Goal: Task Accomplishment & Management: Use online tool/utility

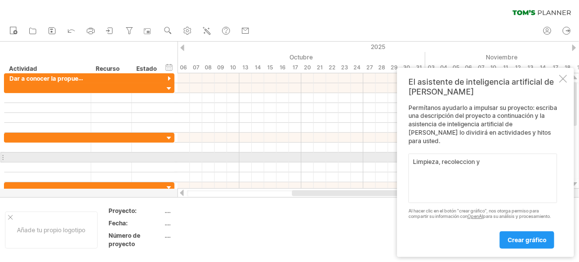
click at [461, 159] on textarea "Limpieza, recoleccion y" at bounding box center [483, 179] width 149 height 50
click at [493, 161] on textarea "Limpieza, recoleccion y" at bounding box center [483, 179] width 149 height 50
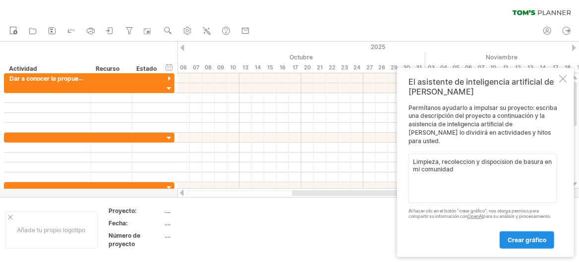
type textarea "Limpieza, recoleccion y dispocision de basura en mi comunidad"
click at [518, 243] on font "crear gráfico" at bounding box center [527, 240] width 39 height 7
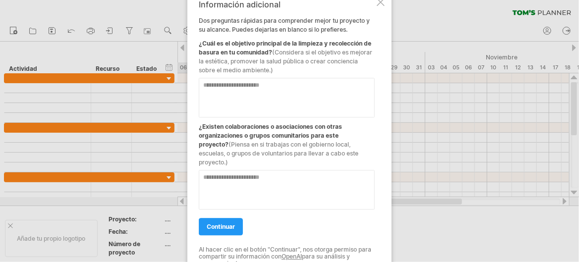
click at [267, 89] on textarea at bounding box center [287, 98] width 176 height 40
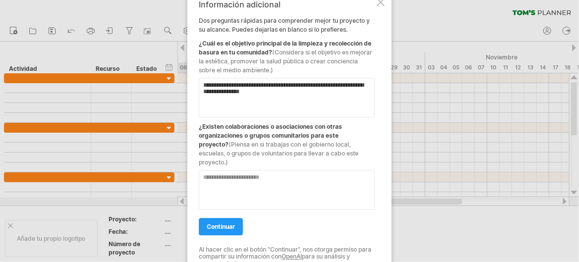
type textarea "**********"
click at [231, 178] on textarea at bounding box center [287, 190] width 176 height 40
type textarea "**********"
click at [223, 229] on link "continuar" at bounding box center [221, 226] width 44 height 17
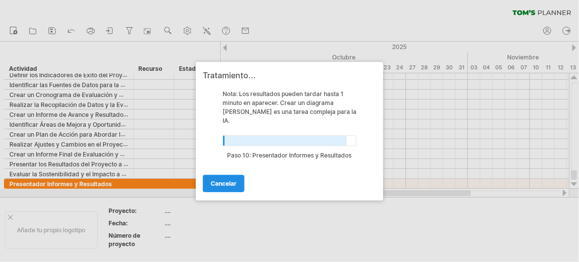
click at [227, 180] on font "Cancelar" at bounding box center [224, 183] width 26 height 7
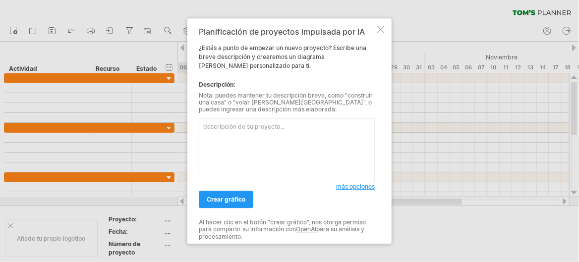
click at [380, 29] on div at bounding box center [381, 29] width 8 height 8
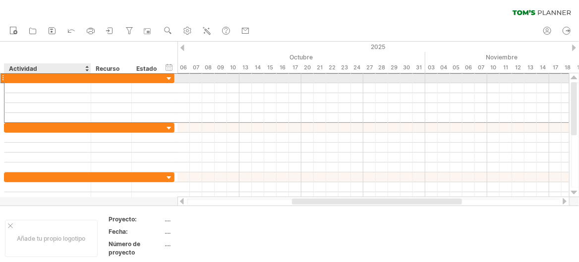
click at [85, 79] on div at bounding box center [47, 77] width 76 height 9
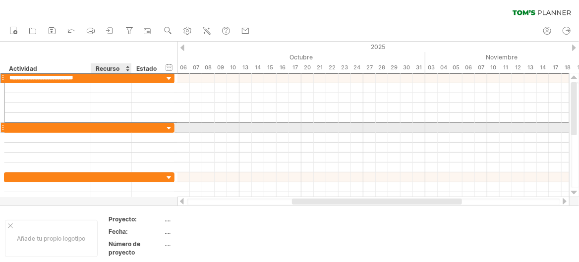
type input "**********"
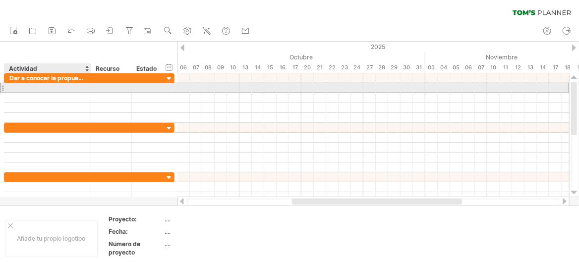
click at [70, 86] on div at bounding box center [47, 87] width 76 height 9
click at [44, 88] on div at bounding box center [47, 87] width 76 height 9
type input "**********"
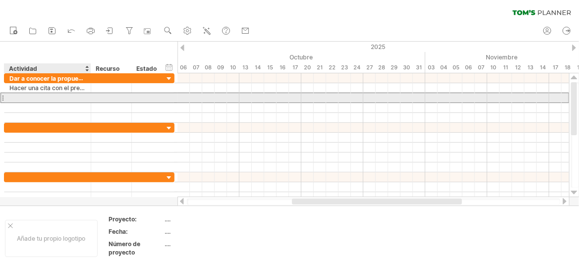
scroll to position [0, 0]
click at [43, 96] on div at bounding box center [47, 97] width 76 height 9
click at [78, 97] on div at bounding box center [47, 97] width 76 height 9
type input "**********"
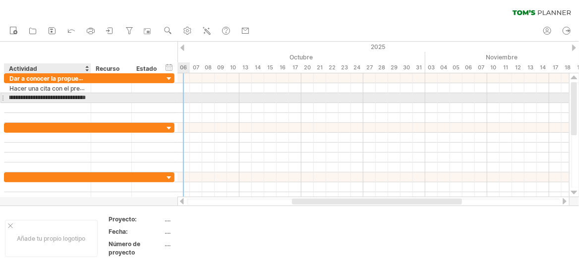
scroll to position [0, 128]
click at [76, 101] on font "Dar a conocer la propuesta para terminar con la problemática ambiental." at bounding box center [111, 98] width 205 height 8
click at [77, 100] on font "Dar a conocer la propuesta para terminar con la problemática ambiental." at bounding box center [111, 98] width 205 height 8
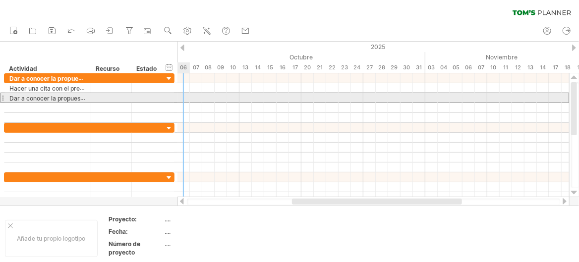
click at [1, 100] on div at bounding box center [2, 98] width 4 height 10
click at [4, 97] on div at bounding box center [2, 98] width 4 height 10
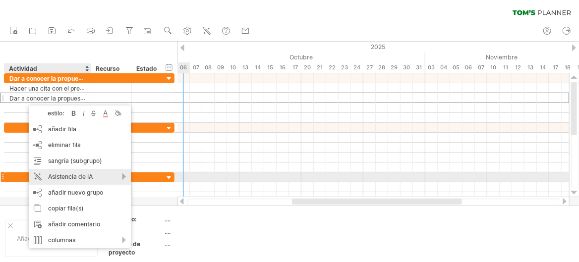
click at [78, 176] on font "Asistencia de IA" at bounding box center [70, 176] width 45 height 7
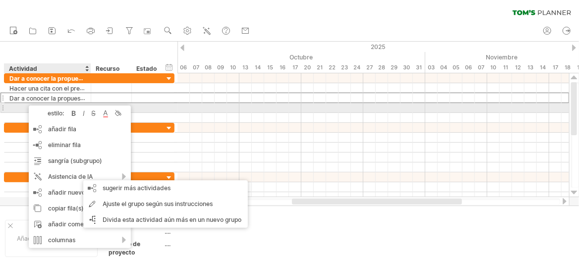
click at [19, 107] on div at bounding box center [47, 107] width 76 height 9
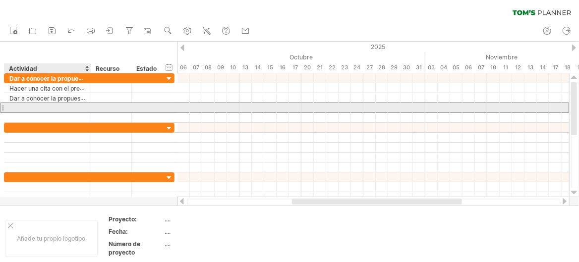
click at [41, 107] on div at bounding box center [47, 107] width 76 height 9
click at [41, 107] on input "text" at bounding box center [47, 107] width 76 height 9
type input "**********"
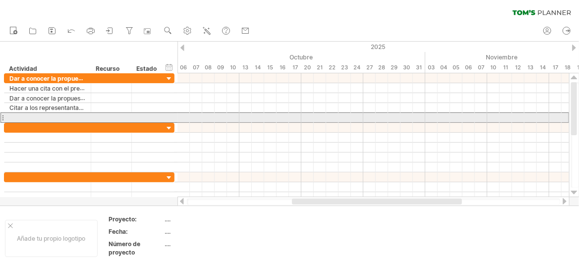
click at [2, 117] on div at bounding box center [2, 118] width 4 height 10
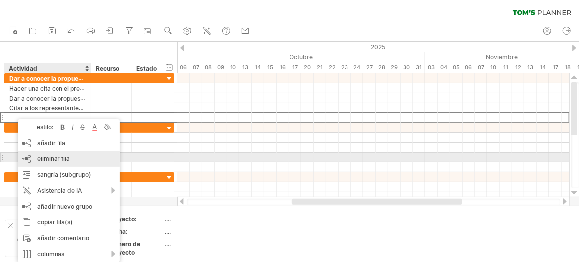
click at [40, 161] on font "eliminar fila" at bounding box center [53, 158] width 33 height 7
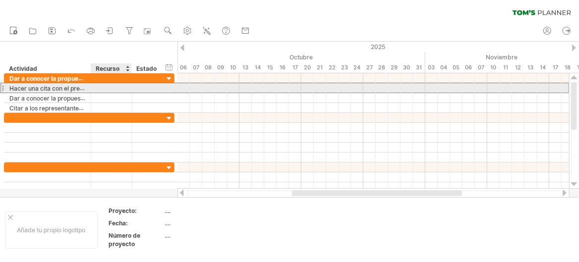
click at [122, 87] on div at bounding box center [111, 87] width 30 height 9
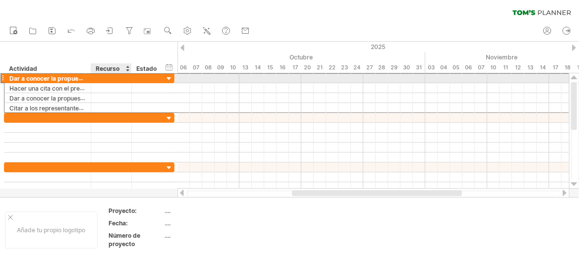
click at [117, 79] on div at bounding box center [111, 77] width 30 height 9
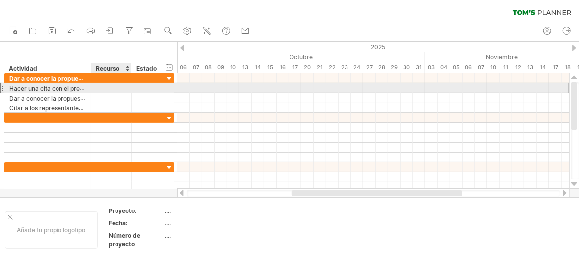
click at [117, 88] on div at bounding box center [111, 87] width 30 height 9
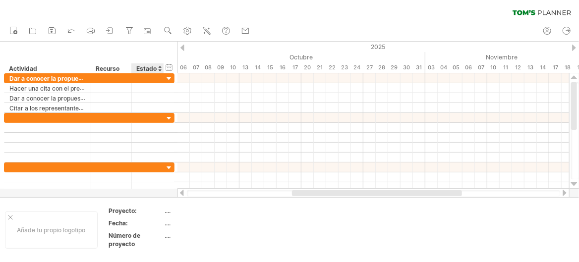
click at [142, 67] on font "Estado" at bounding box center [146, 68] width 20 height 7
click at [159, 70] on div at bounding box center [160, 68] width 4 height 10
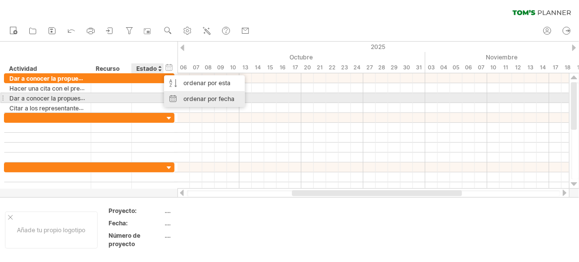
click at [198, 95] on font "ordenar por fecha" at bounding box center [208, 98] width 51 height 7
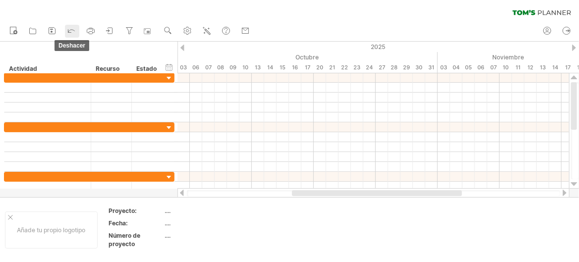
click at [72, 27] on icon at bounding box center [71, 30] width 10 height 10
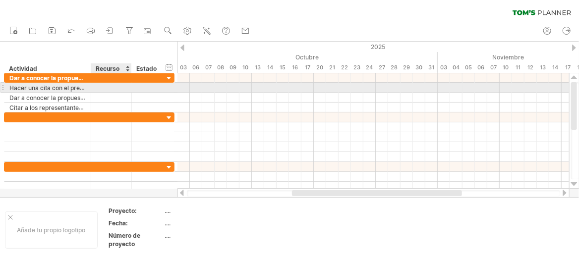
click at [113, 85] on div at bounding box center [111, 87] width 30 height 9
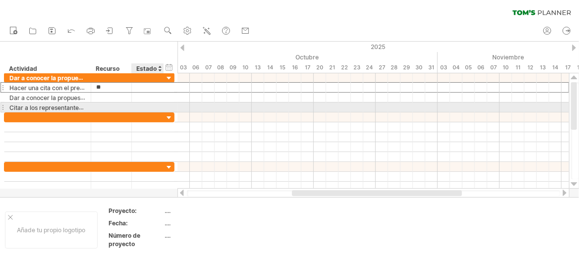
type input "*"
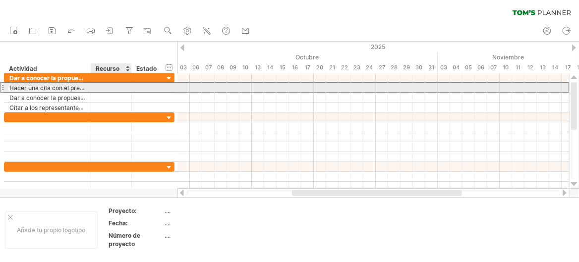
click at [116, 86] on div at bounding box center [111, 87] width 30 height 9
type input "**********"
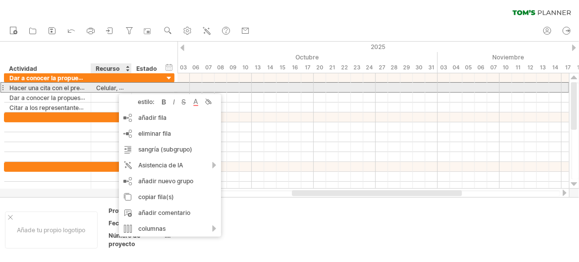
click at [115, 88] on font "Celular, Computadora, Linea movil," at bounding box center [145, 88] width 99 height 8
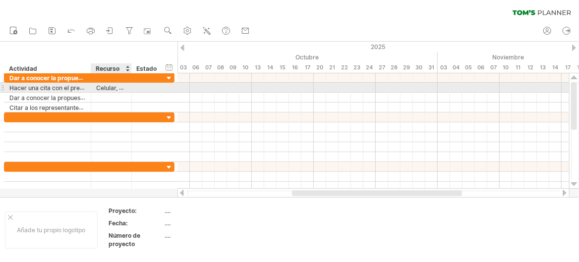
click at [115, 88] on font "Celular, Computadora, Linea movil," at bounding box center [145, 88] width 99 height 8
click at [118, 89] on font "Celular, Computadora, Linea movil," at bounding box center [145, 88] width 99 height 8
click at [111, 85] on font "Celular, Computadora, Linea movil," at bounding box center [145, 88] width 99 height 8
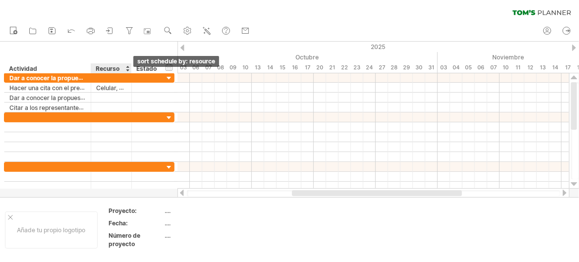
click at [127, 70] on div at bounding box center [127, 68] width 4 height 10
click at [122, 65] on div "Recurso" at bounding box center [111, 68] width 30 height 10
click at [122, 71] on input "********" at bounding box center [111, 68] width 30 height 10
click at [122, 67] on input "********" at bounding box center [111, 68] width 30 height 10
click at [129, 68] on div at bounding box center [130, 68] width 3 height 10
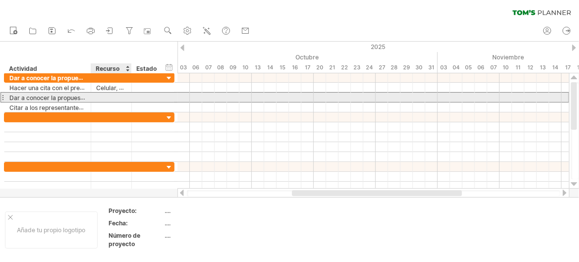
click at [106, 95] on div at bounding box center [111, 97] width 30 height 9
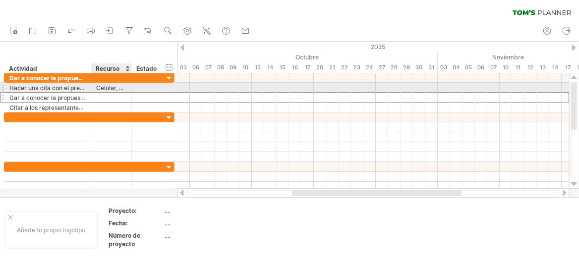
click at [108, 88] on font "Celular, Computadora, Linea movil," at bounding box center [145, 88] width 99 height 8
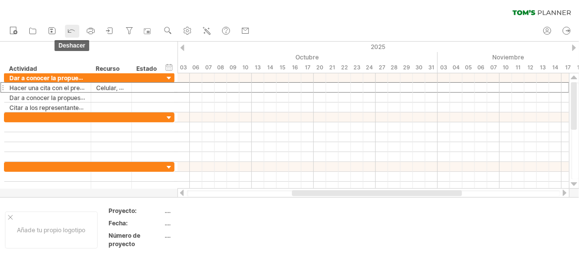
click at [72, 27] on icon at bounding box center [71, 30] width 10 height 10
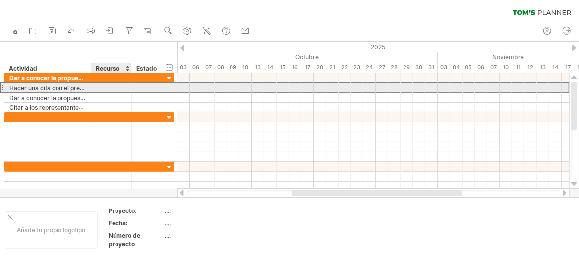
click at [108, 88] on div at bounding box center [111, 87] width 30 height 9
type input "**********"
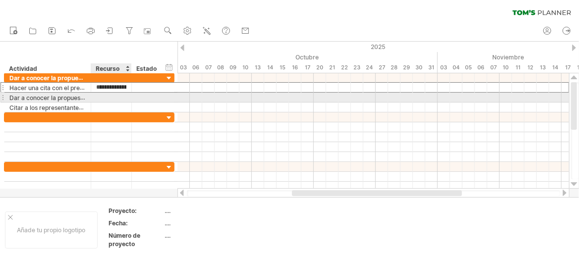
click at [112, 95] on div at bounding box center [111, 97] width 30 height 9
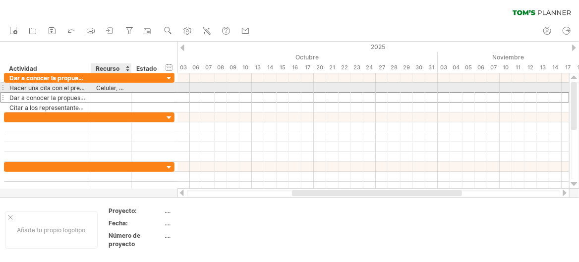
click at [104, 87] on font "Celular, Computadora, Linea movil," at bounding box center [145, 88] width 99 height 8
click at [99, 85] on font "Celular, Computadora, Linea movil," at bounding box center [145, 88] width 99 height 8
click at [99, 87] on font "Celular, Computadora, Linea movil," at bounding box center [145, 88] width 99 height 8
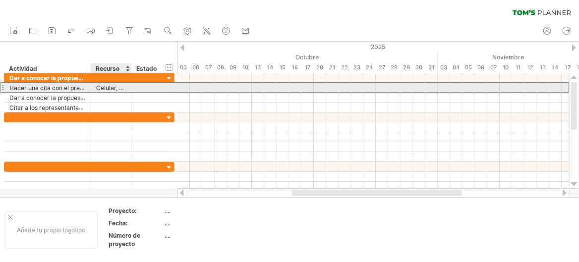
click at [2, 88] on div at bounding box center [2, 87] width 4 height 10
click at [110, 86] on font "Celular, Computadora, Linea movil," at bounding box center [145, 88] width 99 height 8
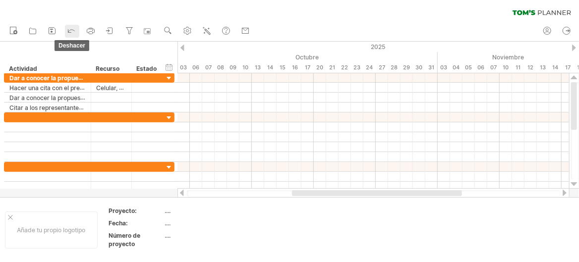
click at [67, 32] on icon at bounding box center [71, 30] width 10 height 10
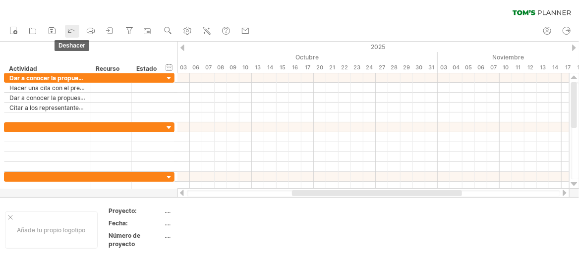
click at [67, 32] on icon at bounding box center [71, 30] width 10 height 10
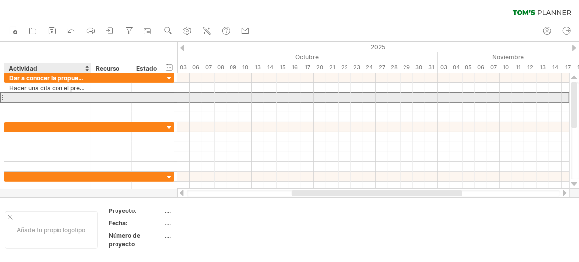
click at [32, 96] on div at bounding box center [47, 97] width 76 height 9
click at [63, 98] on div at bounding box center [47, 97] width 76 height 9
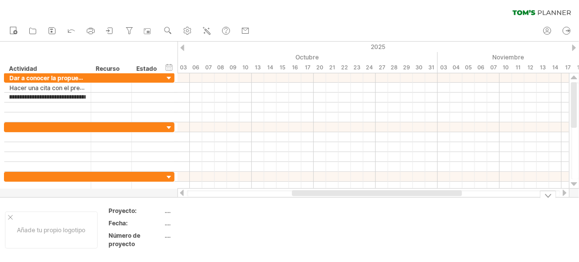
scroll to position [0, 99]
type input "**********"
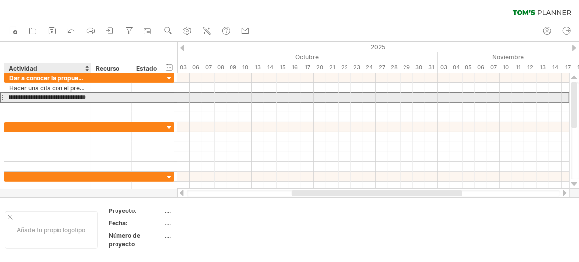
click at [40, 97] on input "**********" at bounding box center [47, 97] width 76 height 9
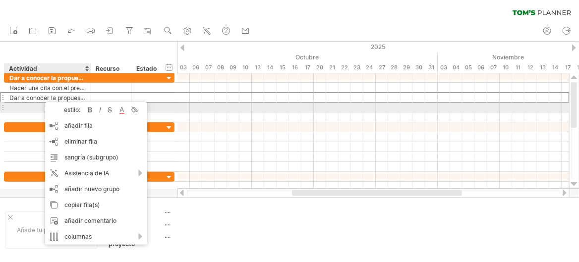
click at [39, 104] on div at bounding box center [47, 107] width 76 height 9
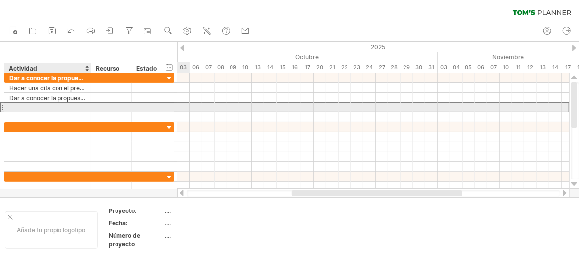
click at [63, 108] on div at bounding box center [47, 107] width 76 height 9
type input "**********"
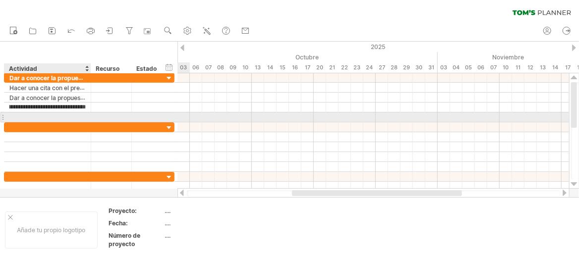
click at [63, 116] on div at bounding box center [47, 117] width 76 height 9
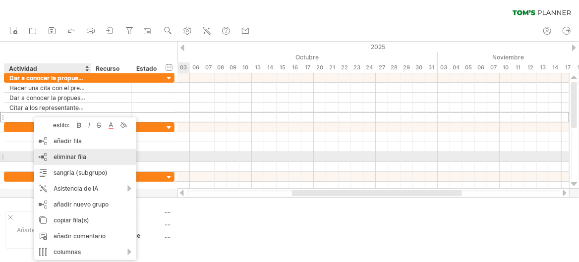
click at [51, 158] on div "eliminar fila eliminar filas seleccionadas" at bounding box center [85, 157] width 102 height 16
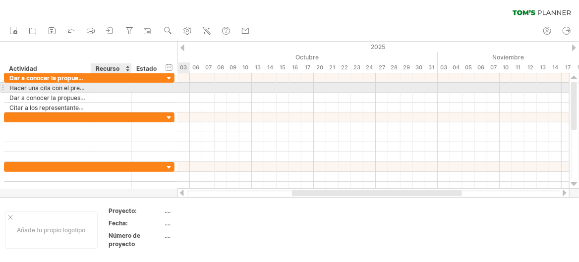
click at [109, 88] on div at bounding box center [111, 87] width 30 height 9
click at [98, 88] on div at bounding box center [111, 87] width 30 height 9
type input "**********"
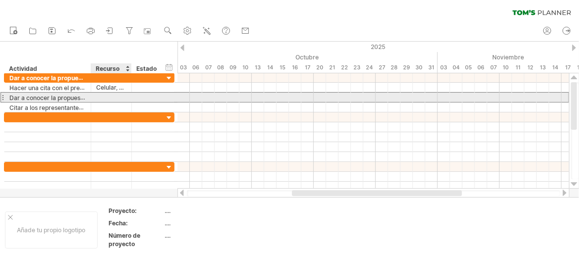
click at [99, 97] on div at bounding box center [111, 97] width 30 height 9
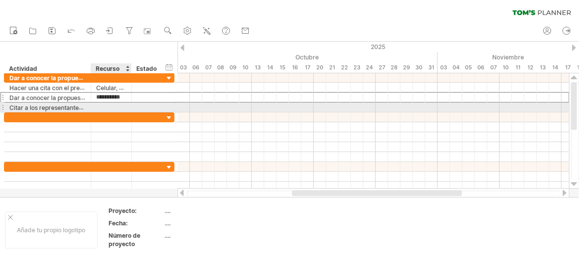
type input "**********"
click at [108, 108] on div at bounding box center [111, 107] width 30 height 9
type input "**********"
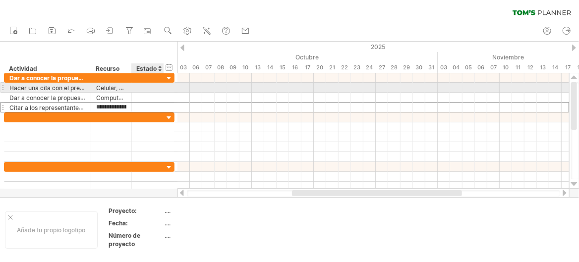
click at [148, 88] on div at bounding box center [148, 87] width 22 height 9
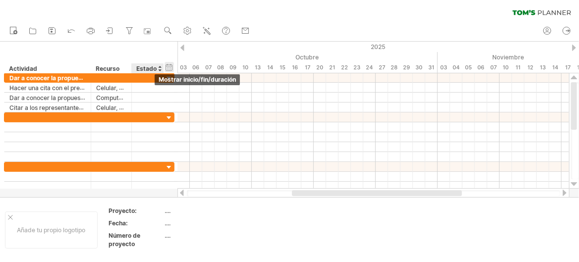
click at [171, 68] on div "ocultar inicio/fin/duración mostrar inicio/fin/duración" at bounding box center [169, 67] width 9 height 10
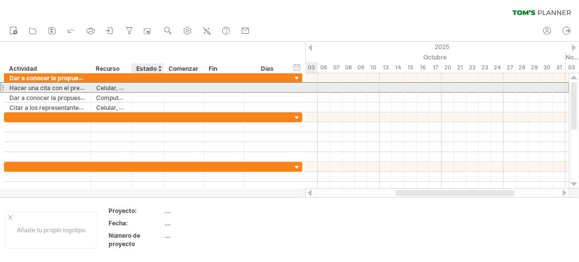
click at [141, 88] on div at bounding box center [148, 87] width 22 height 9
click at [179, 90] on div at bounding box center [184, 87] width 40 height 9
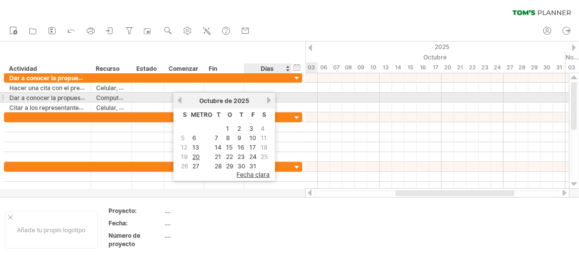
click at [265, 102] on div "[DATE]" at bounding box center [224, 100] width 83 height 7
click at [266, 100] on link "próximo" at bounding box center [268, 100] width 7 height 7
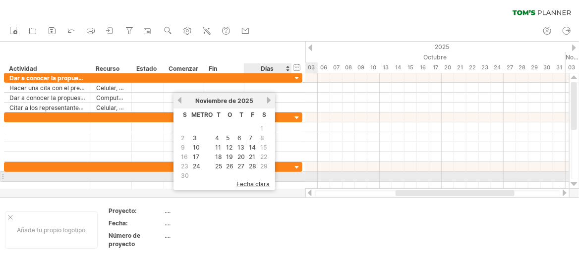
click at [256, 180] on font "fecha clara" at bounding box center [253, 183] width 33 height 7
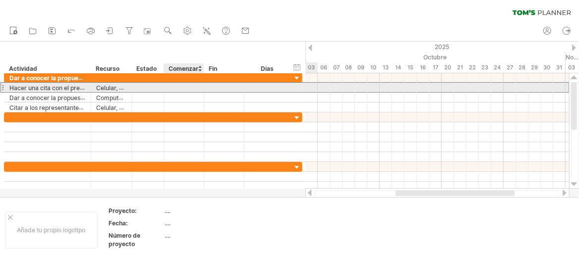
click at [178, 88] on div at bounding box center [184, 87] width 40 height 9
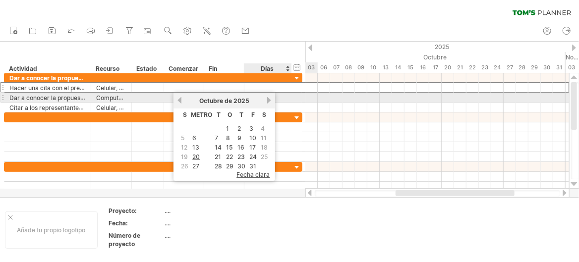
click at [268, 100] on link "próximo" at bounding box center [268, 100] width 7 height 7
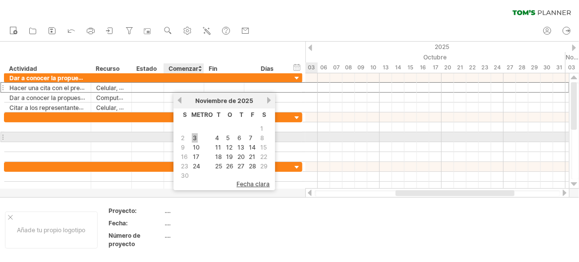
click at [194, 137] on font "3" at bounding box center [195, 137] width 4 height 7
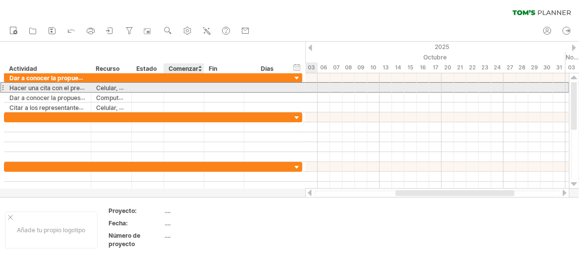
click at [194, 85] on div at bounding box center [184, 87] width 40 height 9
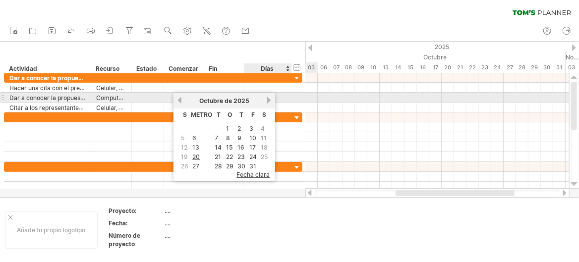
click at [266, 99] on link "próximo" at bounding box center [268, 100] width 7 height 7
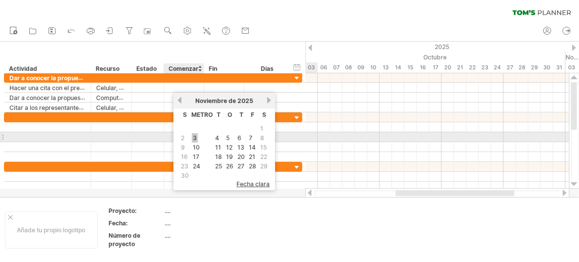
click at [193, 136] on font "3" at bounding box center [195, 137] width 4 height 7
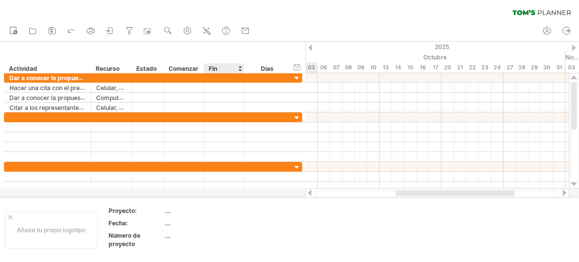
click at [224, 68] on div "Fin" at bounding box center [224, 68] width 30 height 10
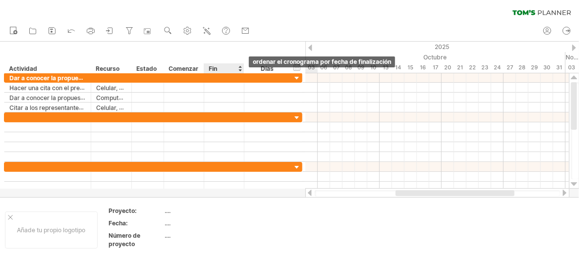
click at [239, 71] on div at bounding box center [240, 68] width 4 height 10
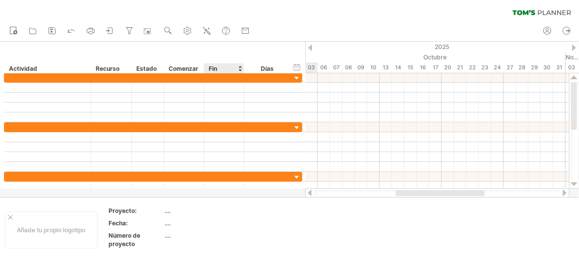
click at [239, 68] on div at bounding box center [240, 68] width 4 height 10
click at [71, 33] on icon at bounding box center [71, 30] width 10 height 10
click at [72, 27] on icon at bounding box center [71, 30] width 10 height 10
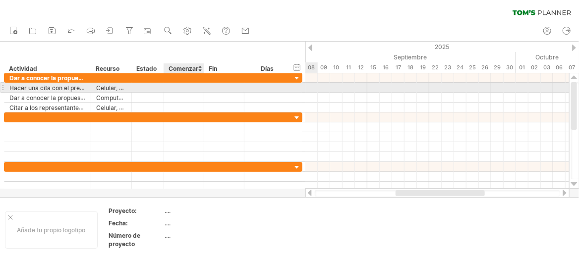
click at [191, 88] on div at bounding box center [184, 87] width 40 height 9
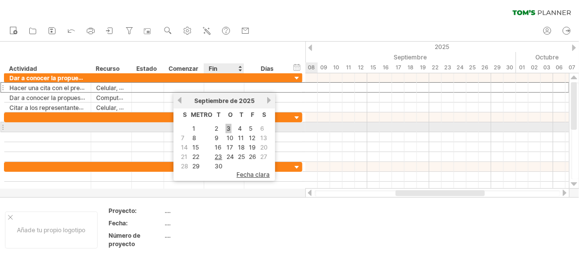
click at [226, 126] on link "3" at bounding box center [229, 128] width 6 height 9
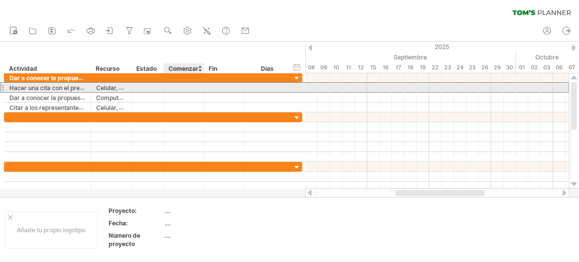
click at [197, 87] on div at bounding box center [184, 87] width 40 height 9
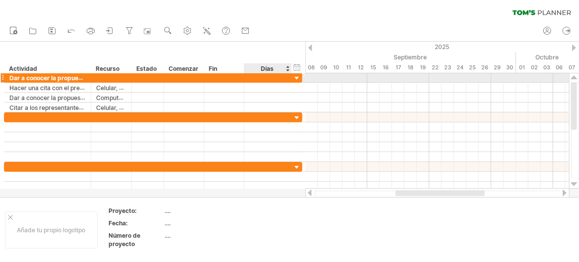
click at [295, 77] on div at bounding box center [297, 78] width 9 height 9
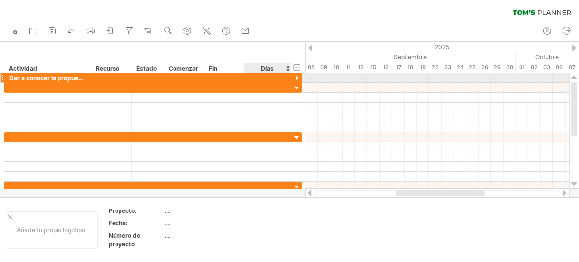
click at [295, 77] on div at bounding box center [297, 78] width 9 height 9
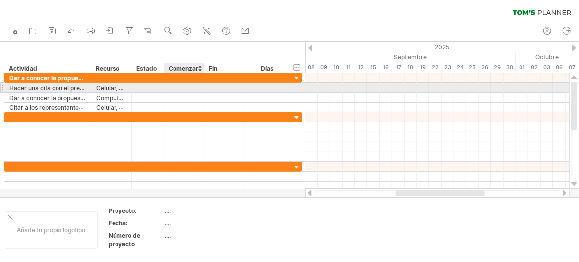
click at [186, 87] on div at bounding box center [184, 87] width 40 height 9
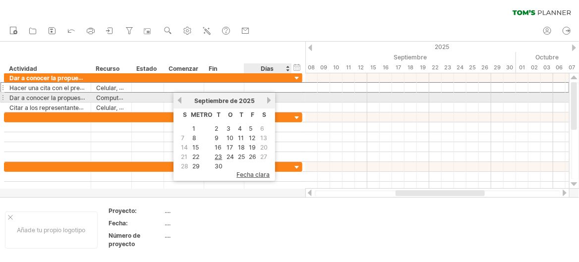
click at [266, 100] on link "próximo" at bounding box center [268, 100] width 7 height 7
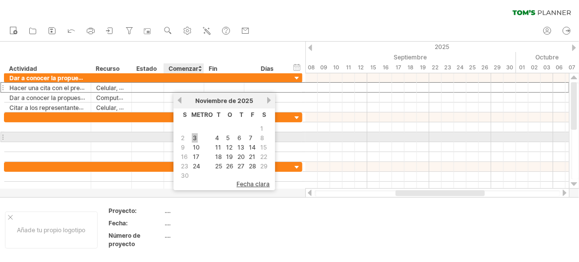
click at [194, 139] on font "3" at bounding box center [195, 137] width 4 height 7
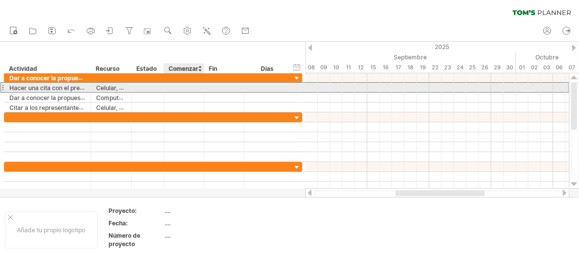
click at [186, 86] on div at bounding box center [184, 87] width 40 height 9
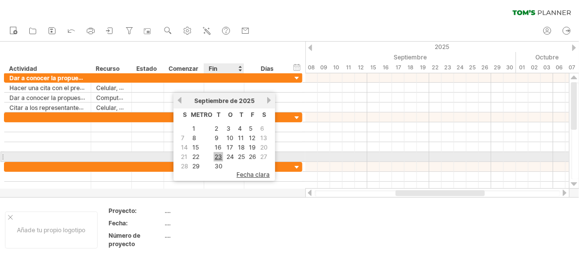
click at [222, 157] on font "23" at bounding box center [218, 156] width 7 height 7
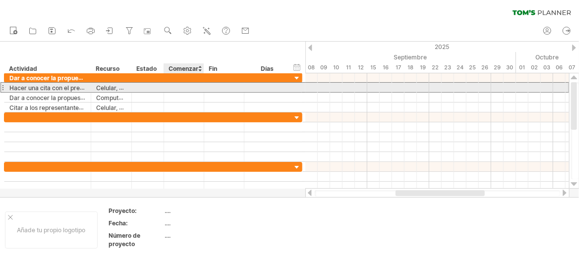
click at [183, 85] on div at bounding box center [184, 87] width 40 height 9
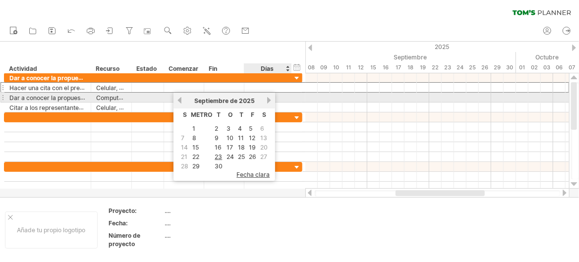
click at [267, 101] on link "próximo" at bounding box center [268, 100] width 7 height 7
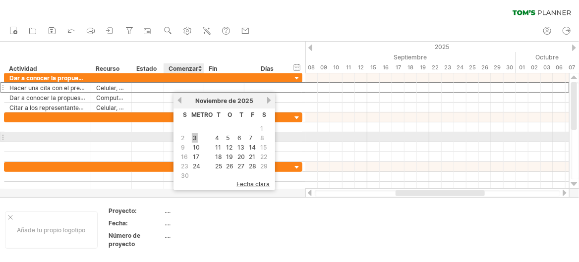
click at [195, 134] on font "3" at bounding box center [195, 137] width 4 height 7
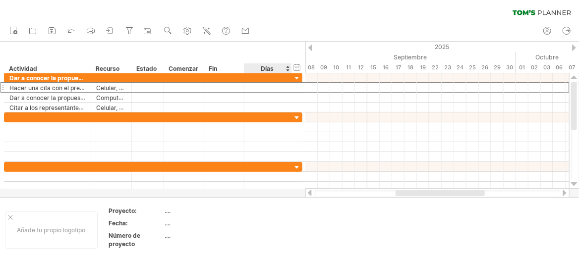
click at [269, 66] on font "Días" at bounding box center [267, 68] width 13 height 7
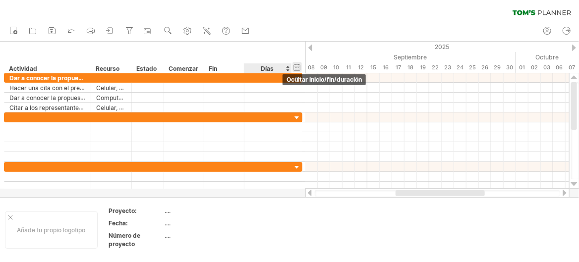
click at [295, 68] on div "ocultar inicio/fin/duración mostrar inicio/fin/duración" at bounding box center [297, 67] width 9 height 10
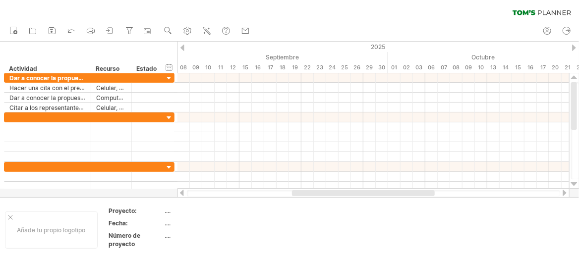
click at [576, 46] on div at bounding box center [574, 48] width 4 height 6
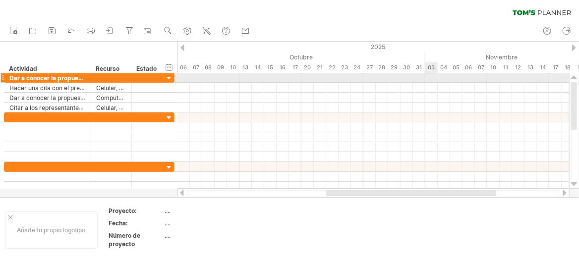
click at [427, 76] on div at bounding box center [374, 78] width 392 height 10
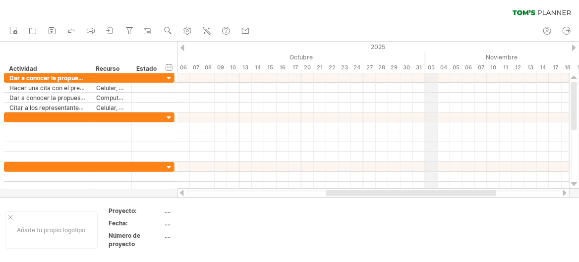
click at [428, 69] on font "03" at bounding box center [431, 67] width 7 height 7
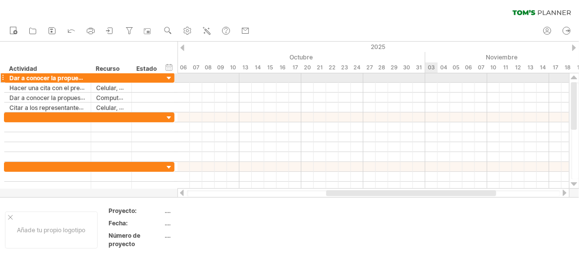
click at [428, 76] on div at bounding box center [374, 78] width 392 height 10
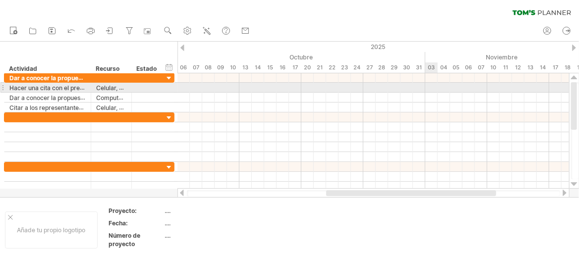
click at [430, 88] on div at bounding box center [374, 88] width 392 height 10
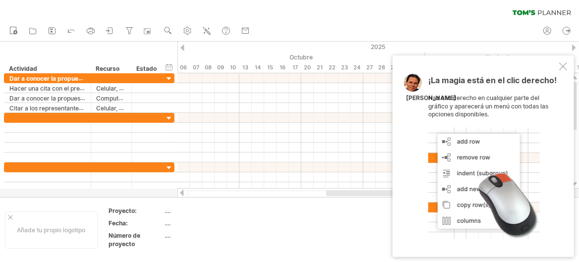
click at [568, 62] on div "¡La magia está en el clic derecho! Haz clic derecho en cualquier parte del gráf…" at bounding box center [483, 157] width 181 height 202
click at [561, 66] on div at bounding box center [563, 66] width 8 height 8
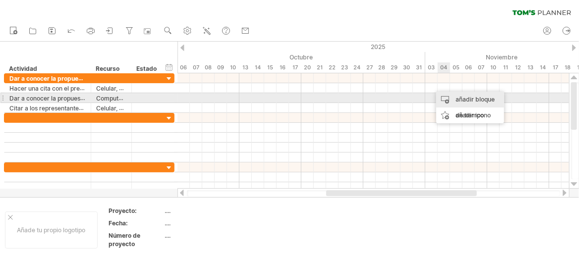
click at [459, 102] on font "añadir bloque de tiempo" at bounding box center [475, 107] width 39 height 23
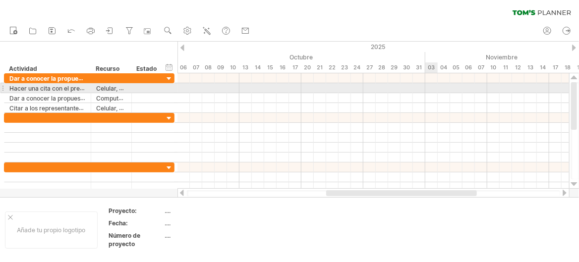
click at [431, 87] on div at bounding box center [374, 88] width 392 height 10
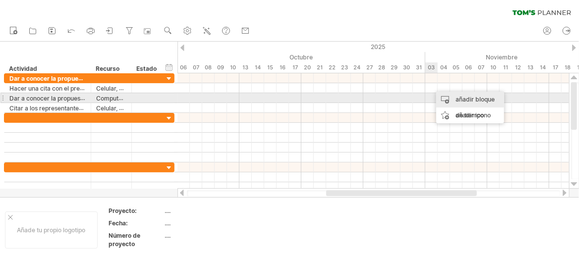
click at [458, 97] on font "añadir bloque de tiempo" at bounding box center [475, 107] width 39 height 23
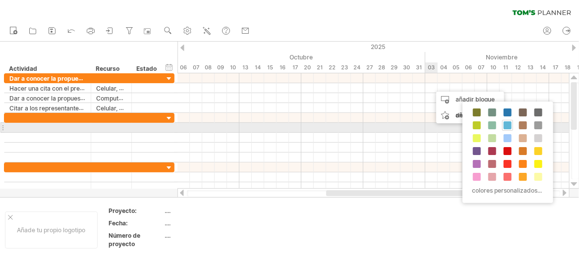
click at [510, 129] on div at bounding box center [507, 125] width 11 height 11
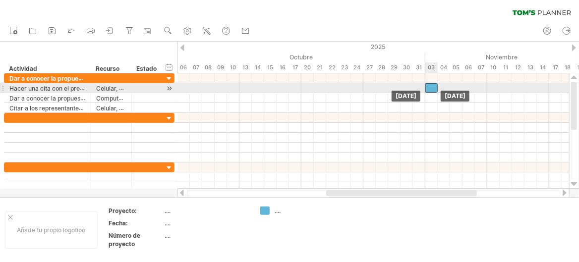
drag, startPoint x: 438, startPoint y: 85, endPoint x: 432, endPoint y: 86, distance: 6.6
click at [432, 86] on div at bounding box center [431, 87] width 12 height 9
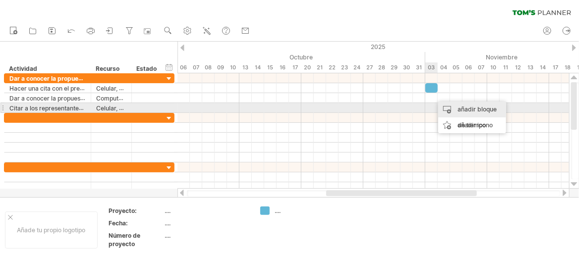
click at [454, 108] on div "añadir bloque de tiempo" at bounding box center [472, 118] width 68 height 32
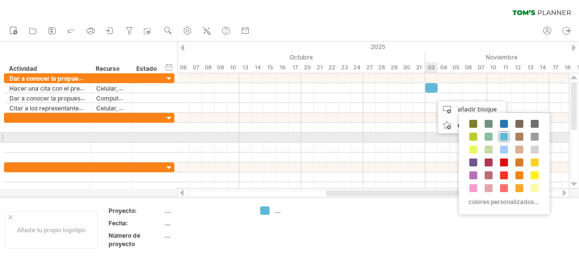
click at [503, 137] on span at bounding box center [504, 137] width 8 height 8
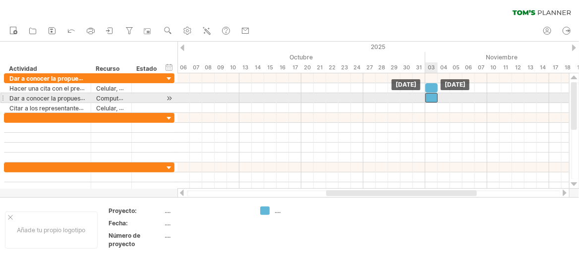
drag, startPoint x: 438, startPoint y: 97, endPoint x: 432, endPoint y: 97, distance: 6.0
click at [432, 97] on div at bounding box center [431, 97] width 12 height 9
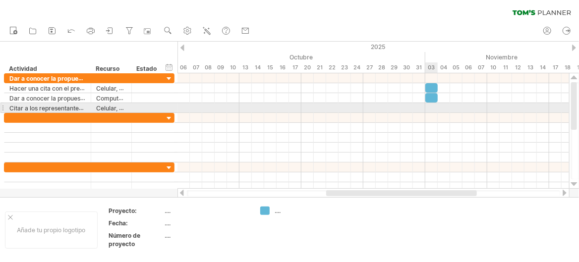
click at [434, 105] on div at bounding box center [374, 108] width 392 height 10
click at [441, 113] on div "añadir bloque de tiempo" at bounding box center [469, 128] width 68 height 32
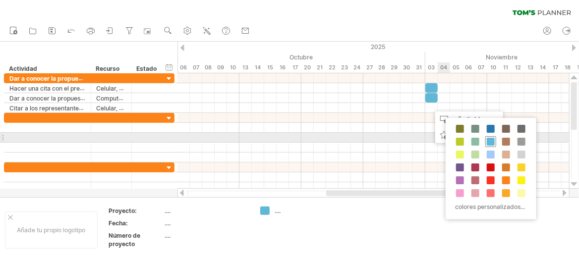
click at [488, 138] on span at bounding box center [491, 142] width 8 height 8
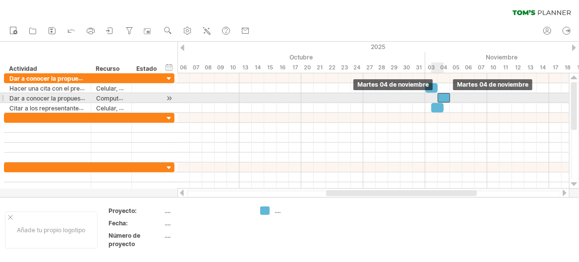
drag, startPoint x: 431, startPoint y: 98, endPoint x: 441, endPoint y: 100, distance: 10.1
click at [441, 100] on div at bounding box center [444, 97] width 12 height 9
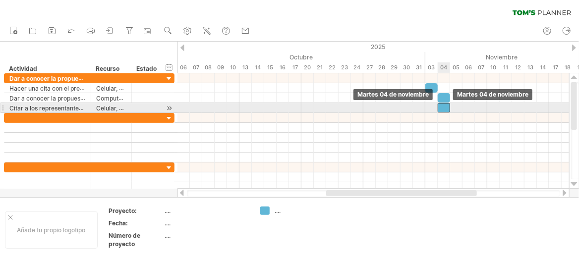
drag, startPoint x: 437, startPoint y: 110, endPoint x: 445, endPoint y: 109, distance: 7.9
click at [445, 109] on div at bounding box center [444, 107] width 12 height 9
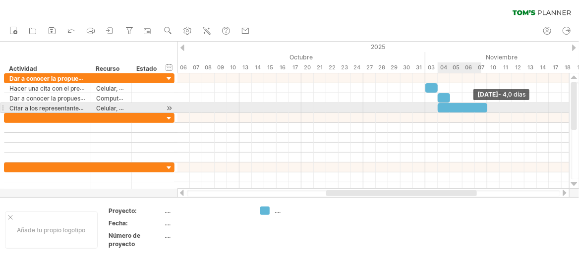
drag, startPoint x: 451, startPoint y: 108, endPoint x: 485, endPoint y: 111, distance: 34.8
click at [485, 111] on span at bounding box center [487, 107] width 4 height 9
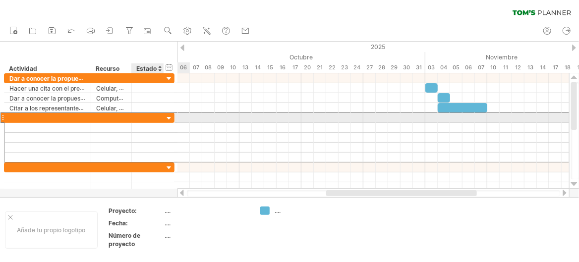
click at [150, 117] on div at bounding box center [148, 117] width 22 height 9
click at [83, 116] on div at bounding box center [47, 117] width 76 height 9
click at [48, 118] on div at bounding box center [47, 117] width 76 height 9
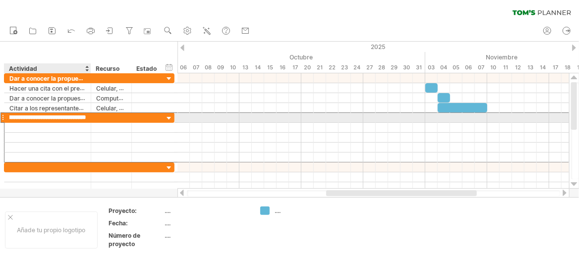
type input "**********"
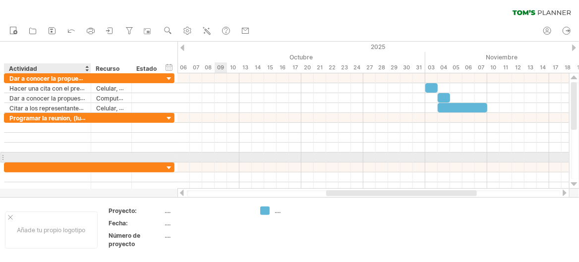
click at [225, 155] on div at bounding box center [374, 158] width 392 height 10
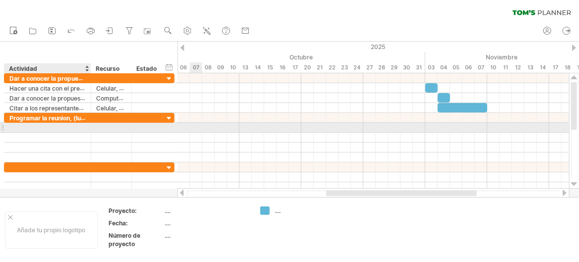
click at [31, 125] on div at bounding box center [47, 127] width 76 height 9
click at [39, 123] on div at bounding box center [47, 127] width 76 height 9
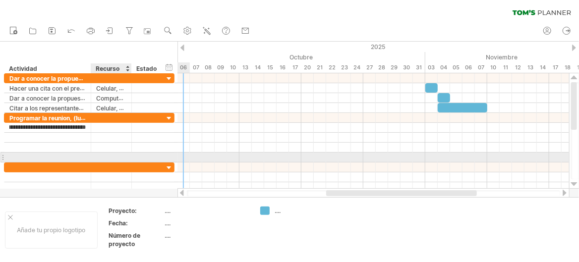
type input "**********"
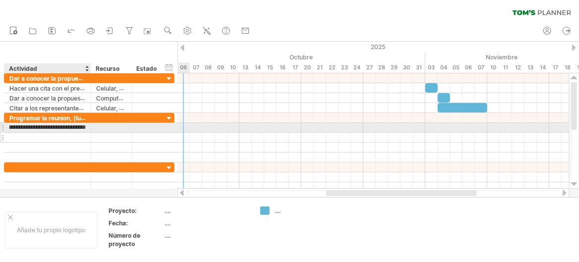
scroll to position [0, 0]
click at [56, 133] on div at bounding box center [47, 137] width 76 height 9
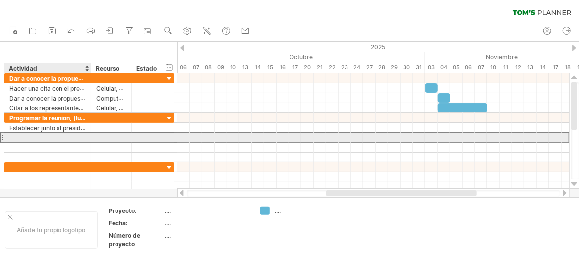
click at [55, 134] on div at bounding box center [47, 137] width 76 height 9
type input "**********"
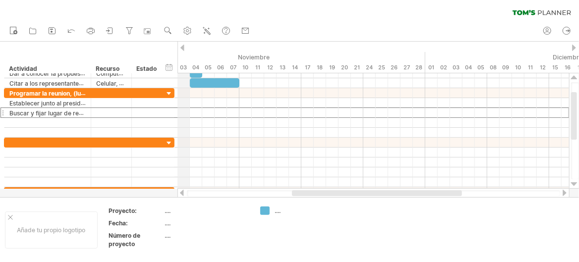
drag, startPoint x: 425, startPoint y: 58, endPoint x: 180, endPoint y: 54, distance: 244.5
click at [180, 54] on div "Noviembre" at bounding box center [302, 57] width 248 height 10
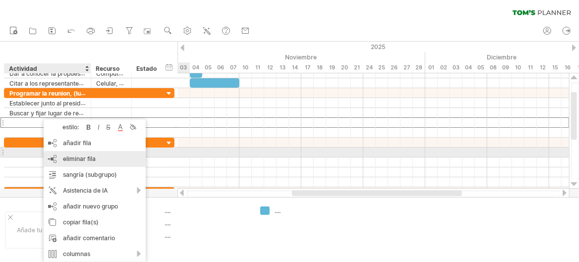
click at [61, 155] on div "eliminar fila eliminar filas seleccionadas" at bounding box center [95, 159] width 102 height 16
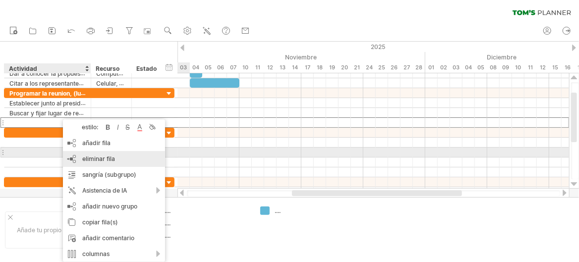
click at [81, 156] on div "eliminar fila eliminar filas seleccionadas" at bounding box center [114, 159] width 102 height 16
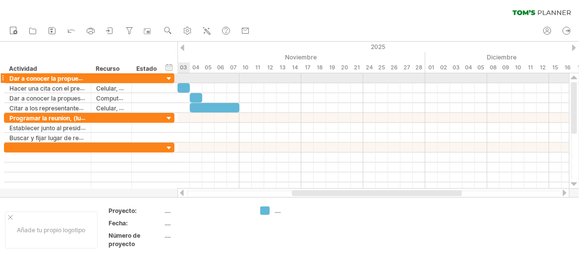
click at [183, 76] on div at bounding box center [374, 78] width 392 height 10
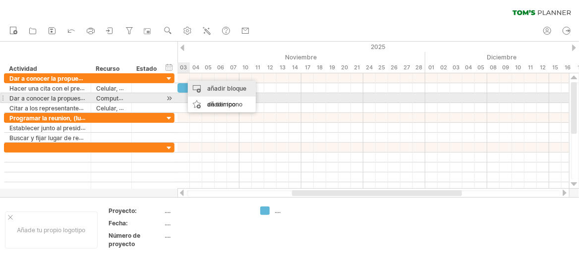
click at [208, 94] on div "añadir bloque de tiempo" at bounding box center [222, 97] width 68 height 32
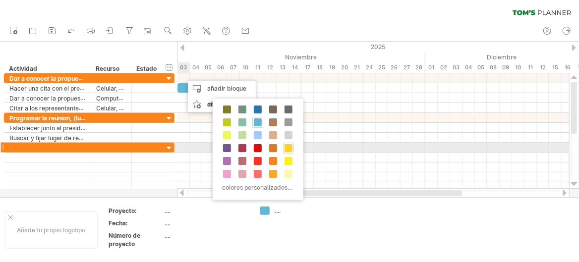
click at [286, 147] on span at bounding box center [289, 148] width 8 height 8
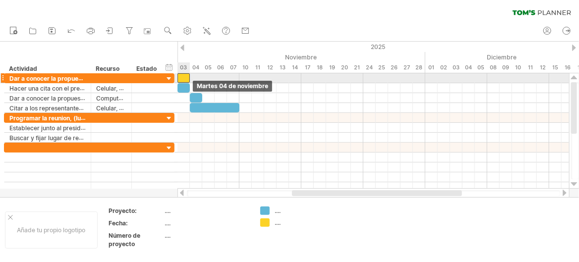
drag, startPoint x: 191, startPoint y: 78, endPoint x: 186, endPoint y: 77, distance: 5.5
click at [186, 77] on div at bounding box center [184, 77] width 12 height 9
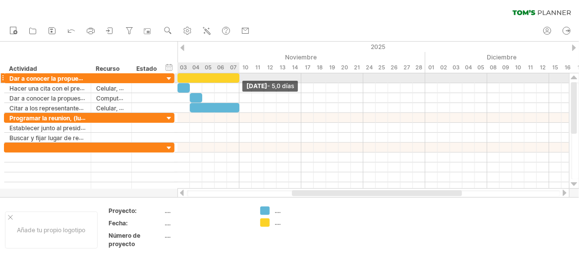
drag, startPoint x: 189, startPoint y: 77, endPoint x: 237, endPoint y: 82, distance: 47.9
click at [237, 82] on span at bounding box center [239, 77] width 4 height 9
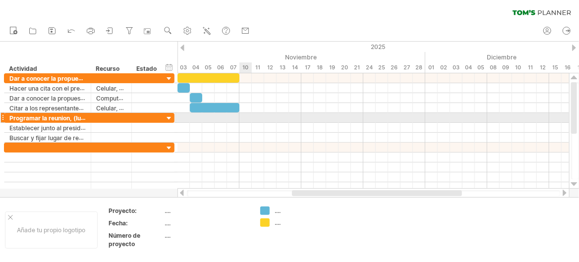
click at [243, 117] on div at bounding box center [374, 118] width 392 height 10
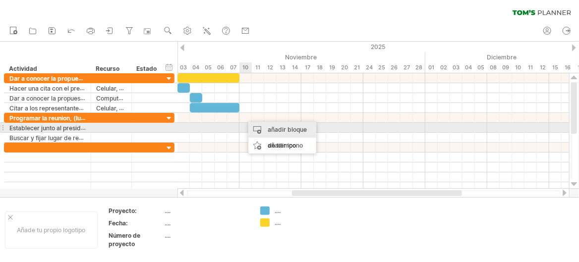
drag, startPoint x: 259, startPoint y: 130, endPoint x: 265, endPoint y: 79, distance: 51.4
click at [265, 77] on div "Intentando acceder a [DOMAIN_NAME] Conectado de nuevo... 0% borrar filtro" at bounding box center [289, 131] width 579 height 262
click at [240, 123] on div at bounding box center [374, 128] width 392 height 10
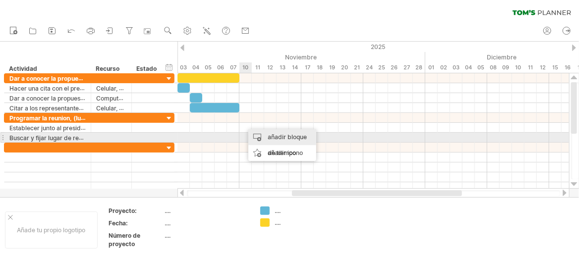
click at [262, 135] on div "añadir bloque de tiempo" at bounding box center [282, 145] width 68 height 32
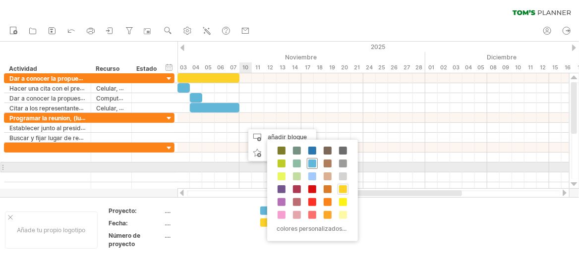
click at [312, 166] on span at bounding box center [312, 164] width 8 height 8
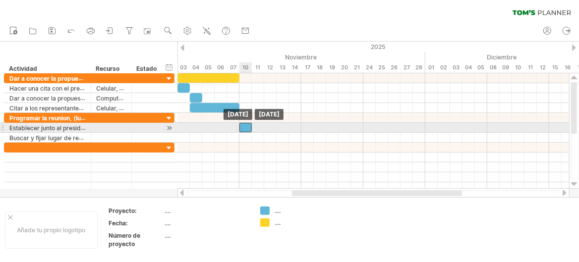
drag, startPoint x: 254, startPoint y: 126, endPoint x: 248, endPoint y: 126, distance: 5.9
click at [248, 126] on div at bounding box center [245, 127] width 12 height 9
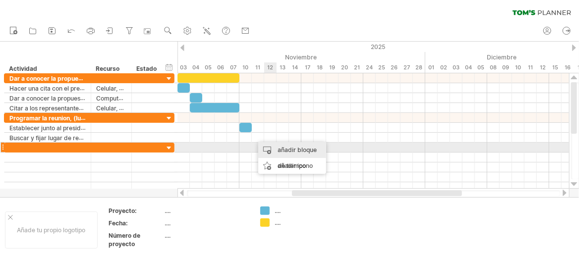
click at [275, 146] on div "añadir bloque de tiempo" at bounding box center [292, 158] width 68 height 32
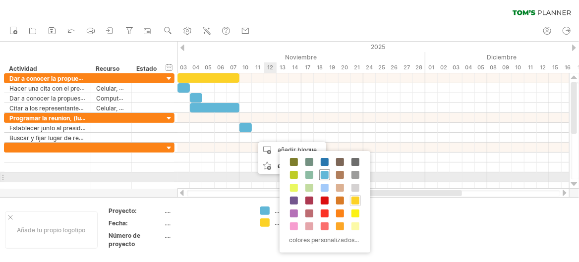
click at [322, 174] on span at bounding box center [325, 175] width 8 height 8
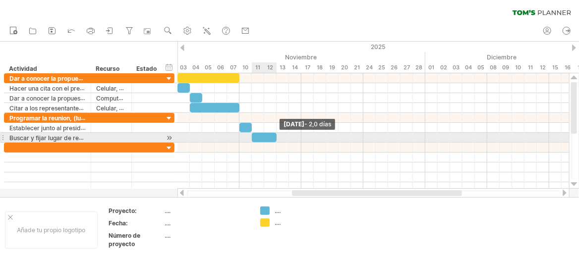
drag, startPoint x: 264, startPoint y: 137, endPoint x: 276, endPoint y: 137, distance: 12.4
click at [276, 137] on span at bounding box center [277, 137] width 4 height 9
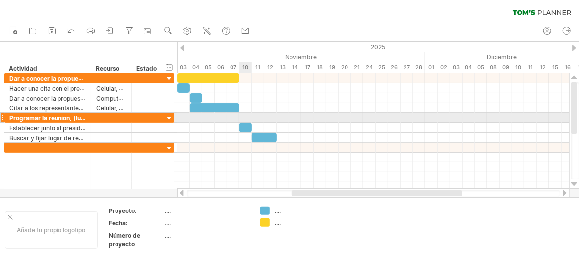
click at [246, 115] on div at bounding box center [374, 118] width 392 height 10
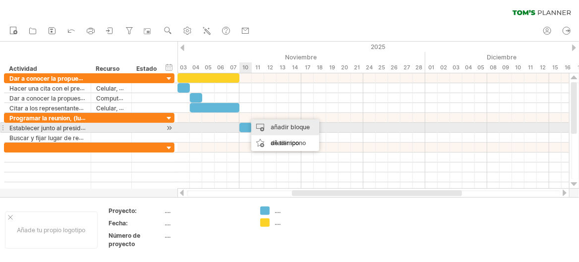
click at [265, 126] on div "añadir bloque de tiempo" at bounding box center [285, 135] width 68 height 32
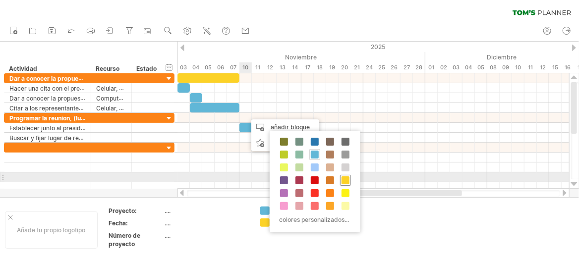
click at [342, 180] on span at bounding box center [346, 181] width 8 height 8
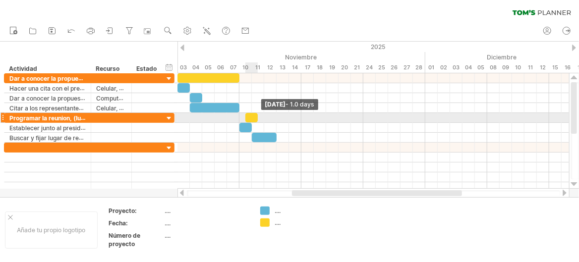
click at [256, 118] on span at bounding box center [258, 117] width 4 height 9
click at [250, 118] on div at bounding box center [245, 117] width 12 height 9
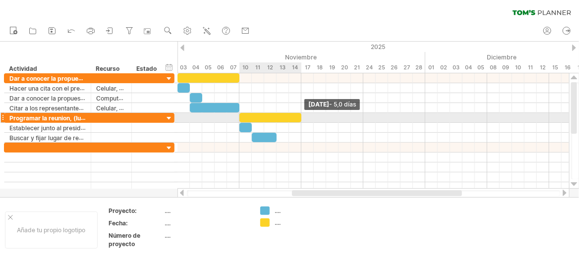
drag, startPoint x: 250, startPoint y: 118, endPoint x: 298, endPoint y: 121, distance: 48.2
click at [298, 121] on div at bounding box center [270, 117] width 62 height 9
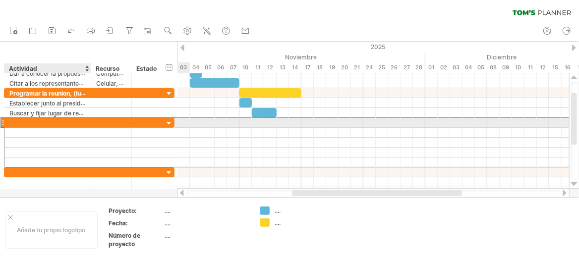
click at [33, 119] on div at bounding box center [47, 122] width 76 height 9
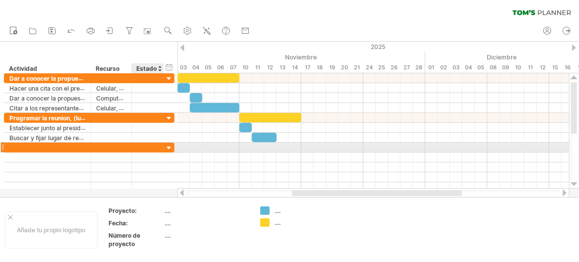
click at [168, 144] on div at bounding box center [169, 148] width 9 height 9
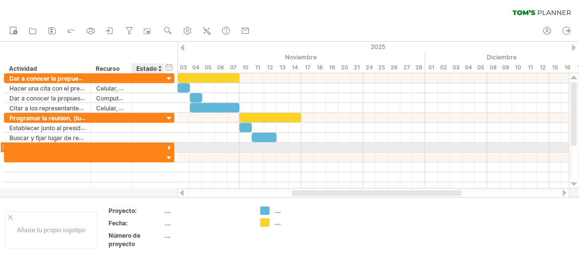
click at [172, 145] on div at bounding box center [169, 148] width 9 height 9
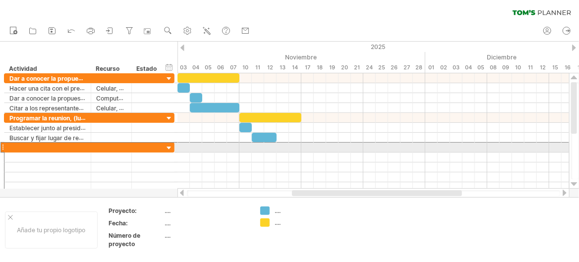
click at [1, 146] on div at bounding box center [2, 147] width 4 height 10
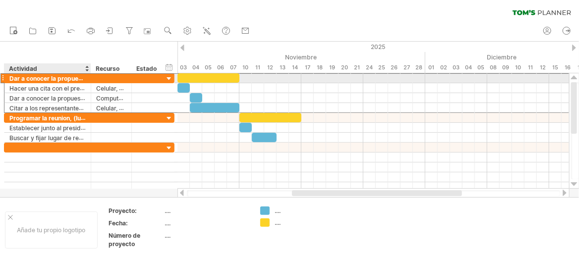
click at [8, 80] on div "**********" at bounding box center [47, 77] width 87 height 9
click at [8, 78] on div "**********" at bounding box center [47, 77] width 87 height 9
click at [9, 78] on font "Dar a conocer la propuesta." at bounding box center [49, 78] width 80 height 8
click at [15, 78] on font "Dar a conocer la propuesta." at bounding box center [49, 78] width 80 height 8
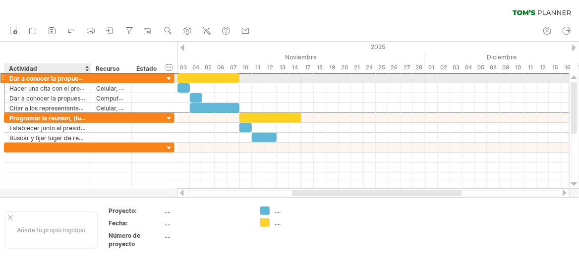
click at [86, 79] on div "**********" at bounding box center [47, 77] width 87 height 9
click at [89, 79] on div at bounding box center [89, 78] width 5 height 10
click at [83, 79] on font "Dar a conocer la propuesta." at bounding box center [49, 78] width 80 height 8
click at [75, 79] on font "Dar a conocer la propuesta." at bounding box center [49, 78] width 80 height 8
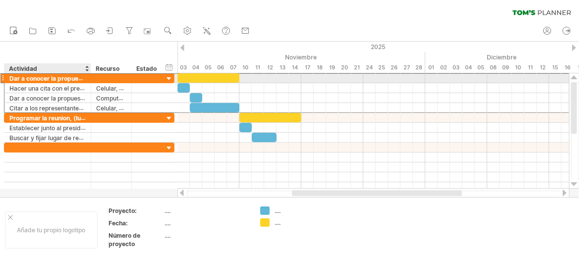
click at [75, 79] on font "Dar a conocer la propuesta." at bounding box center [49, 78] width 80 height 8
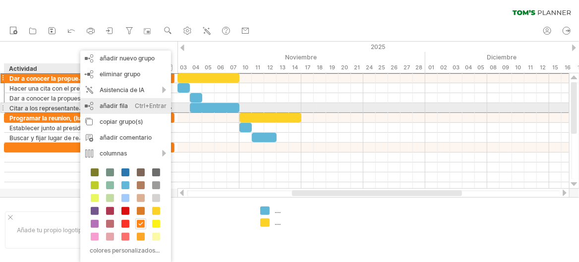
click at [123, 106] on font "añadir fila" at bounding box center [114, 105] width 28 height 7
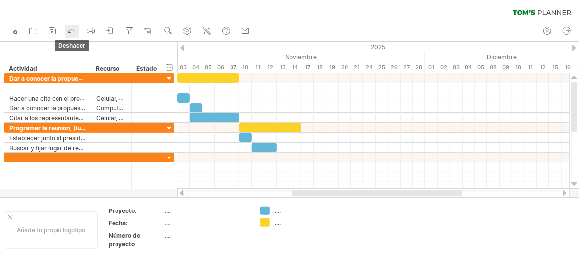
click at [70, 32] on icon at bounding box center [71, 30] width 10 height 10
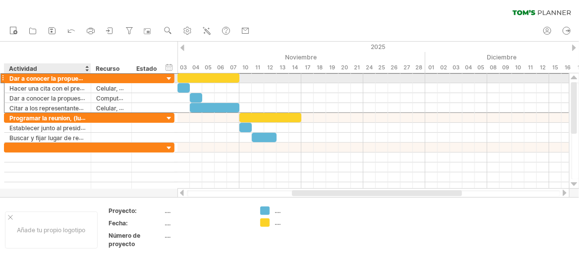
click at [67, 76] on font "Dar a conocer la propuesta." at bounding box center [49, 78] width 80 height 8
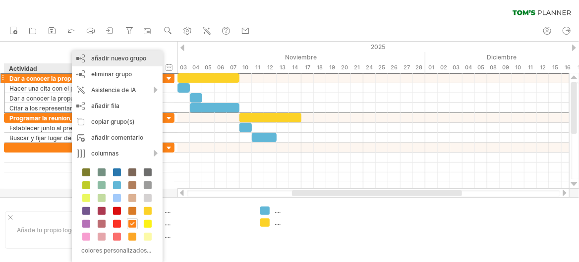
click at [99, 59] on font "añadir nuevo grupo" at bounding box center [118, 58] width 55 height 7
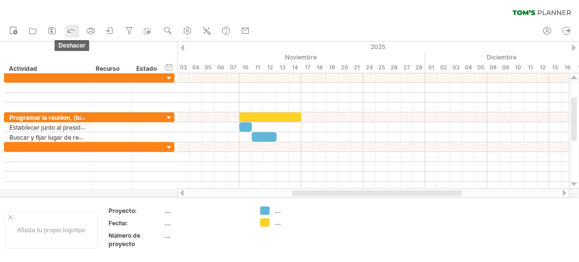
click at [76, 33] on icon at bounding box center [71, 30] width 10 height 10
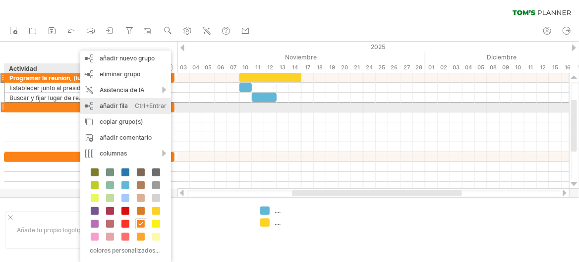
click at [86, 106] on div "añadir fila Ctrl+Entrar Cmd+Entrar" at bounding box center [125, 106] width 91 height 16
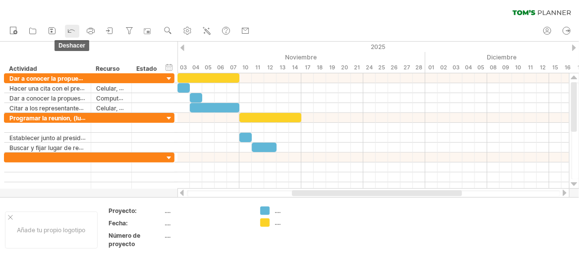
click at [74, 33] on icon at bounding box center [71, 30] width 10 height 10
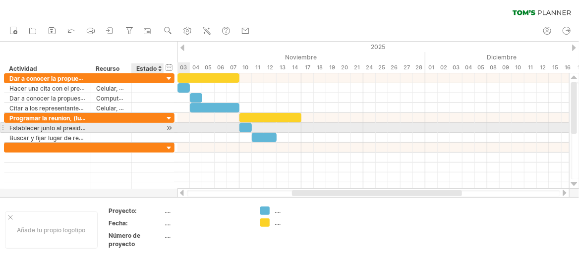
click at [168, 126] on div at bounding box center [169, 128] width 9 height 10
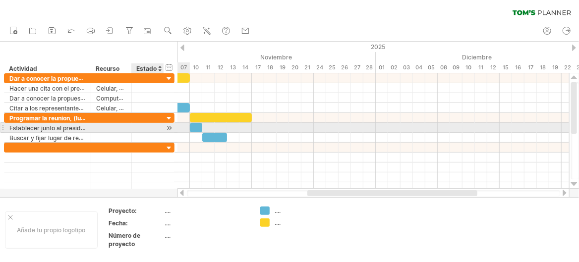
click at [168, 126] on div at bounding box center [169, 128] width 9 height 10
click at [171, 125] on div at bounding box center [169, 128] width 9 height 10
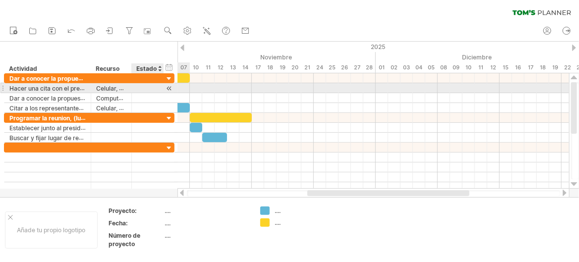
click at [169, 86] on div at bounding box center [169, 88] width 9 height 10
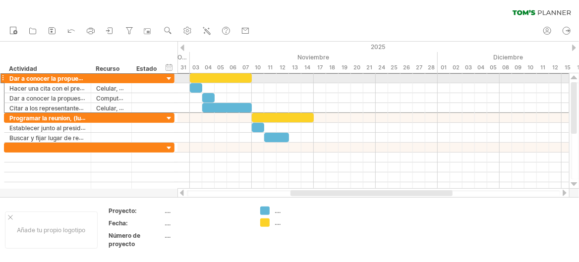
click at [2, 76] on div at bounding box center [2, 78] width 4 height 10
click at [8, 76] on div "**********" at bounding box center [47, 77] width 87 height 9
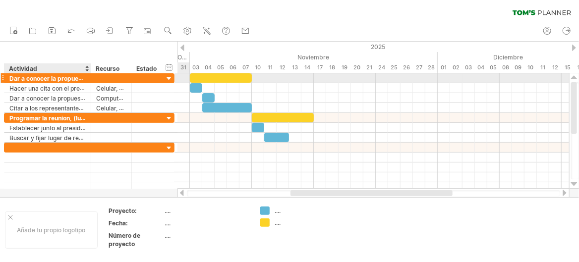
click at [16, 76] on font "Dar a conocer la propuesta." at bounding box center [49, 78] width 80 height 8
click at [168, 79] on div at bounding box center [169, 78] width 9 height 9
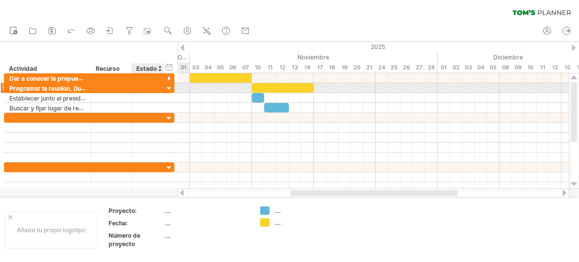
click at [167, 89] on div at bounding box center [169, 88] width 9 height 9
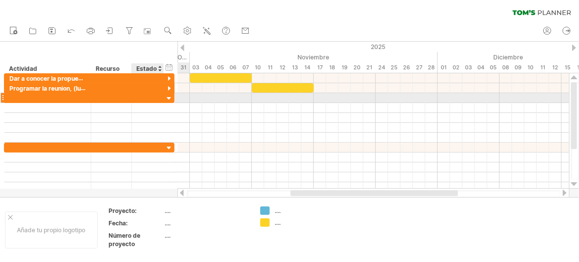
click at [167, 95] on div at bounding box center [169, 98] width 9 height 9
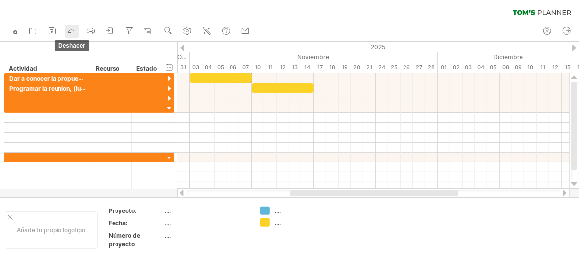
click at [70, 29] on icon at bounding box center [71, 30] width 10 height 10
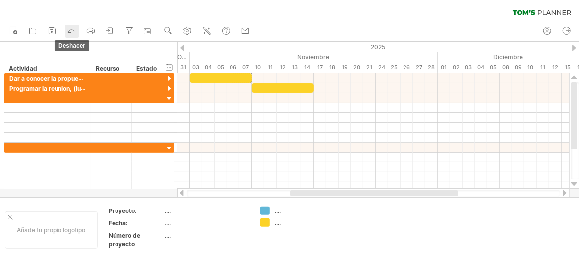
click at [70, 29] on icon at bounding box center [71, 30] width 10 height 10
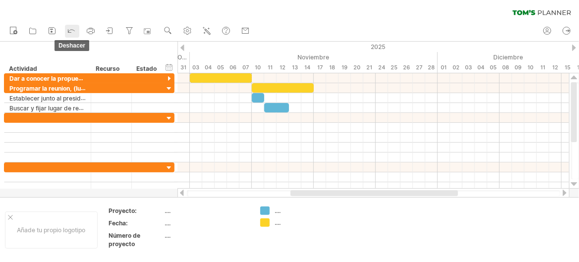
click at [70, 29] on icon at bounding box center [71, 30] width 10 height 10
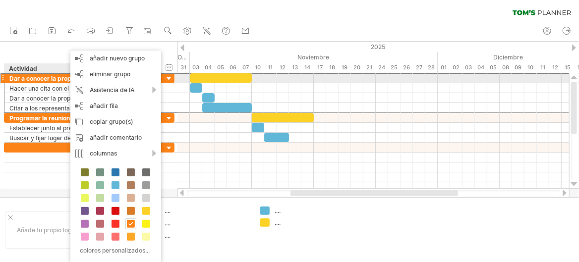
click at [37, 80] on font "Dar a conocer la propuesta." at bounding box center [49, 78] width 80 height 8
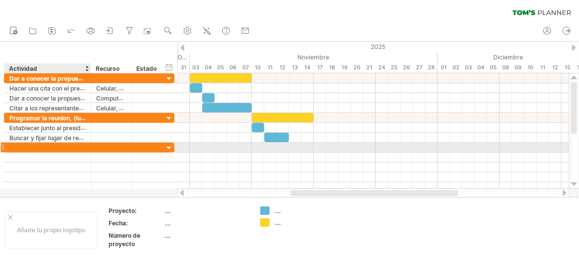
click at [41, 146] on div at bounding box center [47, 147] width 76 height 9
click at [40, 144] on div at bounding box center [47, 147] width 76 height 9
type input "**********"
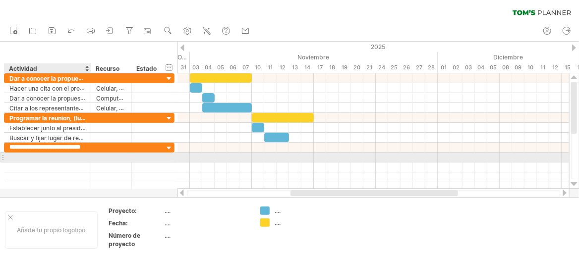
scroll to position [0, 0]
click at [68, 154] on div at bounding box center [47, 157] width 76 height 9
click at [35, 158] on div at bounding box center [47, 157] width 76 height 9
type input "**********"
click at [76, 158] on font "Obtener información [PERSON_NAME] confiables" at bounding box center [79, 158] width 140 height 8
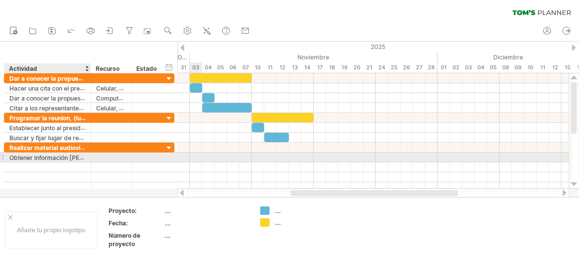
click at [87, 160] on div at bounding box center [89, 158] width 5 height 10
click at [84, 159] on font "Obtener información [PERSON_NAME] confiables" at bounding box center [79, 158] width 140 height 8
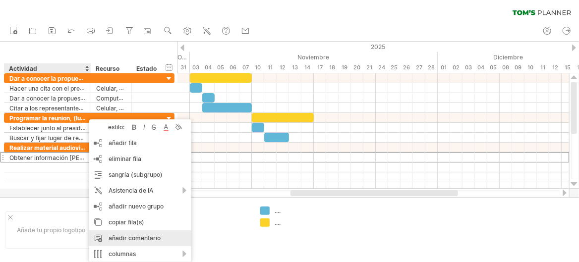
click at [146, 237] on font "añadir comentario" at bounding box center [135, 238] width 52 height 7
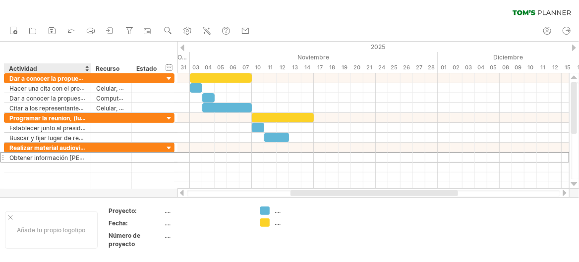
click at [77, 157] on font "Obtener información [PERSON_NAME] confiables" at bounding box center [79, 158] width 140 height 8
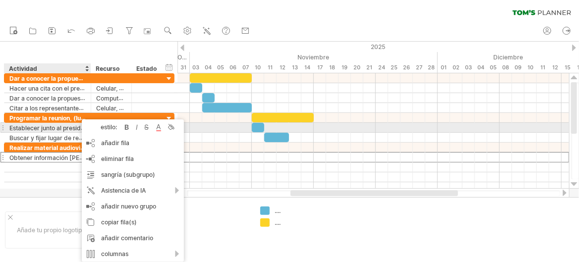
click at [107, 128] on font "estilo:" at bounding box center [109, 126] width 16 height 7
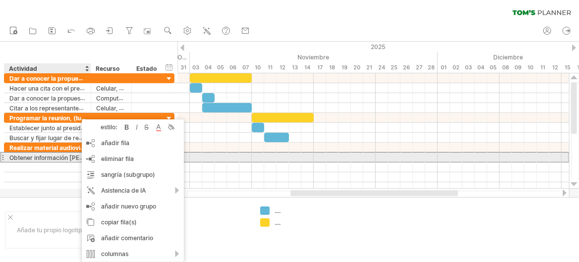
click at [39, 157] on font "Obtener información [PERSON_NAME] confiables" at bounding box center [79, 158] width 140 height 8
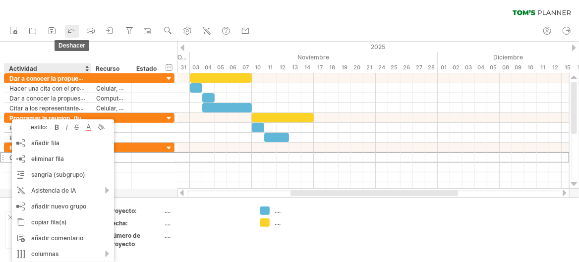
click at [70, 30] on icon at bounding box center [71, 31] width 6 height 3
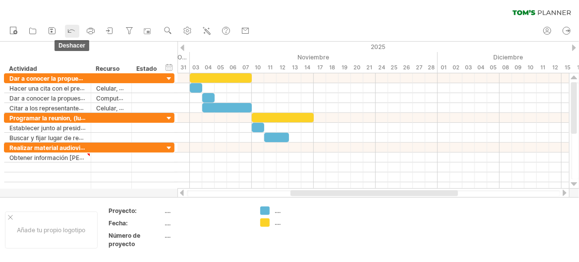
click at [70, 30] on icon at bounding box center [71, 31] width 6 height 3
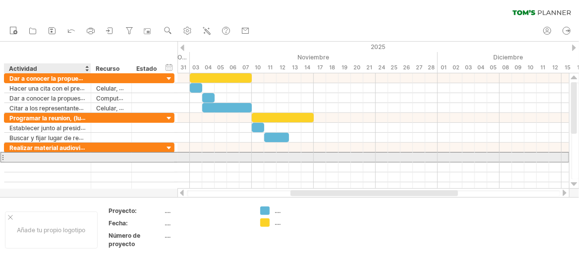
click at [22, 156] on div at bounding box center [47, 157] width 76 height 9
type input "**********"
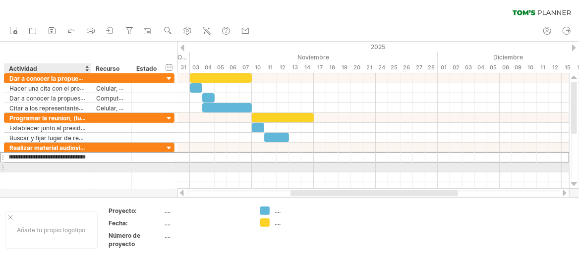
scroll to position [0, 0]
click at [26, 165] on div at bounding box center [47, 167] width 76 height 9
click at [73, 164] on div at bounding box center [47, 167] width 76 height 9
click at [19, 167] on input "**********" at bounding box center [47, 167] width 76 height 9
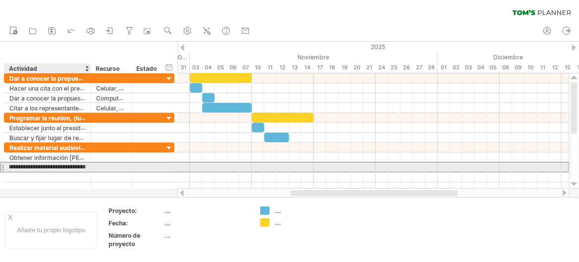
scroll to position [0, 30]
click at [29, 168] on input "**********" at bounding box center [47, 167] width 76 height 9
click at [13, 167] on input "**********" at bounding box center [47, 167] width 76 height 9
type input "**********"
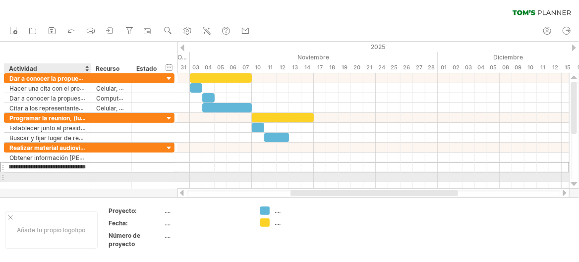
scroll to position [0, 0]
click at [26, 176] on div at bounding box center [47, 177] width 76 height 9
click at [47, 175] on div at bounding box center [47, 177] width 76 height 9
type input "**********"
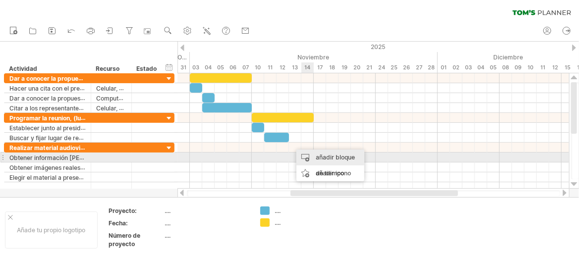
click at [312, 153] on div "añadir bloque de tiempo" at bounding box center [330, 166] width 68 height 32
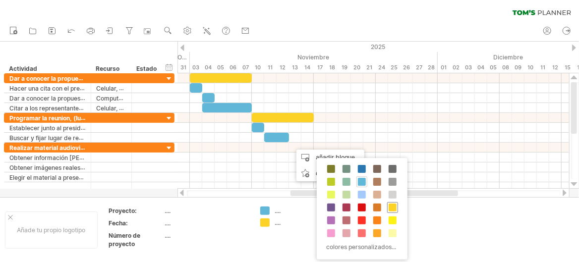
click at [392, 209] on span at bounding box center [393, 208] width 8 height 8
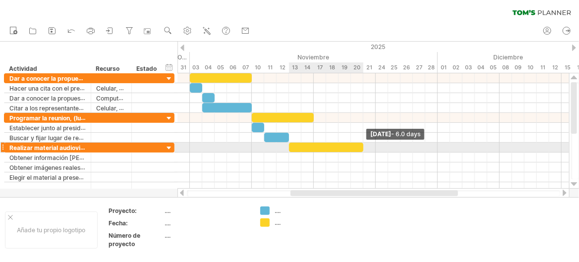
drag, startPoint x: 300, startPoint y: 148, endPoint x: 361, endPoint y: 149, distance: 61.5
click at [361, 149] on span at bounding box center [363, 147] width 4 height 9
drag, startPoint x: 362, startPoint y: 146, endPoint x: 388, endPoint y: 147, distance: 25.8
click at [388, 147] on span at bounding box center [388, 147] width 4 height 9
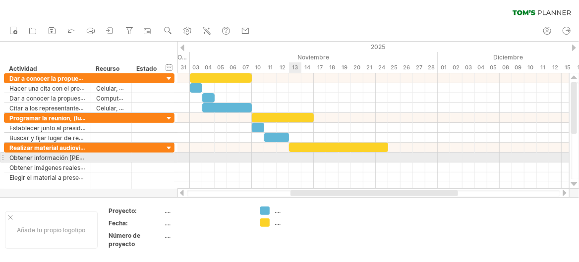
click at [296, 156] on div at bounding box center [374, 158] width 392 height 10
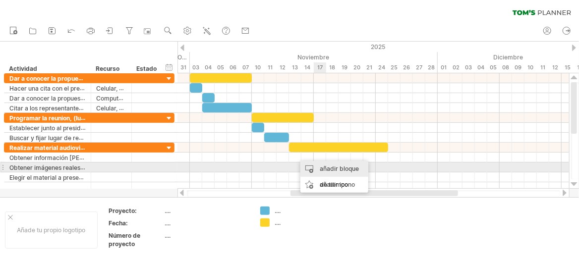
click at [320, 164] on div "añadir bloque de tiempo" at bounding box center [334, 177] width 68 height 32
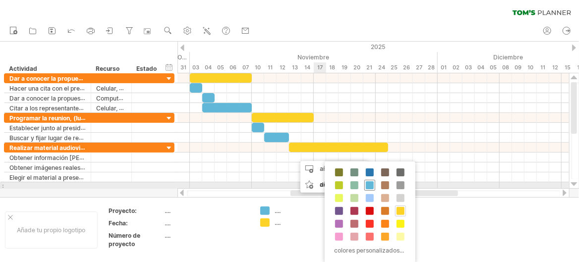
click at [372, 187] on span at bounding box center [370, 185] width 8 height 8
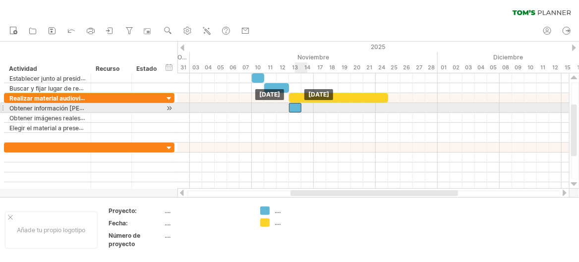
click at [299, 107] on div at bounding box center [295, 107] width 12 height 9
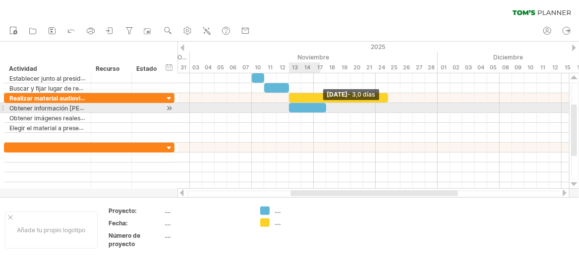
drag, startPoint x: 300, startPoint y: 109, endPoint x: 323, endPoint y: 109, distance: 23.3
click at [323, 109] on div at bounding box center [307, 107] width 37 height 9
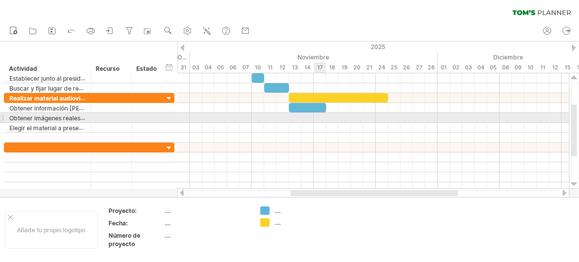
click at [321, 116] on div at bounding box center [374, 118] width 392 height 10
click at [330, 120] on div "añadir bloque de tiempo" at bounding box center [359, 136] width 68 height 32
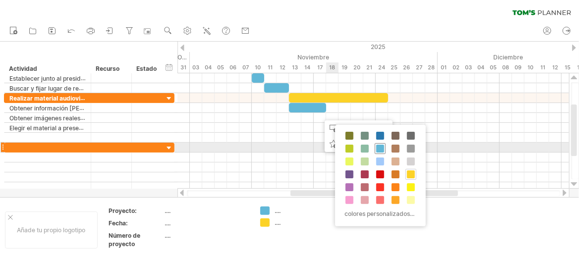
click at [376, 147] on span at bounding box center [380, 149] width 8 height 8
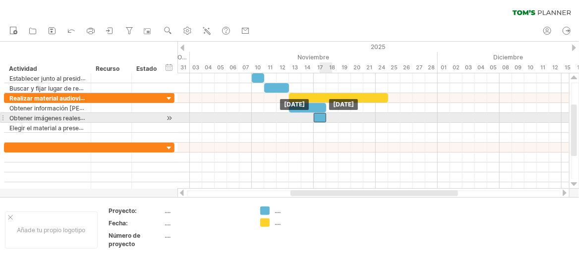
click at [325, 119] on div at bounding box center [320, 117] width 12 height 9
drag, startPoint x: 326, startPoint y: 117, endPoint x: 336, endPoint y: 119, distance: 9.7
click at [336, 119] on div at bounding box center [326, 117] width 25 height 9
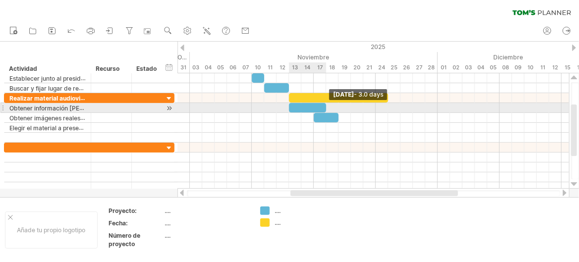
click at [327, 107] on span at bounding box center [326, 107] width 4 height 9
drag, startPoint x: 327, startPoint y: 107, endPoint x: 338, endPoint y: 107, distance: 10.9
click at [338, 107] on span at bounding box center [339, 107] width 4 height 9
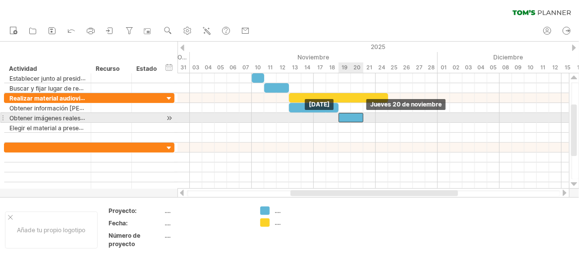
drag, startPoint x: 329, startPoint y: 119, endPoint x: 355, endPoint y: 120, distance: 25.8
click at [355, 120] on div at bounding box center [351, 117] width 25 height 9
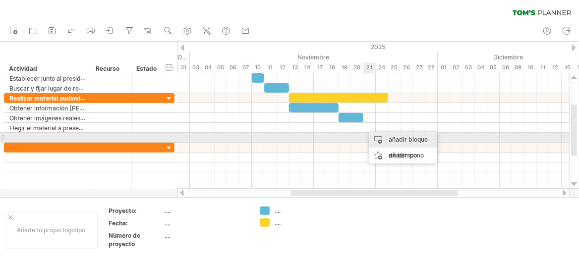
click at [382, 138] on div "añadir bloque de tiempo" at bounding box center [403, 148] width 68 height 32
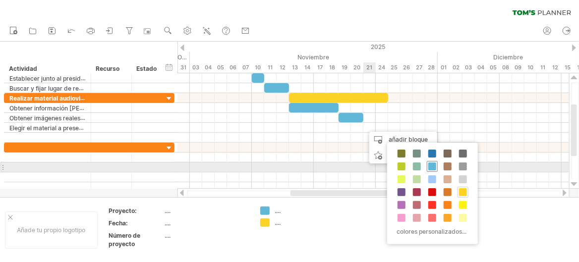
click at [431, 166] on span at bounding box center [432, 167] width 8 height 8
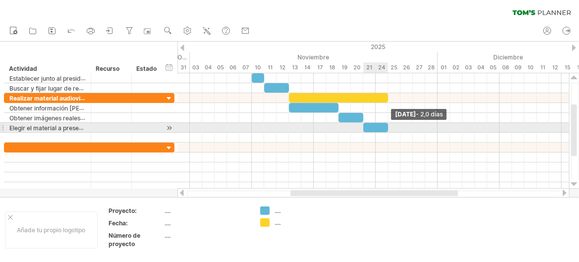
drag, startPoint x: 374, startPoint y: 128, endPoint x: 386, endPoint y: 129, distance: 11.9
click at [386, 129] on span at bounding box center [388, 127] width 4 height 9
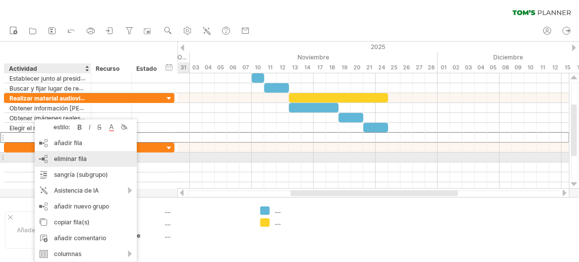
click at [65, 153] on div "eliminar fila eliminar filas seleccionadas" at bounding box center [86, 159] width 102 height 16
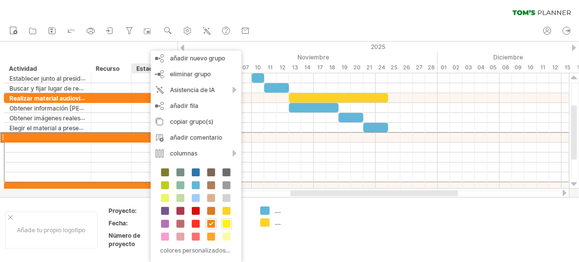
click at [225, 223] on span at bounding box center [227, 224] width 8 height 8
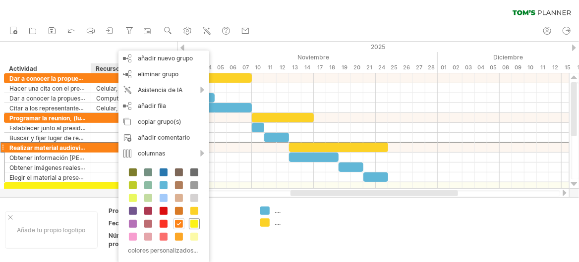
click at [196, 226] on span at bounding box center [194, 224] width 8 height 8
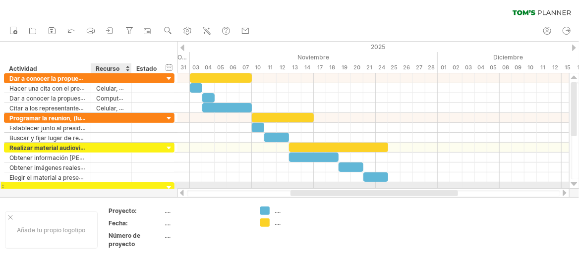
click at [120, 184] on div at bounding box center [111, 186] width 30 height 9
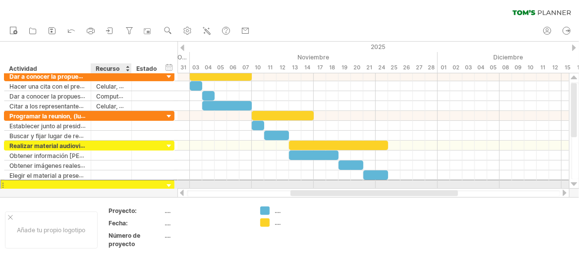
scroll to position [0, 0]
click at [14, 181] on div at bounding box center [47, 184] width 76 height 9
click at [35, 183] on div at bounding box center [47, 184] width 76 height 9
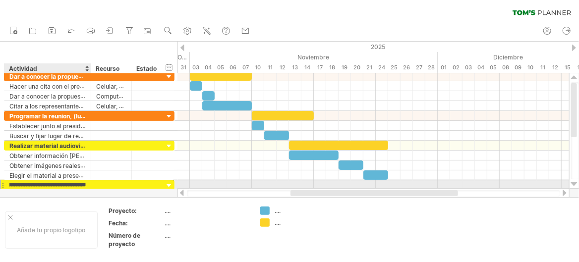
scroll to position [0, 20]
click at [44, 184] on input "**********" at bounding box center [47, 184] width 76 height 9
click at [66, 184] on input "**********" at bounding box center [47, 184] width 76 height 9
click at [82, 183] on input "**********" at bounding box center [47, 184] width 76 height 9
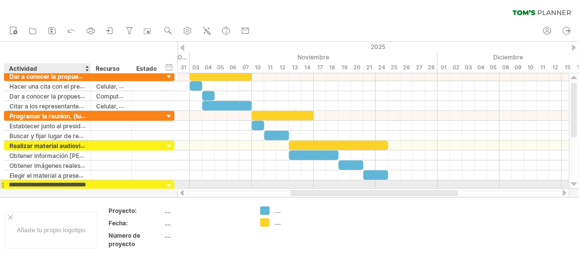
type input "**********"
click at [206, 182] on div at bounding box center [374, 185] width 392 height 10
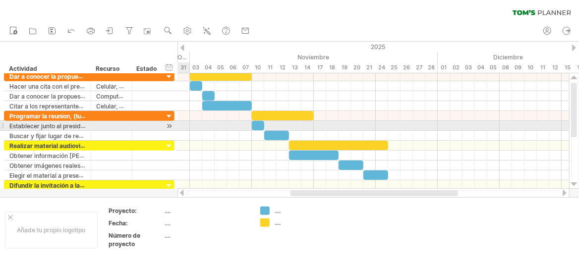
click at [172, 126] on div at bounding box center [169, 126] width 9 height 10
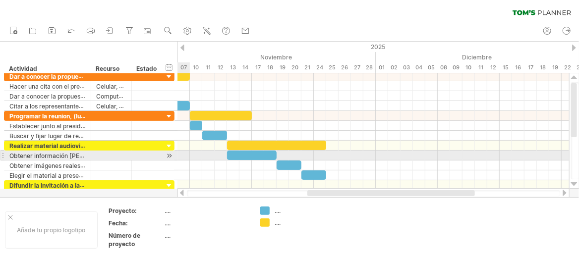
click at [169, 157] on div at bounding box center [169, 156] width 9 height 10
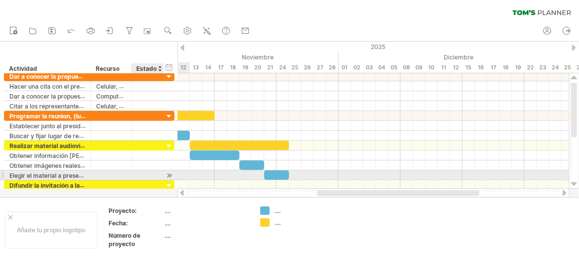
click at [168, 173] on div at bounding box center [169, 176] width 9 height 10
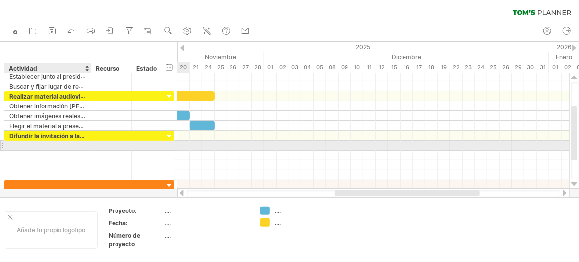
click at [65, 145] on div at bounding box center [47, 145] width 76 height 9
click at [35, 143] on div at bounding box center [47, 145] width 76 height 9
type input "**********"
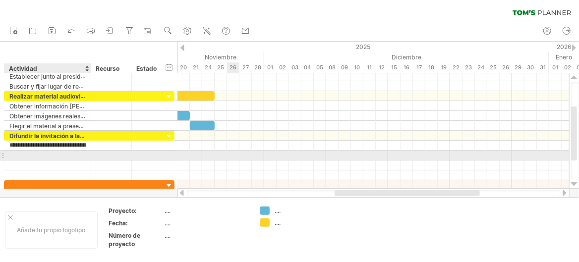
click at [35, 153] on div at bounding box center [47, 155] width 76 height 9
click at [46, 151] on div at bounding box center [47, 155] width 76 height 9
type input "**********"
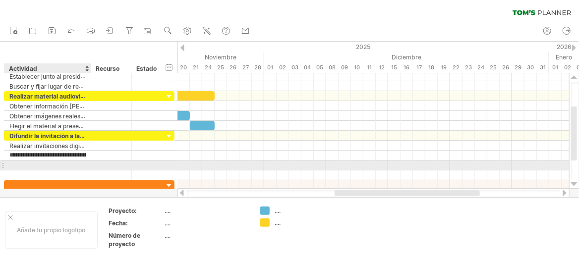
click at [46, 163] on div at bounding box center [47, 165] width 76 height 9
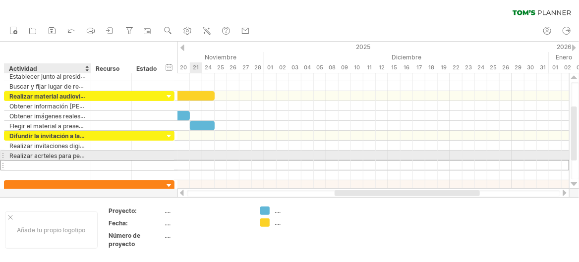
click at [50, 156] on font "Realizar acrteles para pegarlos al rededor de la colonia." at bounding box center [88, 156] width 158 height 8
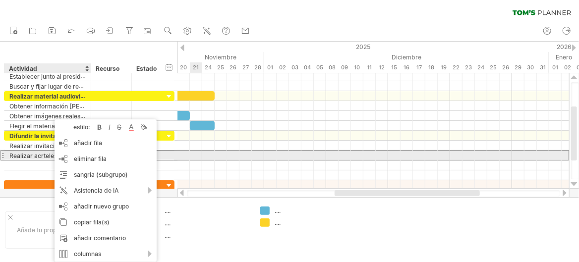
click at [48, 155] on font "Realizar acrteles para pegarlos al rededor de la colonia." at bounding box center [88, 156] width 158 height 8
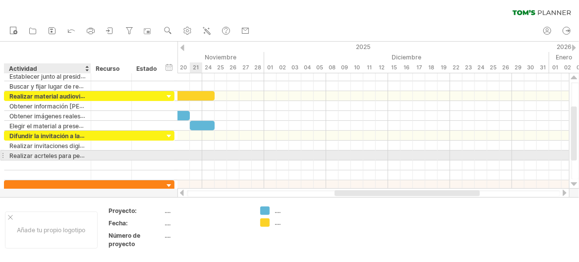
click at [48, 155] on font "Realizar acrteles para pegarlos al rededor de la colonia." at bounding box center [88, 156] width 158 height 8
click at [41, 154] on font "Realizar acrteles para pegarlos al rededor de la colonia." at bounding box center [88, 156] width 158 height 8
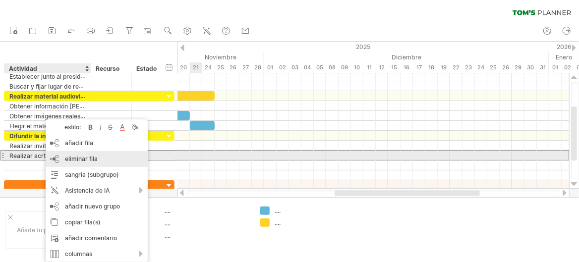
click at [78, 159] on font "eliminar fila" at bounding box center [81, 158] width 33 height 7
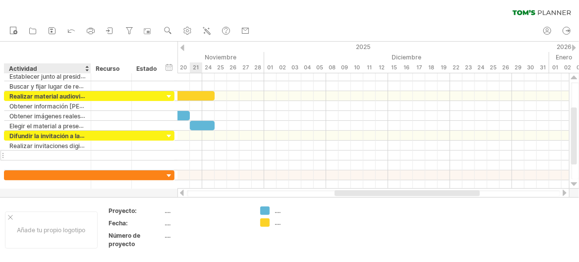
click at [50, 152] on div at bounding box center [47, 155] width 76 height 9
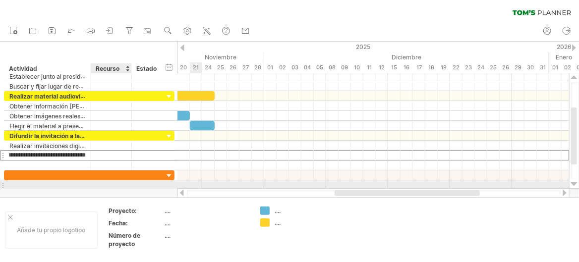
type input "**********"
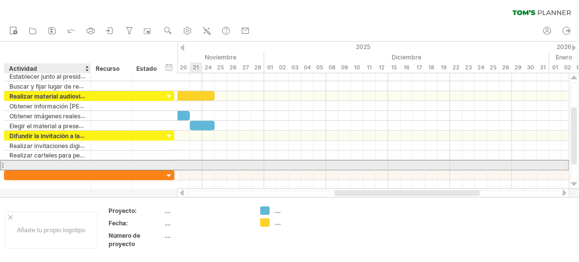
click at [49, 163] on div at bounding box center [47, 165] width 76 height 9
click at [45, 162] on div at bounding box center [47, 165] width 76 height 9
click at [40, 164] on input "**********" at bounding box center [47, 165] width 76 height 9
click at [42, 164] on input "**********" at bounding box center [47, 165] width 76 height 9
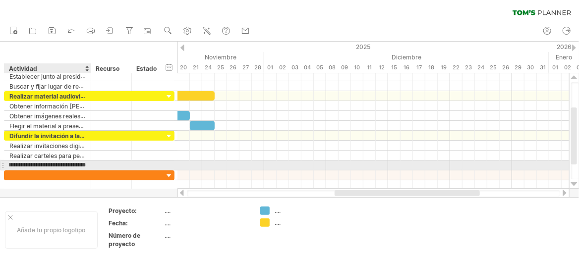
scroll to position [0, 18]
type input "**********"
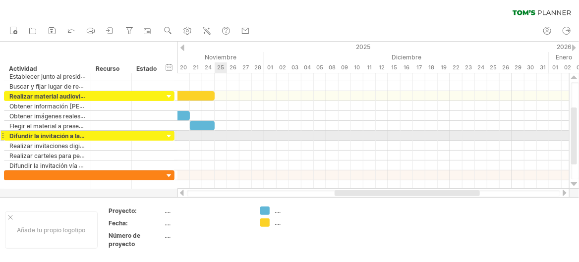
click at [219, 133] on div at bounding box center [374, 136] width 392 height 10
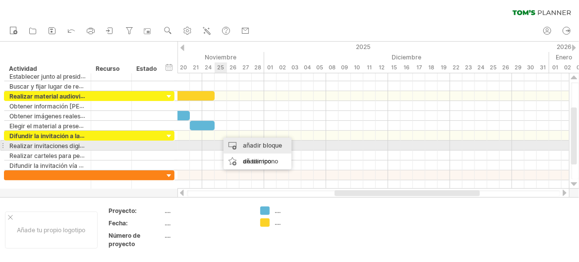
click at [248, 149] on font "añadir bloque de tiempo" at bounding box center [262, 153] width 39 height 23
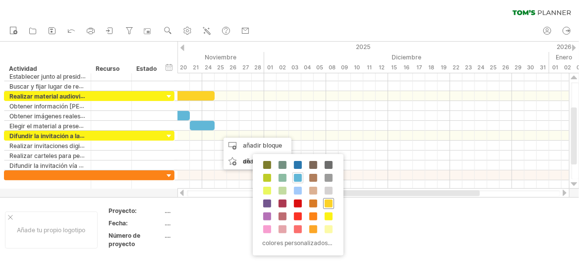
click at [332, 205] on div at bounding box center [328, 203] width 11 height 11
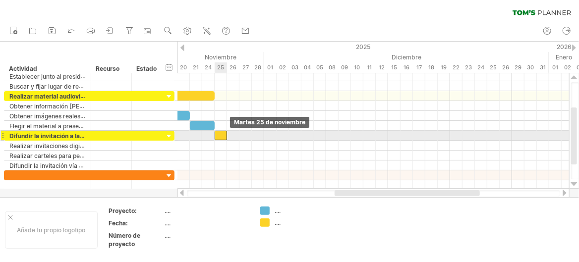
click at [222, 135] on div at bounding box center [221, 135] width 12 height 9
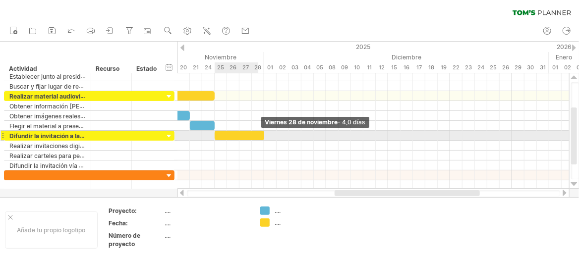
drag, startPoint x: 227, startPoint y: 134, endPoint x: 262, endPoint y: 137, distance: 35.3
click at [262, 137] on span at bounding box center [264, 135] width 4 height 9
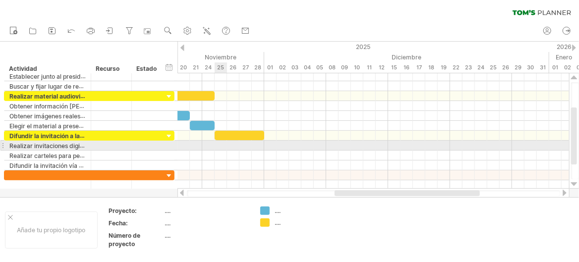
click at [221, 145] on div at bounding box center [374, 146] width 392 height 10
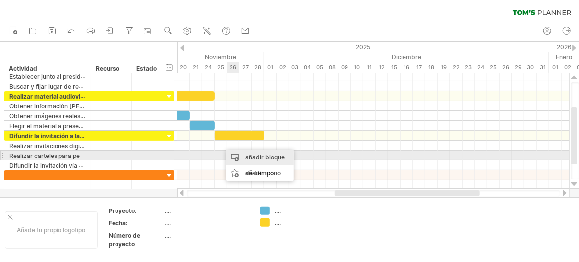
click at [238, 152] on div "añadir bloque de tiempo" at bounding box center [260, 166] width 68 height 32
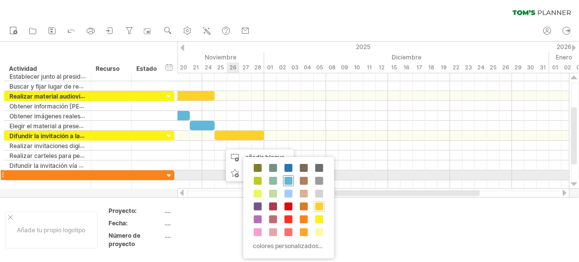
click at [290, 178] on span at bounding box center [289, 181] width 8 height 8
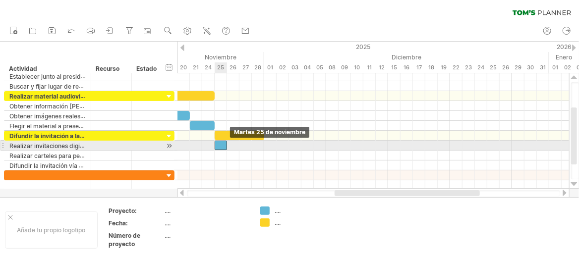
drag, startPoint x: 225, startPoint y: 143, endPoint x: 219, endPoint y: 143, distance: 6.0
click at [219, 143] on div at bounding box center [221, 145] width 12 height 9
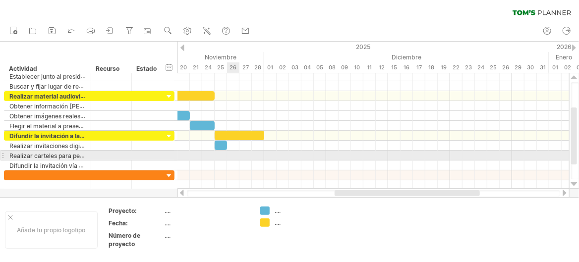
click at [229, 152] on div at bounding box center [374, 156] width 392 height 10
click at [244, 161] on div "añadir bloque de tiempo" at bounding box center [268, 173] width 68 height 32
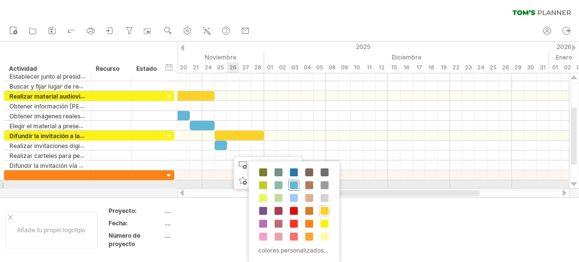
click at [295, 183] on span at bounding box center [294, 185] width 8 height 8
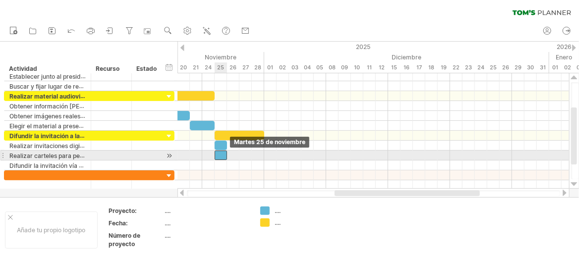
drag, startPoint x: 233, startPoint y: 155, endPoint x: 223, endPoint y: 155, distance: 10.4
click at [223, 155] on div at bounding box center [221, 155] width 12 height 9
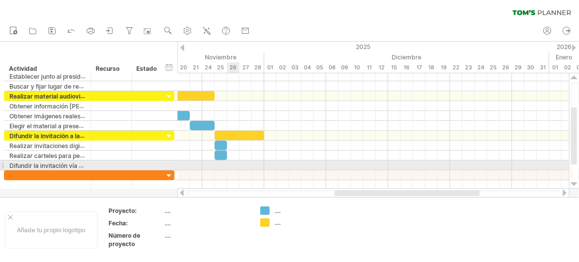
click at [230, 164] on div at bounding box center [374, 166] width 392 height 10
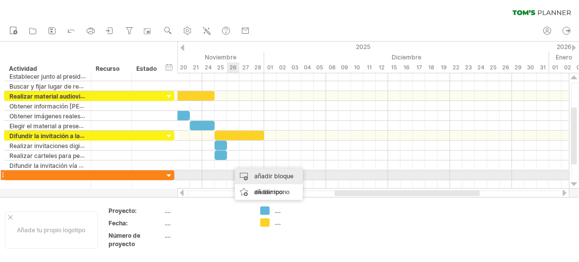
click at [248, 171] on div "añadir bloque de tiempo" at bounding box center [269, 185] width 68 height 32
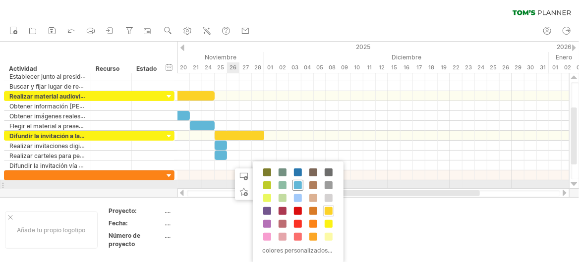
click at [299, 187] on span at bounding box center [298, 185] width 8 height 8
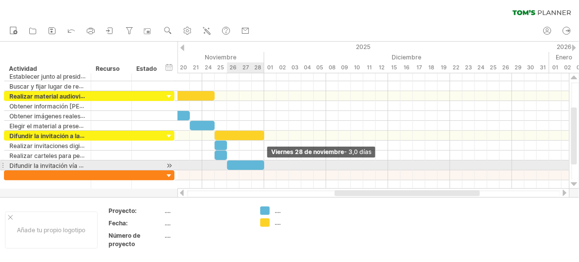
drag, startPoint x: 238, startPoint y: 164, endPoint x: 261, endPoint y: 164, distance: 23.3
click at [261, 164] on div at bounding box center [245, 165] width 37 height 9
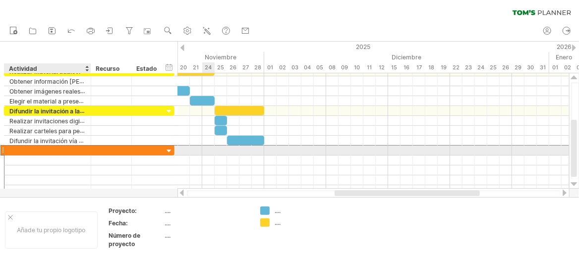
click at [70, 148] on div at bounding box center [47, 150] width 76 height 9
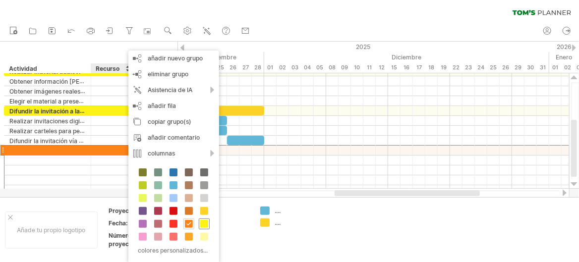
click at [206, 222] on span at bounding box center [204, 224] width 8 height 8
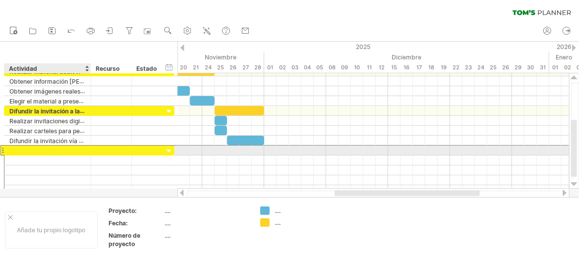
click at [50, 149] on div at bounding box center [47, 150] width 76 height 9
type input "**********"
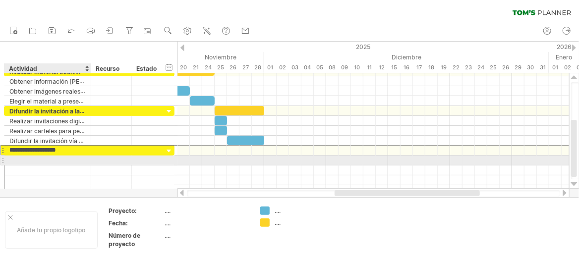
click at [50, 161] on div at bounding box center [47, 160] width 76 height 9
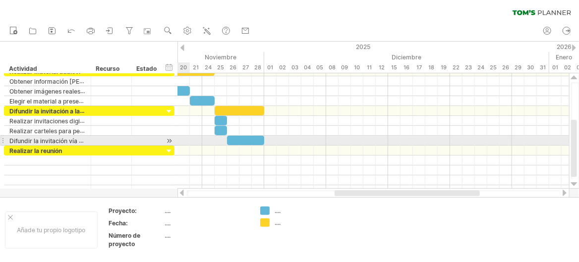
click at [168, 138] on div at bounding box center [169, 141] width 9 height 10
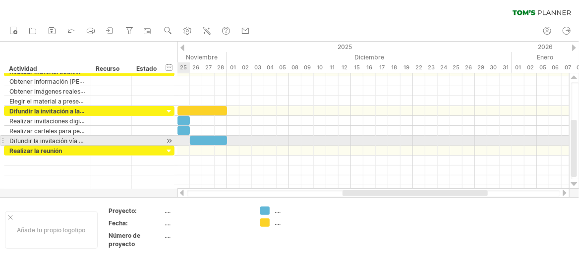
click at [168, 138] on div at bounding box center [169, 141] width 9 height 10
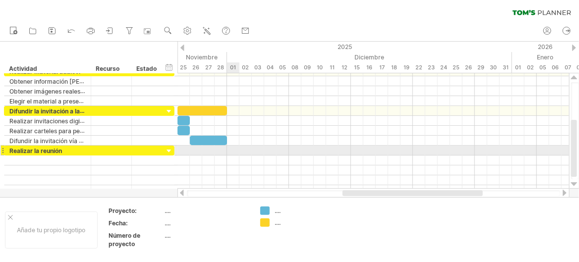
click at [229, 150] on div at bounding box center [374, 151] width 392 height 10
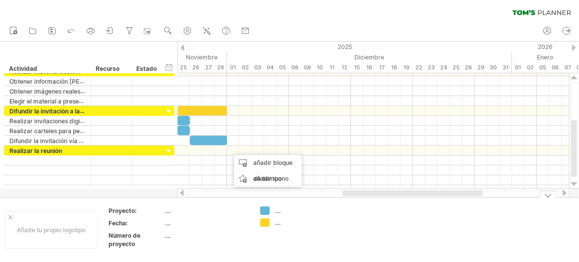
click at [260, 221] on div "Intentando acceder a [DOMAIN_NAME] Conectado de nuevo... 0% borrar filtro" at bounding box center [289, 131] width 579 height 262
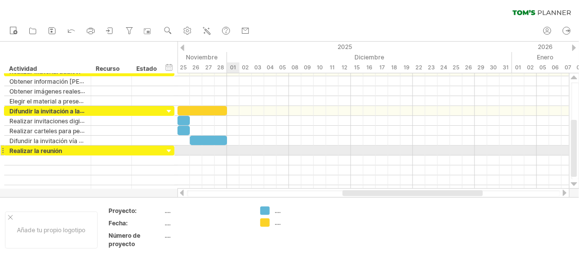
click at [233, 149] on div at bounding box center [374, 151] width 392 height 10
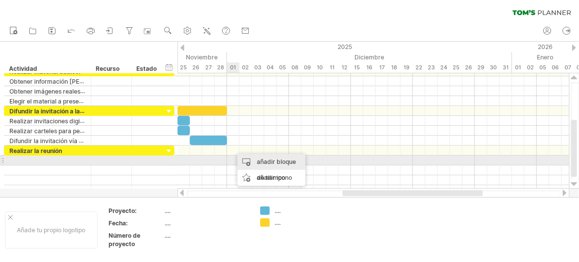
click at [259, 162] on font "añadir bloque de tiempo" at bounding box center [276, 169] width 39 height 23
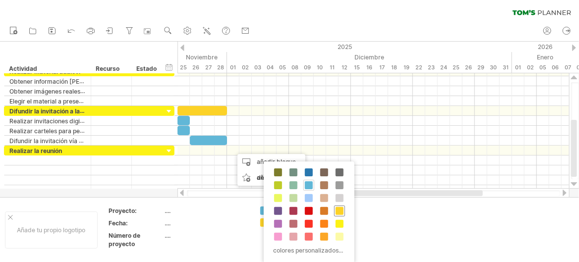
click at [339, 211] on span at bounding box center [340, 211] width 8 height 8
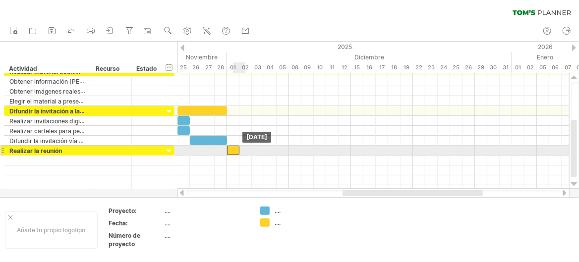
click at [238, 150] on div at bounding box center [233, 150] width 12 height 9
click at [233, 149] on div at bounding box center [233, 150] width 12 height 9
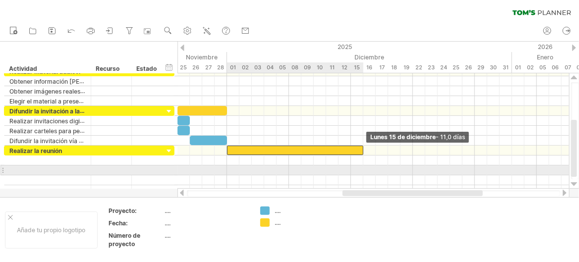
drag, startPoint x: 240, startPoint y: 149, endPoint x: 366, endPoint y: 167, distance: 126.7
click at [366, 167] on div "[DATE] - 11,0 días [DATE]" at bounding box center [374, 131] width 392 height 116
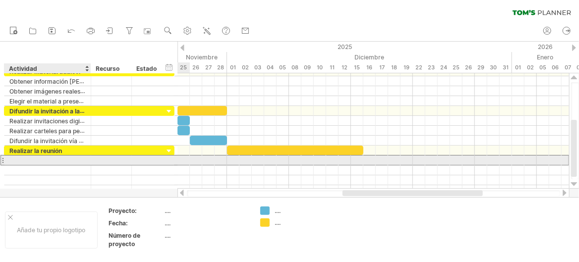
click at [32, 158] on div at bounding box center [47, 160] width 76 height 9
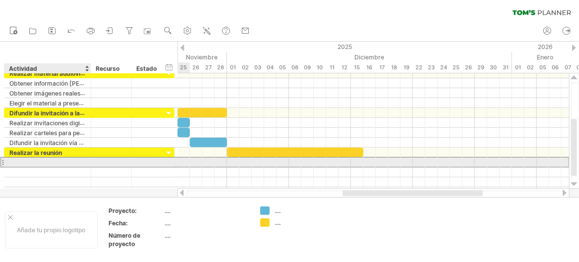
click at [61, 160] on div at bounding box center [47, 162] width 76 height 9
click at [35, 159] on div at bounding box center [47, 162] width 76 height 9
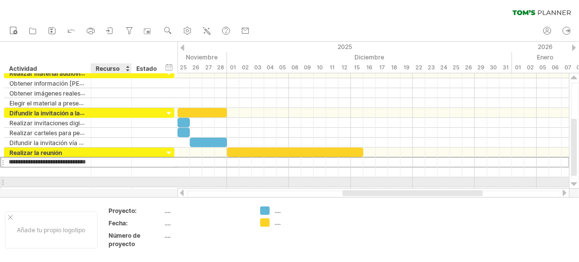
scroll to position [0, 19]
type input "**********"
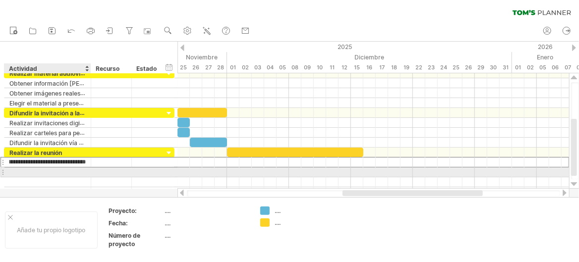
scroll to position [0, 0]
click at [67, 170] on div at bounding box center [47, 172] width 76 height 9
click at [42, 170] on div at bounding box center [47, 172] width 76 height 9
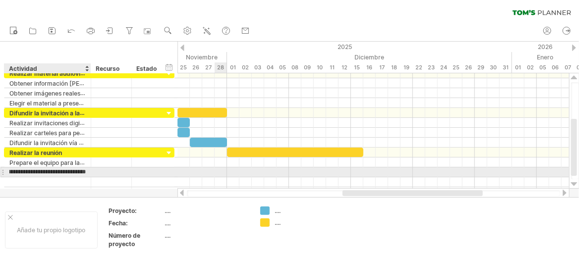
type input "**********"
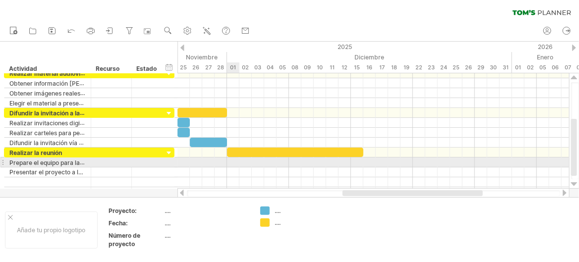
click at [232, 164] on div at bounding box center [374, 163] width 392 height 10
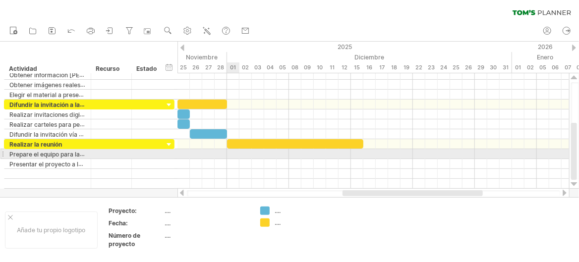
click at [234, 153] on div at bounding box center [374, 154] width 392 height 10
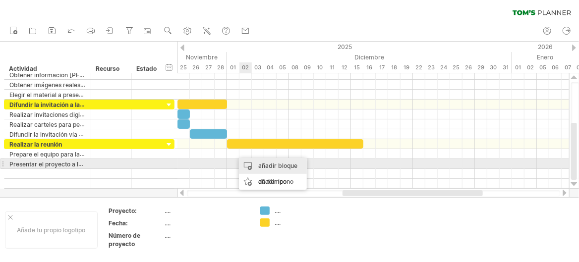
click at [253, 161] on div "añadir bloque de tiempo" at bounding box center [273, 174] width 68 height 32
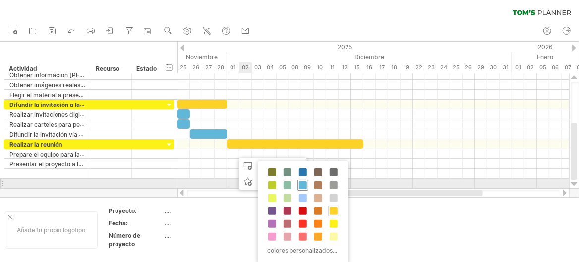
click at [300, 182] on span at bounding box center [303, 185] width 8 height 8
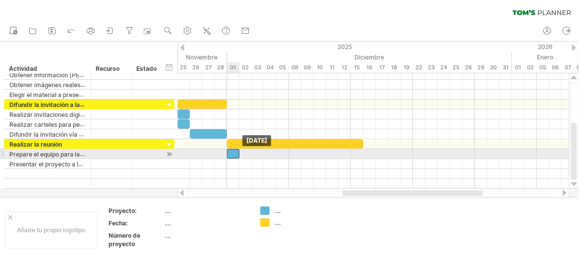
drag, startPoint x: 242, startPoint y: 153, endPoint x: 236, endPoint y: 153, distance: 6.4
click at [236, 153] on div at bounding box center [233, 153] width 12 height 9
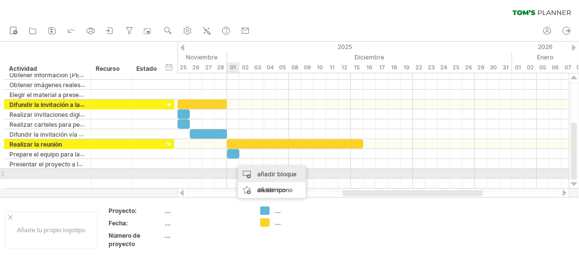
click at [244, 172] on div "añadir bloque de tiempo" at bounding box center [272, 183] width 68 height 32
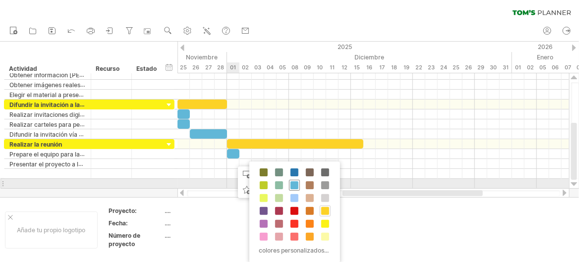
click at [291, 184] on span at bounding box center [295, 185] width 8 height 8
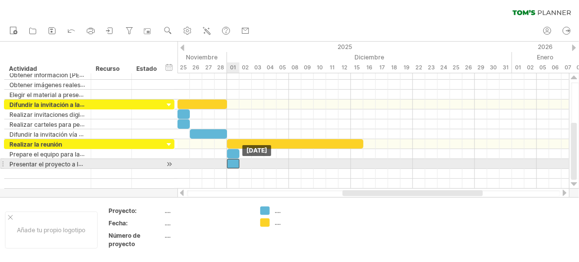
drag, startPoint x: 239, startPoint y: 164, endPoint x: 233, endPoint y: 164, distance: 5.9
click at [233, 164] on div at bounding box center [233, 163] width 12 height 9
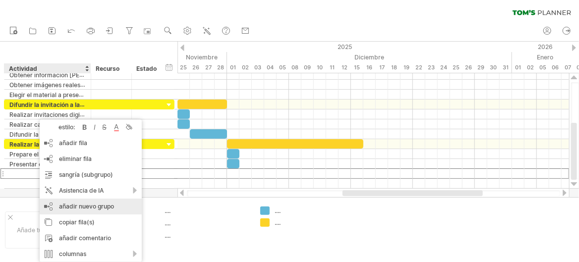
click at [94, 204] on font "añadir nuevo grupo" at bounding box center [86, 206] width 55 height 7
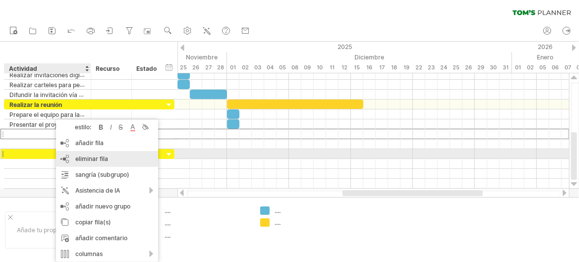
click at [76, 158] on font "eliminar fila" at bounding box center [91, 158] width 33 height 7
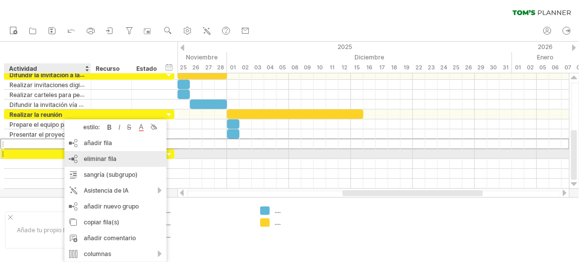
click at [79, 158] on div "eliminar fila eliminar filas seleccionadas" at bounding box center [115, 159] width 102 height 16
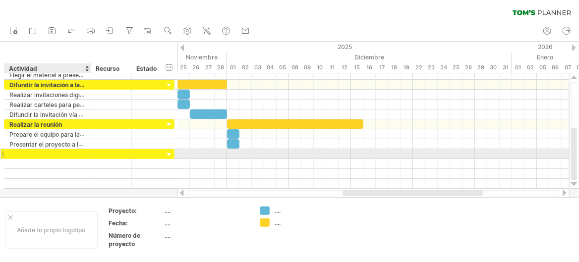
click at [49, 151] on div at bounding box center [47, 153] width 76 height 9
type input "**********"
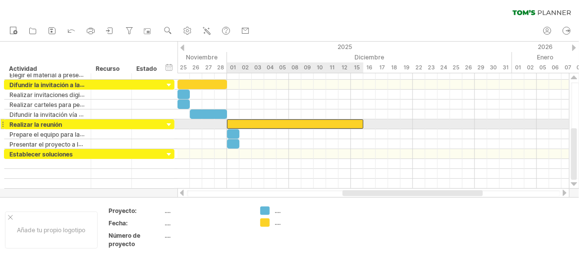
click at [357, 123] on div at bounding box center [295, 123] width 136 height 9
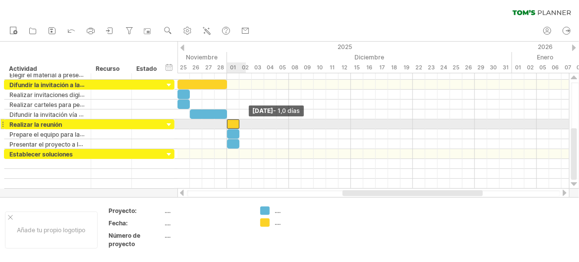
drag, startPoint x: 364, startPoint y: 122, endPoint x: 243, endPoint y: 120, distance: 121.0
click at [243, 120] on div "[DATE] - 1,0 días [DATE]" at bounding box center [374, 131] width 392 height 116
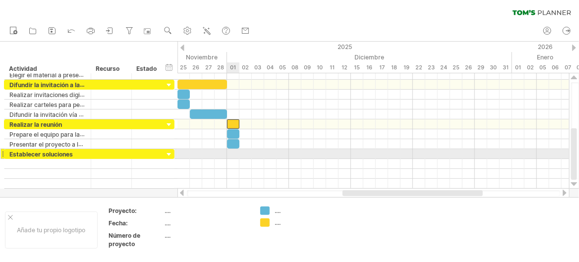
click at [232, 151] on div at bounding box center [374, 154] width 392 height 10
click at [239, 158] on div "añadir bloque de tiempo" at bounding box center [271, 172] width 68 height 32
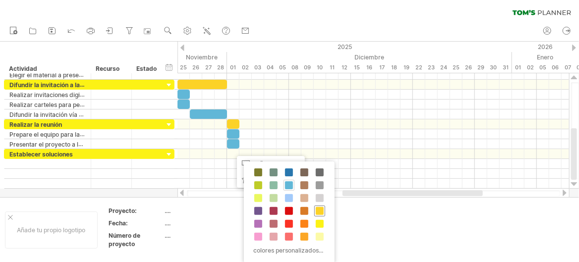
click at [318, 211] on span at bounding box center [320, 211] width 8 height 8
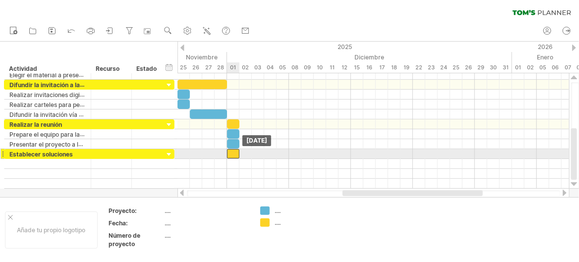
drag, startPoint x: 242, startPoint y: 153, endPoint x: 235, endPoint y: 152, distance: 7.5
click at [235, 152] on div at bounding box center [233, 153] width 12 height 9
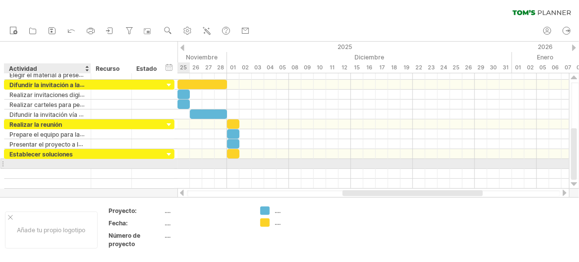
click at [64, 164] on div at bounding box center [47, 163] width 76 height 9
click at [16, 161] on div at bounding box center [47, 163] width 76 height 9
type input "**********"
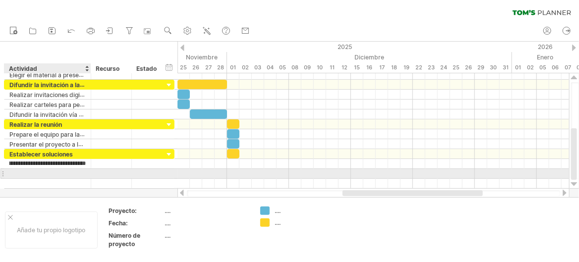
scroll to position [0, 0]
click at [27, 172] on div at bounding box center [47, 173] width 76 height 9
click at [19, 173] on div at bounding box center [47, 173] width 76 height 9
click at [42, 173] on input "**********" at bounding box center [47, 173] width 76 height 9
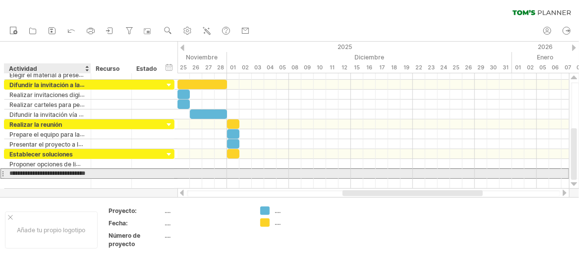
scroll to position [0, 14]
type input "**********"
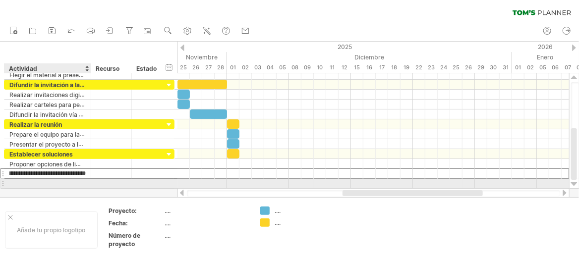
click at [35, 180] on div at bounding box center [47, 183] width 76 height 9
click at [54, 183] on div at bounding box center [47, 183] width 76 height 9
type input "**********"
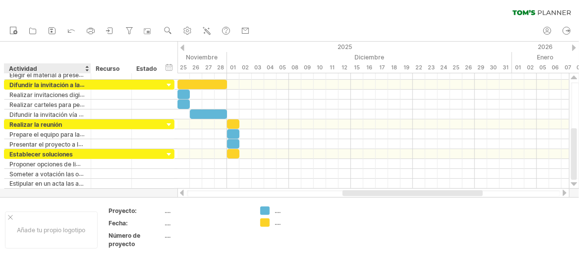
scroll to position [0, 0]
click at [45, 190] on div at bounding box center [289, 120] width 579 height 156
click at [38, 194] on div at bounding box center [289, 120] width 579 height 156
click at [20, 192] on div at bounding box center [289, 120] width 579 height 156
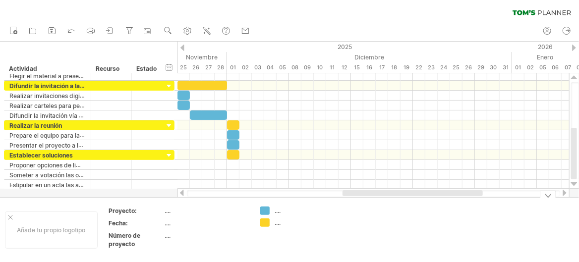
drag, startPoint x: 573, startPoint y: 159, endPoint x: 573, endPoint y: 225, distance: 65.4
click at [573, 225] on div "Intentando acceder a [DOMAIN_NAME] Conectado de nuevo... 0% borrar filtro" at bounding box center [289, 131] width 579 height 262
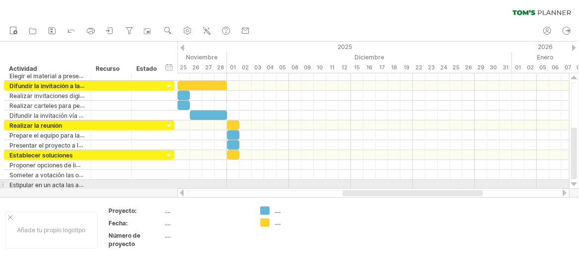
click at [577, 187] on div at bounding box center [574, 184] width 6 height 8
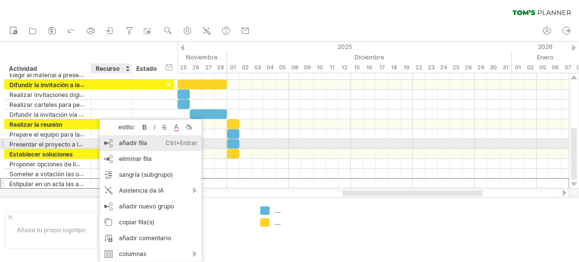
click at [149, 144] on div "añadir fila Ctrl+Entrar Cmd+Entrar" at bounding box center [151, 143] width 102 height 16
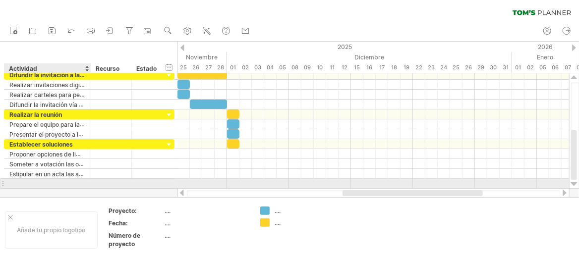
click at [33, 183] on div at bounding box center [47, 183] width 76 height 9
click at [56, 183] on input "**********" at bounding box center [47, 183] width 76 height 9
click at [57, 182] on input "**********" at bounding box center [47, 183] width 76 height 9
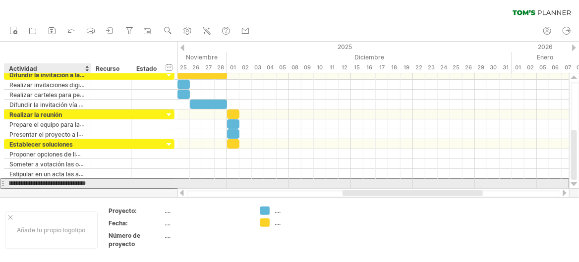
click at [10, 182] on input "**********" at bounding box center [47, 183] width 76 height 9
type input "**********"
click at [55, 187] on div "**********" at bounding box center [89, 184] width 171 height 10
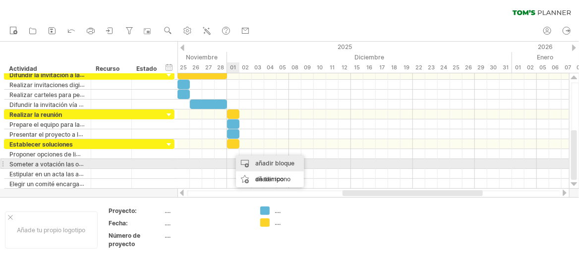
click at [257, 161] on font "añadir bloque de tiempo" at bounding box center [274, 171] width 39 height 23
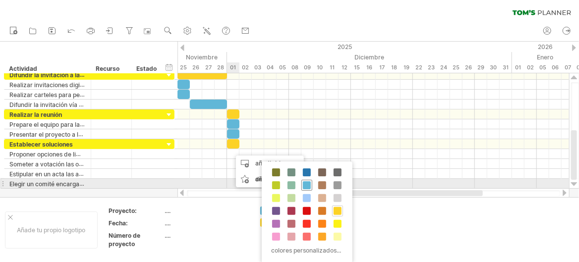
click at [311, 187] on div at bounding box center [306, 185] width 11 height 11
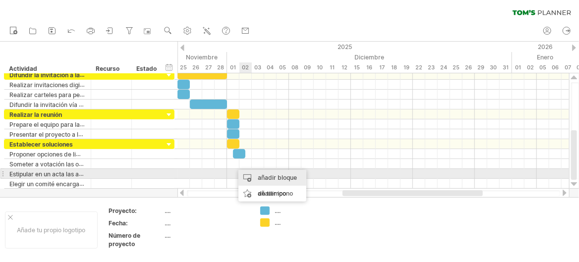
click at [264, 175] on font "añadir bloque de tiempo" at bounding box center [277, 185] width 39 height 23
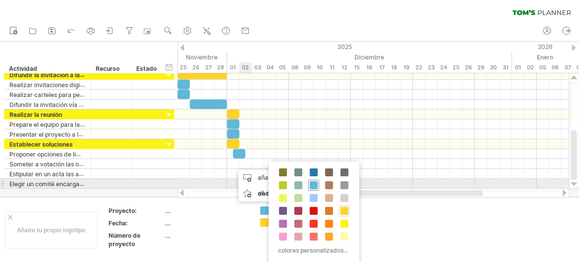
click at [314, 185] on span at bounding box center [314, 185] width 8 height 8
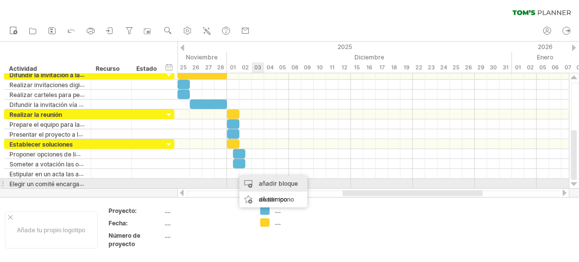
click at [261, 181] on font "añadir bloque de tiempo" at bounding box center [278, 191] width 39 height 23
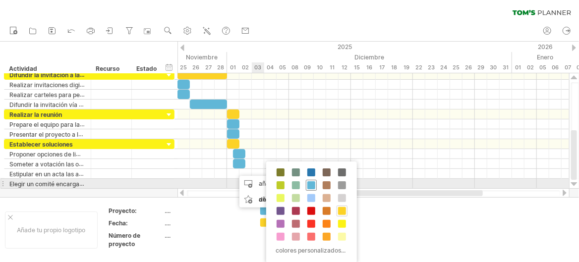
click at [309, 188] on span at bounding box center [311, 185] width 8 height 8
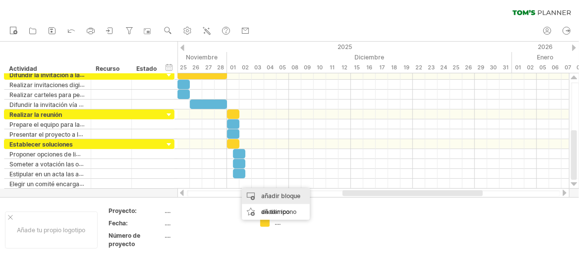
click at [262, 189] on div "añadir bloque de tiempo" at bounding box center [276, 204] width 68 height 32
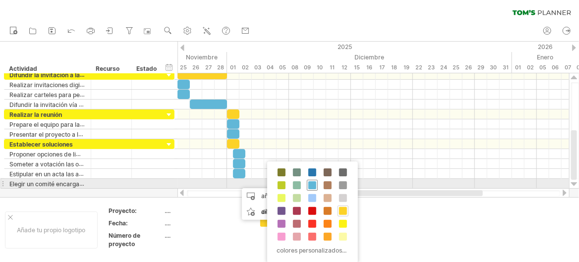
click at [315, 187] on span at bounding box center [312, 185] width 8 height 8
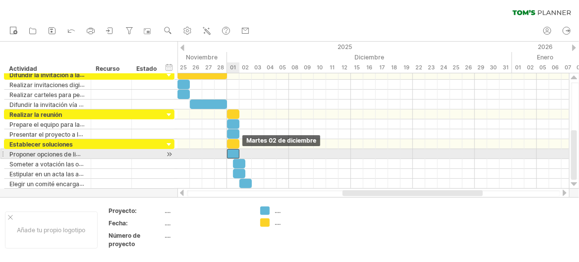
drag, startPoint x: 239, startPoint y: 152, endPoint x: 233, endPoint y: 152, distance: 6.4
click at [233, 152] on div at bounding box center [233, 153] width 12 height 9
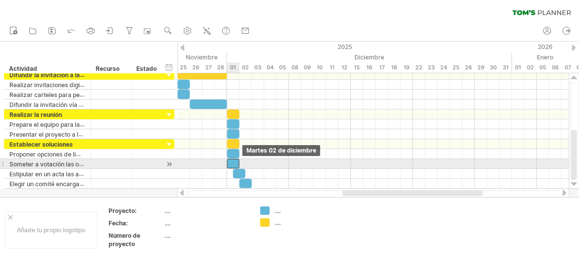
drag, startPoint x: 239, startPoint y: 163, endPoint x: 233, endPoint y: 163, distance: 6.4
click at [233, 163] on div at bounding box center [233, 163] width 12 height 9
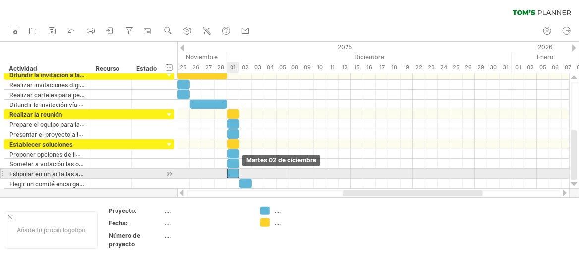
click at [235, 173] on div at bounding box center [233, 173] width 12 height 9
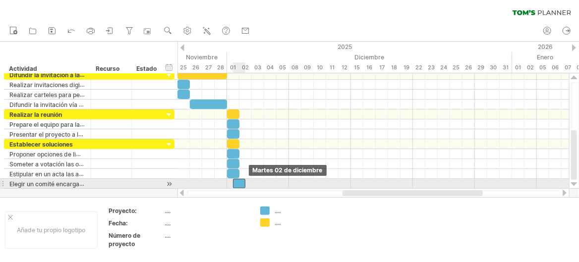
drag, startPoint x: 242, startPoint y: 182, endPoint x: 232, endPoint y: 182, distance: 10.9
click at [233, 182] on div at bounding box center [239, 183] width 12 height 9
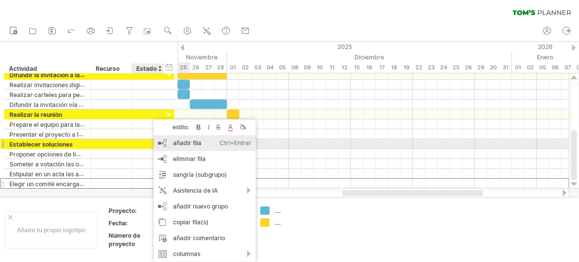
click at [186, 144] on font "añadir fila" at bounding box center [187, 142] width 28 height 7
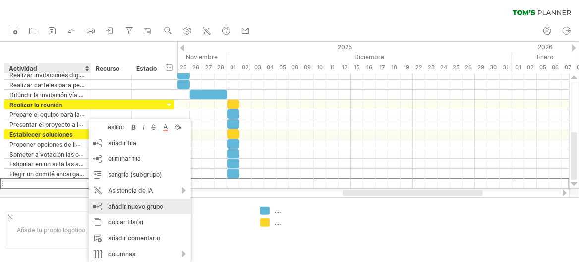
click at [133, 204] on font "añadir nuevo grupo" at bounding box center [135, 206] width 55 height 7
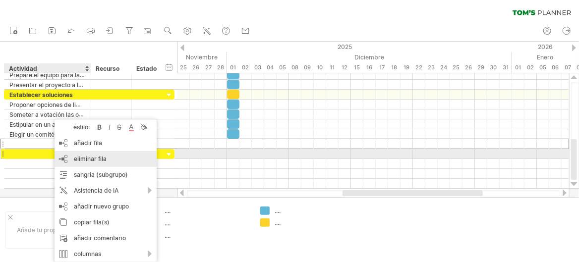
click at [84, 159] on font "eliminar fila" at bounding box center [90, 158] width 33 height 7
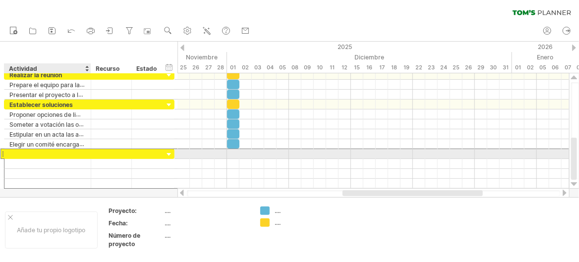
click at [54, 154] on div at bounding box center [47, 153] width 76 height 9
click at [36, 155] on div at bounding box center [47, 153] width 76 height 9
type input "**********"
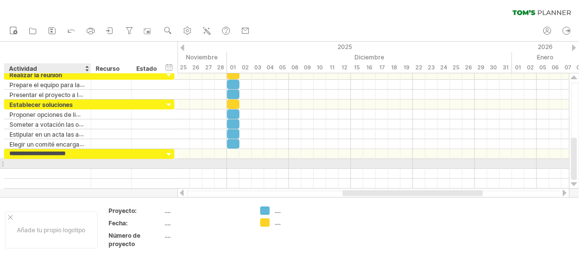
click at [35, 163] on div at bounding box center [47, 163] width 76 height 9
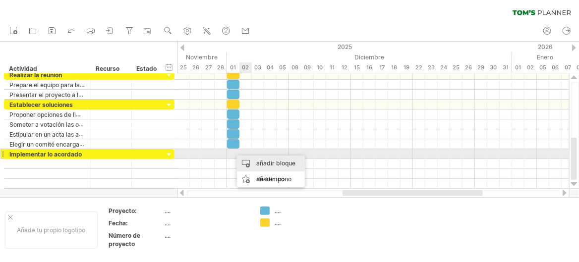
click at [250, 159] on div "añadir bloque de tiempo" at bounding box center [271, 172] width 68 height 32
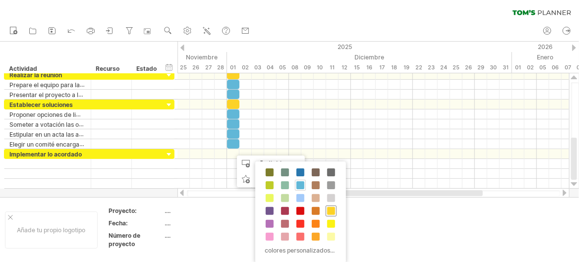
click at [333, 212] on span at bounding box center [331, 211] width 8 height 8
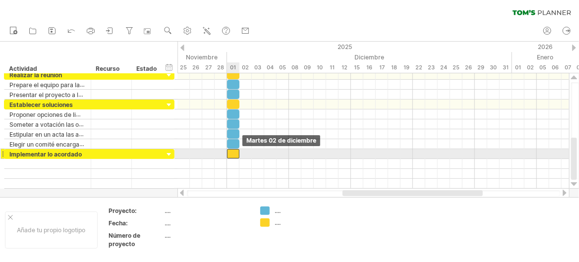
drag, startPoint x: 239, startPoint y: 155, endPoint x: 234, endPoint y: 155, distance: 5.5
click at [234, 155] on div at bounding box center [233, 153] width 12 height 9
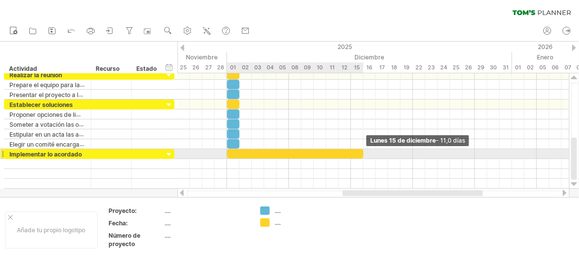
drag, startPoint x: 238, startPoint y: 154, endPoint x: 364, endPoint y: 153, distance: 126.4
click at [364, 153] on span at bounding box center [363, 153] width 4 height 9
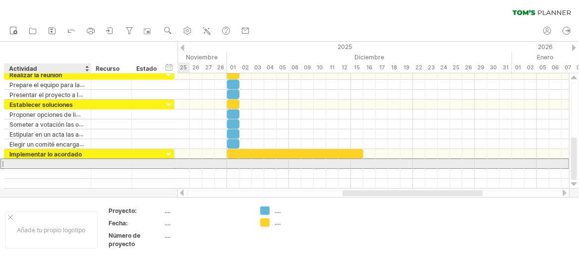
click at [80, 163] on div at bounding box center [47, 163] width 76 height 9
click at [38, 162] on div at bounding box center [47, 163] width 76 height 9
click at [16, 165] on input "**********" at bounding box center [47, 163] width 76 height 9
drag, startPoint x: 18, startPoint y: 164, endPoint x: 37, endPoint y: 165, distance: 18.9
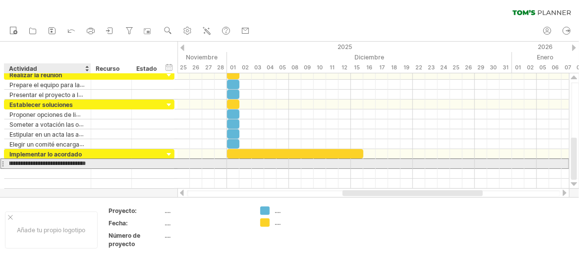
click at [37, 165] on input "**********" at bounding box center [47, 163] width 76 height 9
click at [19, 164] on input "**********" at bounding box center [47, 163] width 76 height 9
type input "**********"
click at [228, 162] on div at bounding box center [374, 164] width 392 height 10
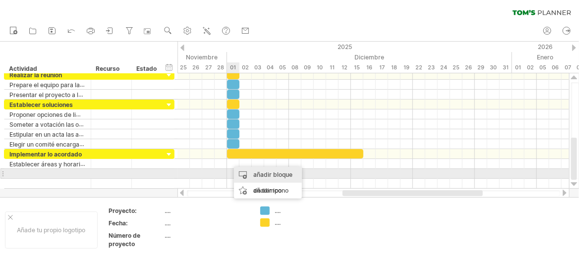
click at [242, 174] on div "añadir bloque de tiempo" at bounding box center [268, 183] width 68 height 32
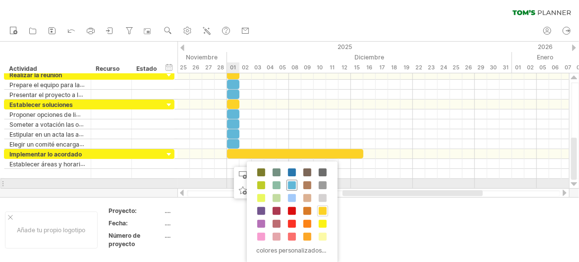
click at [292, 184] on span at bounding box center [292, 185] width 8 height 8
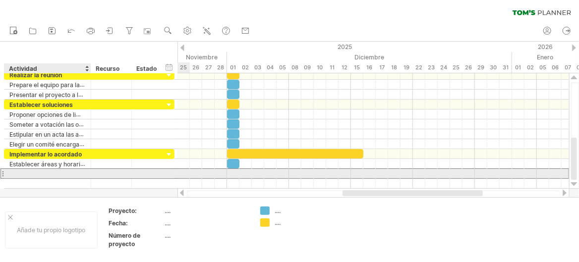
click at [80, 171] on div at bounding box center [47, 173] width 76 height 9
click at [73, 170] on div at bounding box center [47, 173] width 76 height 9
type input "**********"
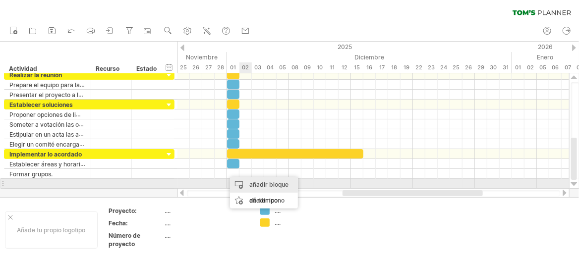
click at [253, 184] on font "añadir bloque de tiempo" at bounding box center [268, 192] width 39 height 23
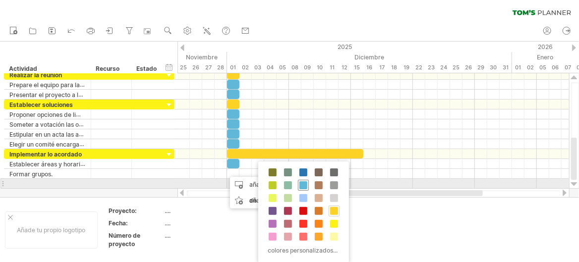
click at [305, 186] on span at bounding box center [303, 185] width 8 height 8
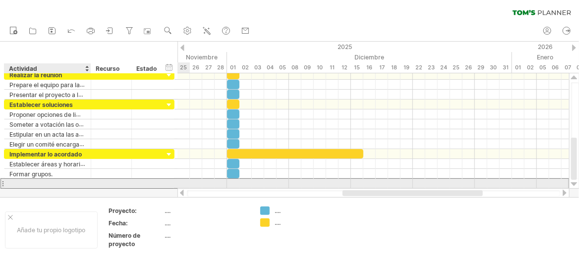
click at [52, 183] on div at bounding box center [47, 183] width 76 height 9
click at [29, 179] on div at bounding box center [47, 183] width 76 height 9
click at [43, 182] on div "Iniciar" at bounding box center [47, 183] width 76 height 9
click at [80, 184] on input "**********" at bounding box center [47, 183] width 76 height 9
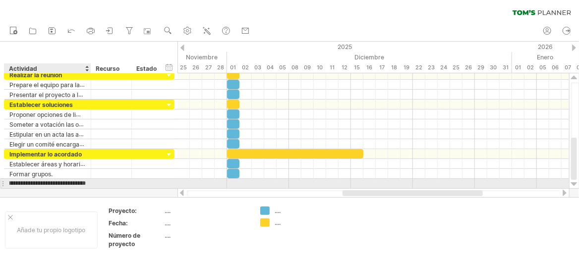
scroll to position [0, 6]
type input "**********"
click at [86, 184] on div "**********" at bounding box center [47, 183] width 87 height 9
click at [80, 184] on font "Iniciar la limpieza, recolección" at bounding box center [51, 184] width 85 height 8
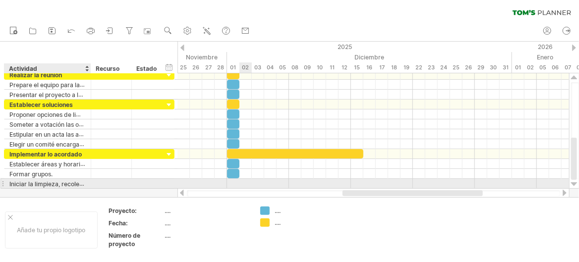
click at [248, 187] on div at bounding box center [374, 184] width 392 height 10
click at [244, 183] on div at bounding box center [374, 184] width 392 height 10
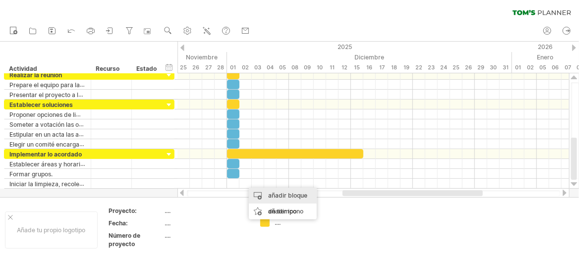
click at [277, 196] on font "añadir bloque de tiempo" at bounding box center [287, 203] width 39 height 23
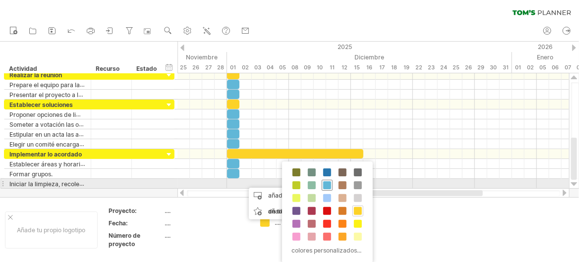
click at [328, 185] on span at bounding box center [327, 185] width 8 height 8
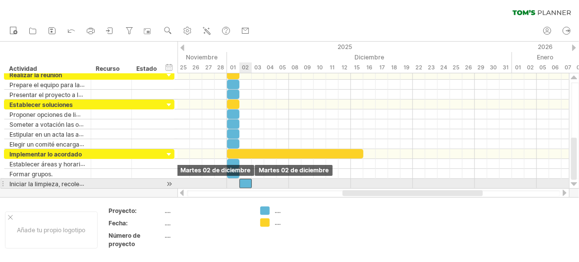
drag, startPoint x: 253, startPoint y: 181, endPoint x: 245, endPoint y: 181, distance: 8.4
click at [245, 181] on div at bounding box center [245, 183] width 12 height 9
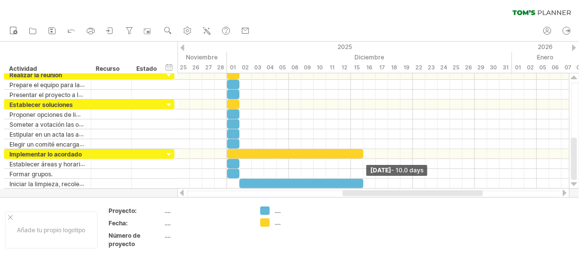
drag, startPoint x: 253, startPoint y: 181, endPoint x: 364, endPoint y: 194, distance: 112.3
click at [364, 194] on div "Intentando acceder a [DOMAIN_NAME] Conectado de nuevo... 0% borrar filtro" at bounding box center [289, 131] width 579 height 262
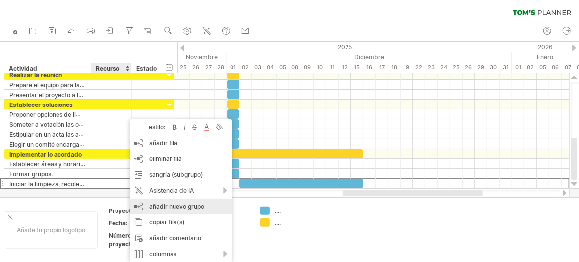
click at [153, 201] on div "añadir nuevo grupo" at bounding box center [181, 207] width 102 height 16
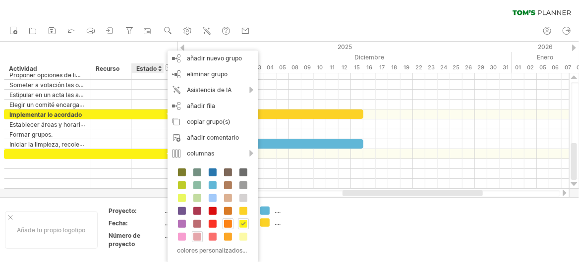
click at [198, 236] on span at bounding box center [197, 237] width 8 height 8
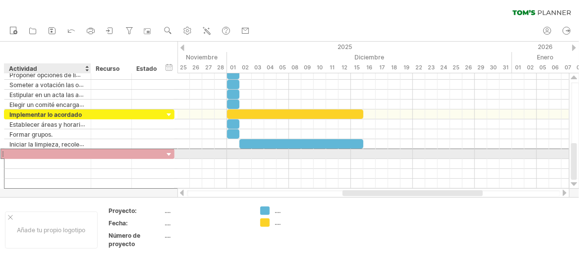
click at [55, 152] on div at bounding box center [47, 153] width 76 height 9
click at [41, 152] on div at bounding box center [47, 153] width 76 height 9
click at [36, 153] on input "**********" at bounding box center [47, 153] width 76 height 9
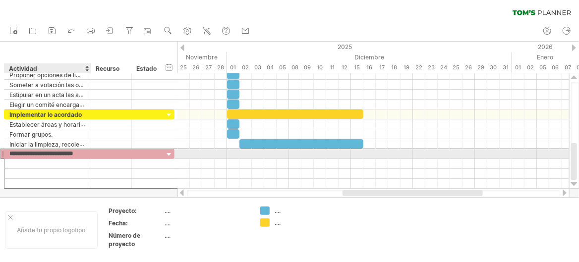
type input "**********"
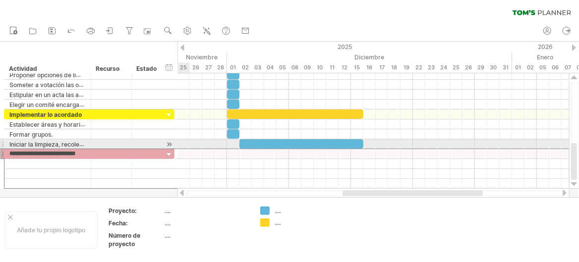
click at [168, 143] on div at bounding box center [169, 144] width 9 height 10
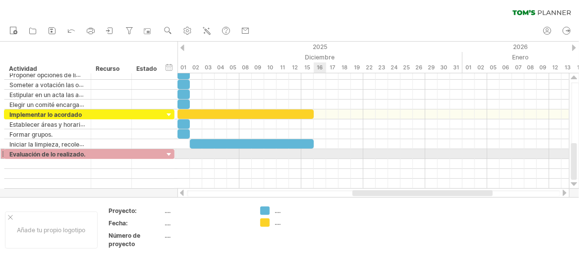
click at [320, 154] on div at bounding box center [374, 154] width 392 height 10
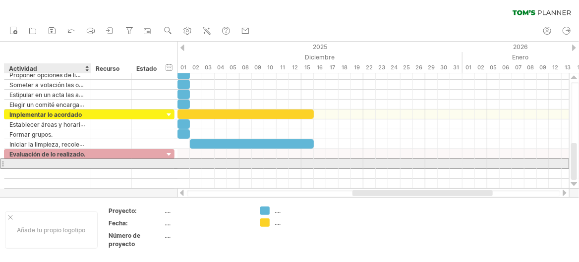
click at [25, 161] on div at bounding box center [47, 163] width 76 height 9
type input "**********"
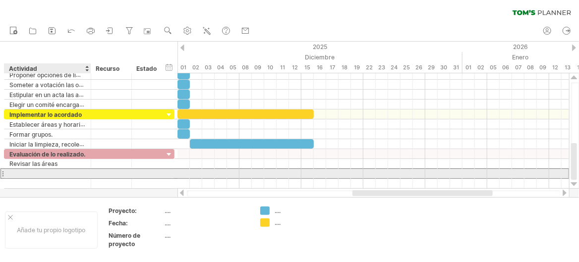
click at [55, 170] on div at bounding box center [47, 173] width 76 height 9
click at [15, 171] on div at bounding box center [47, 173] width 76 height 9
type input "**********"
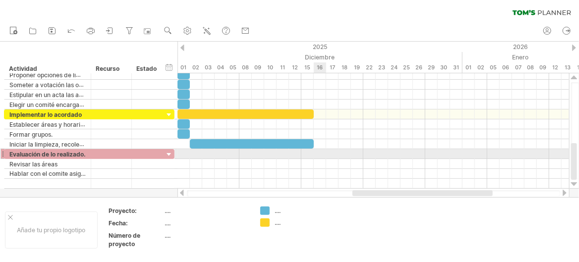
click at [321, 154] on div at bounding box center [374, 154] width 392 height 10
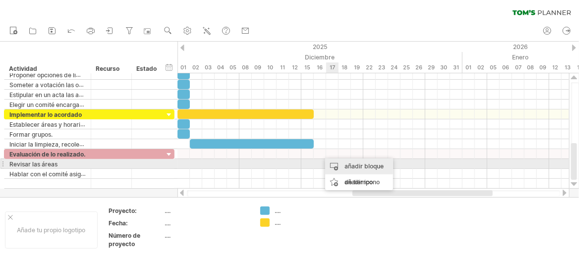
click at [343, 166] on div "añadir bloque de tiempo" at bounding box center [359, 175] width 68 height 32
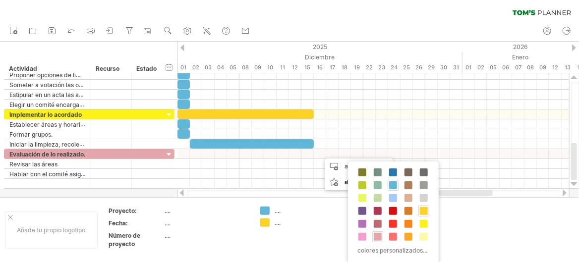
click at [378, 236] on span at bounding box center [378, 237] width 8 height 8
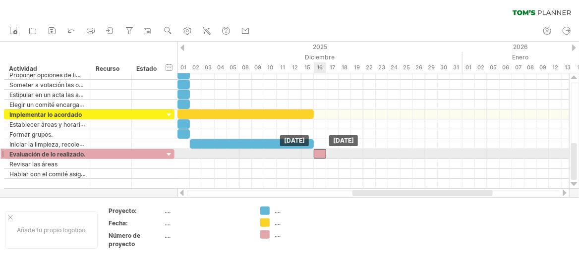
drag, startPoint x: 326, startPoint y: 152, endPoint x: 321, endPoint y: 152, distance: 5.5
click at [321, 152] on div at bounding box center [320, 153] width 12 height 9
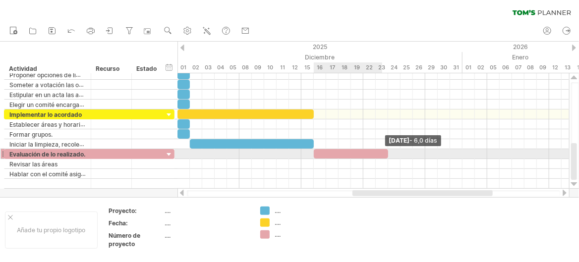
drag, startPoint x: 328, startPoint y: 152, endPoint x: 387, endPoint y: 153, distance: 59.0
click at [387, 153] on span at bounding box center [388, 153] width 4 height 9
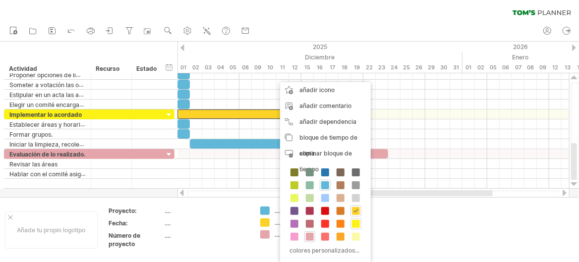
click at [354, 225] on span at bounding box center [356, 224] width 8 height 8
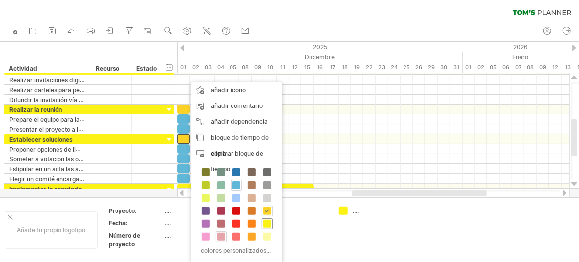
click at [269, 221] on span at bounding box center [267, 224] width 8 height 8
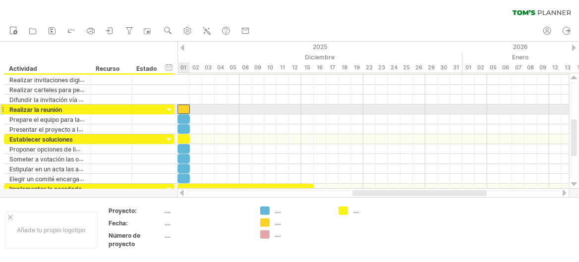
click at [186, 111] on div at bounding box center [184, 109] width 12 height 9
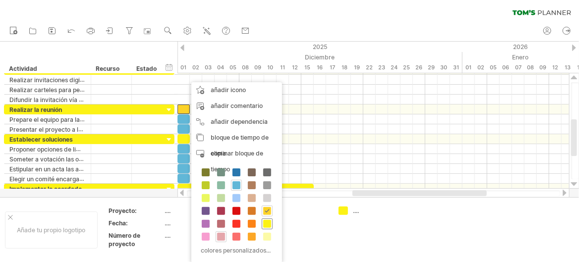
click at [266, 224] on span at bounding box center [267, 224] width 8 height 8
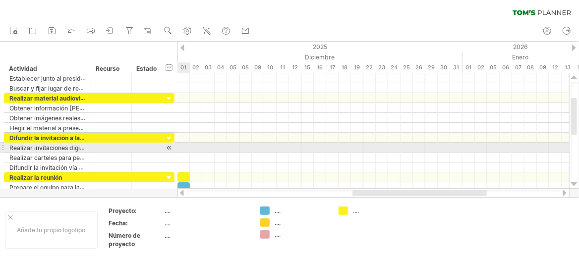
click at [170, 149] on div at bounding box center [169, 148] width 9 height 10
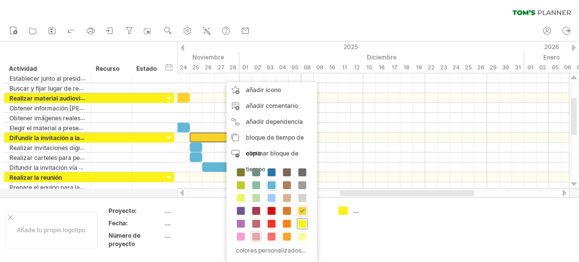
click at [299, 224] on span at bounding box center [302, 224] width 8 height 8
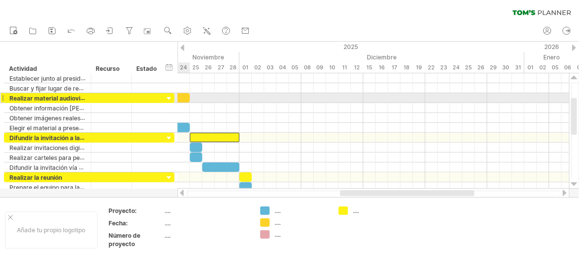
click at [181, 99] on div at bounding box center [140, 97] width 99 height 9
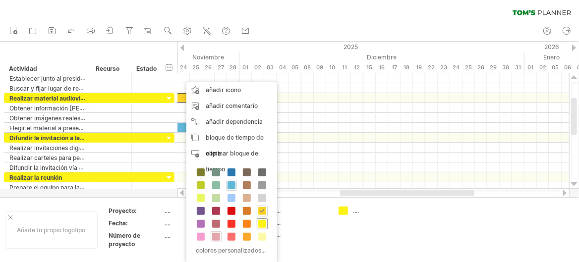
click at [266, 223] on div at bounding box center [262, 224] width 11 height 11
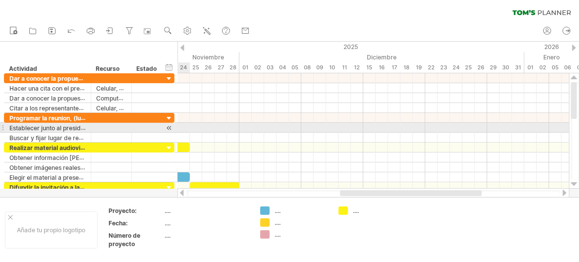
click at [168, 126] on div at bounding box center [169, 128] width 9 height 10
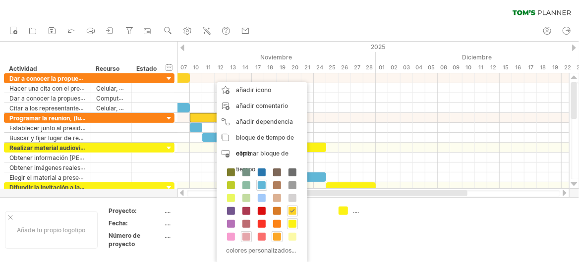
click at [276, 235] on span at bounding box center [277, 237] width 8 height 8
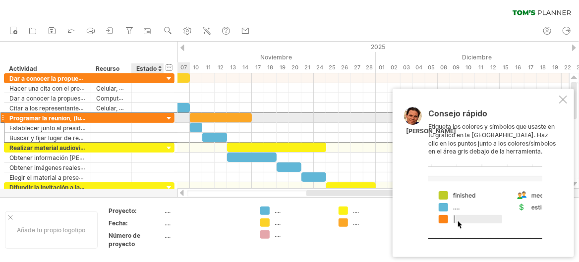
click at [150, 120] on div at bounding box center [148, 117] width 22 height 9
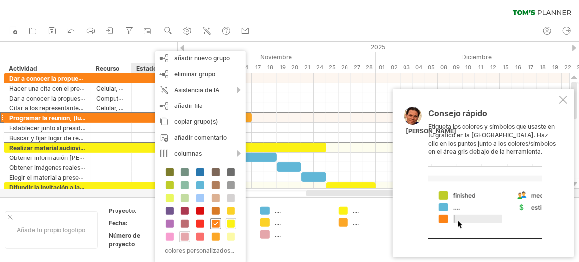
click at [216, 222] on span at bounding box center [216, 224] width 8 height 8
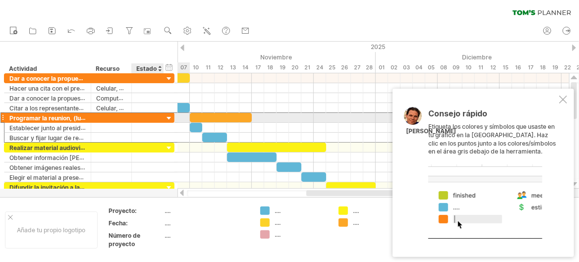
click at [152, 118] on div at bounding box center [148, 117] width 22 height 9
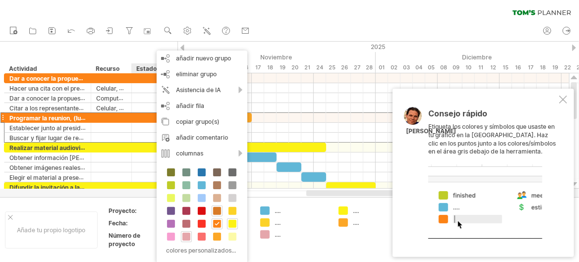
click at [214, 212] on span at bounding box center [217, 211] width 8 height 8
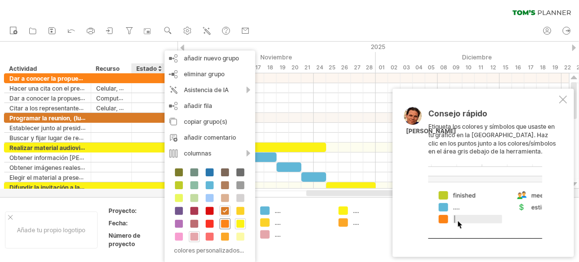
click at [222, 225] on span at bounding box center [225, 224] width 8 height 8
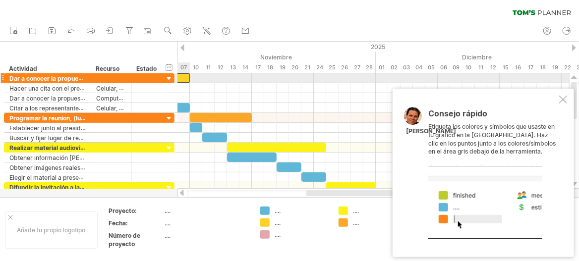
click at [181, 78] on div at bounding box center [159, 77] width 62 height 9
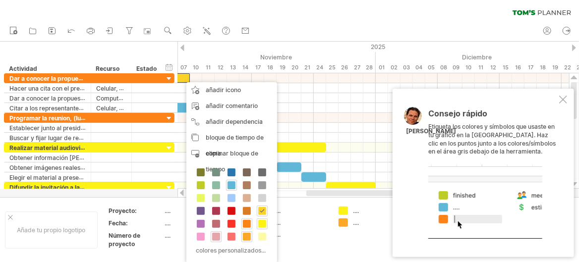
click at [248, 223] on span at bounding box center [247, 224] width 8 height 8
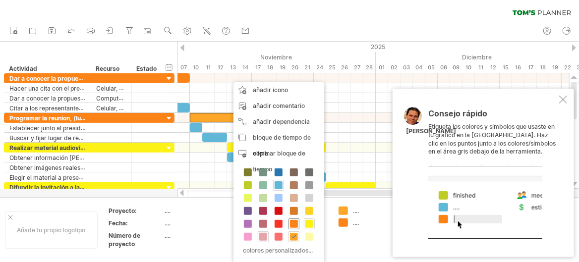
click at [296, 225] on span at bounding box center [294, 224] width 8 height 8
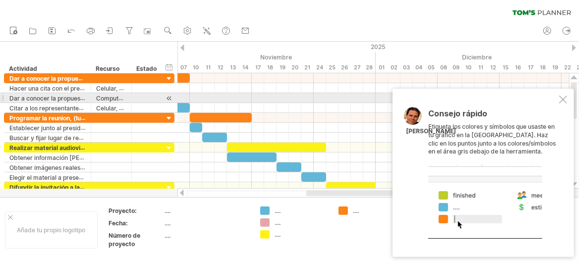
click at [561, 97] on div at bounding box center [563, 100] width 8 height 8
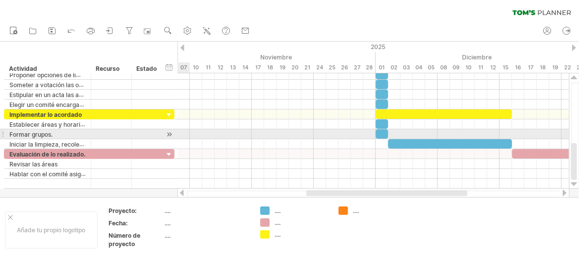
click at [169, 134] on div at bounding box center [169, 134] width 9 height 10
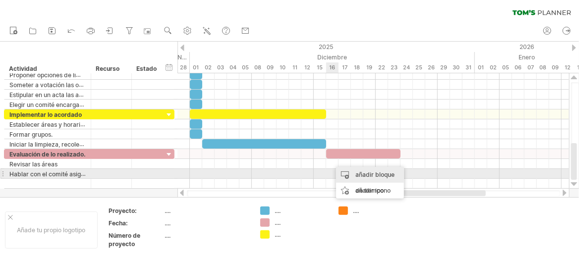
click at [341, 173] on div "añadir bloque de tiempo" at bounding box center [370, 183] width 68 height 32
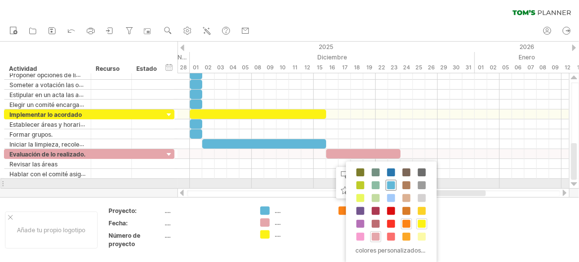
click at [389, 182] on span at bounding box center [391, 185] width 8 height 8
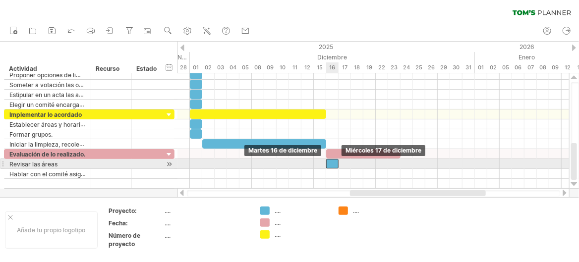
drag, startPoint x: 335, startPoint y: 162, endPoint x: 328, endPoint y: 162, distance: 7.4
click at [328, 162] on div at bounding box center [332, 163] width 12 height 9
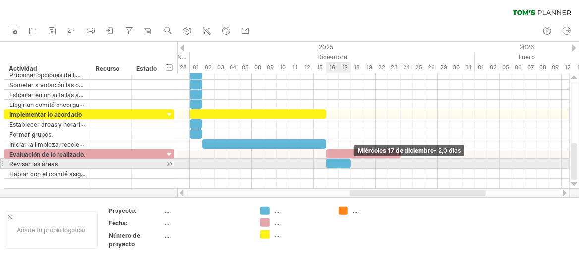
drag, startPoint x: 340, startPoint y: 166, endPoint x: 350, endPoint y: 166, distance: 9.4
click at [350, 166] on span at bounding box center [351, 163] width 4 height 9
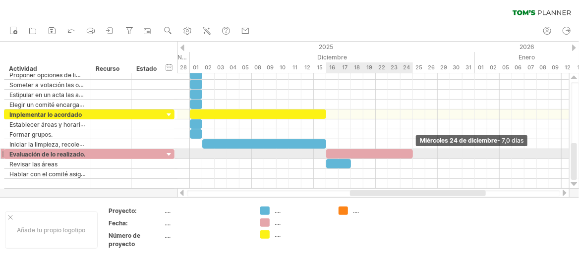
drag, startPoint x: 399, startPoint y: 152, endPoint x: 412, endPoint y: 152, distance: 12.4
click at [412, 152] on span at bounding box center [413, 153] width 4 height 9
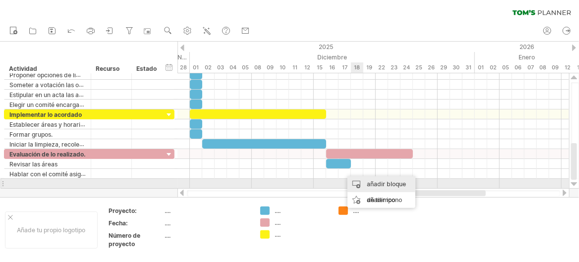
click at [368, 187] on font "añadir bloque de tiempo" at bounding box center [386, 191] width 39 height 23
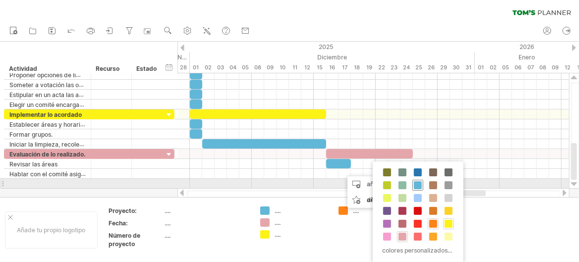
click at [420, 186] on span at bounding box center [418, 185] width 8 height 8
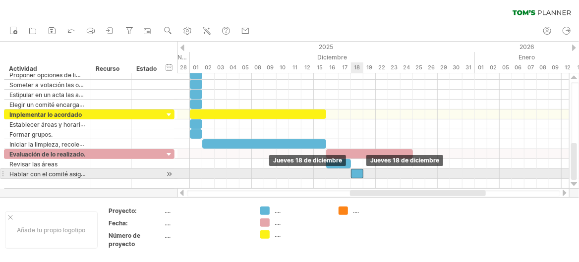
drag, startPoint x: 351, startPoint y: 173, endPoint x: 358, endPoint y: 174, distance: 7.5
click at [358, 174] on div at bounding box center [357, 173] width 12 height 9
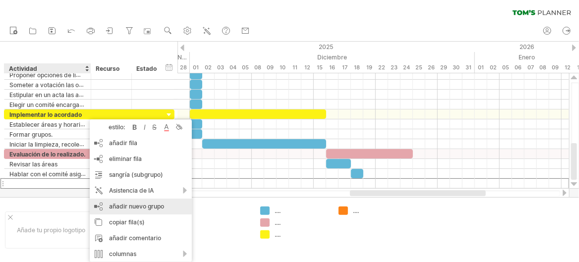
click at [150, 211] on div "añadir nuevo grupo" at bounding box center [141, 207] width 102 height 16
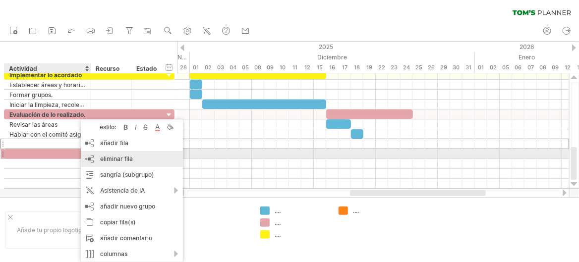
click at [108, 158] on font "eliminar fila" at bounding box center [116, 158] width 33 height 7
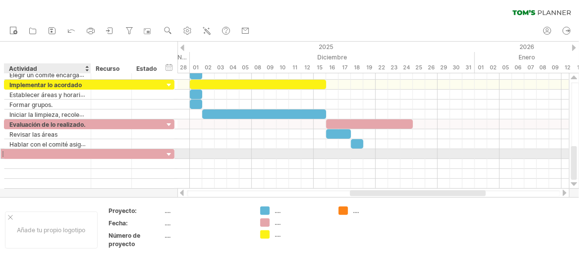
click at [54, 154] on div at bounding box center [47, 153] width 76 height 9
click at [58, 151] on div at bounding box center [47, 153] width 76 height 9
type input "**********"
click at [382, 152] on div at bounding box center [374, 154] width 392 height 10
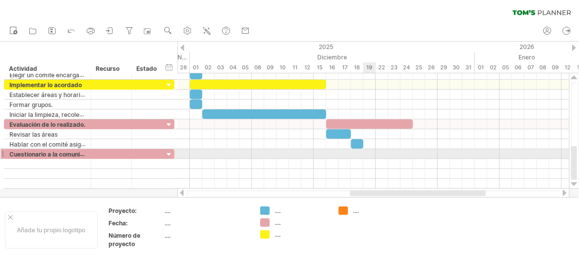
click at [368, 152] on div at bounding box center [374, 154] width 392 height 10
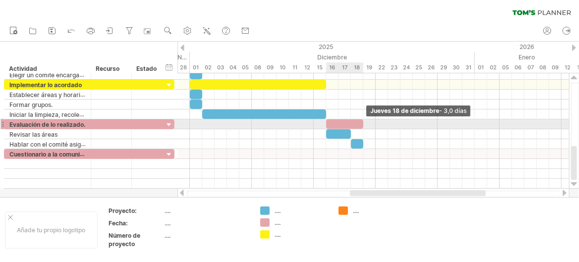
drag, startPoint x: 414, startPoint y: 122, endPoint x: 364, endPoint y: 122, distance: 50.1
click at [364, 122] on span at bounding box center [363, 123] width 4 height 9
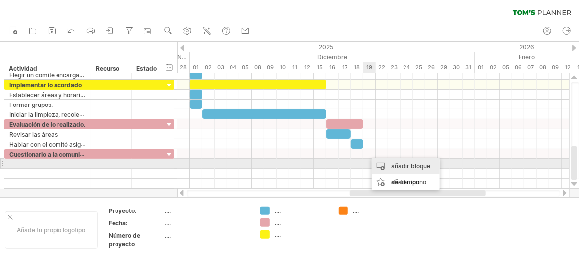
click at [391, 167] on div "añadir bloque de tiempo" at bounding box center [406, 175] width 68 height 32
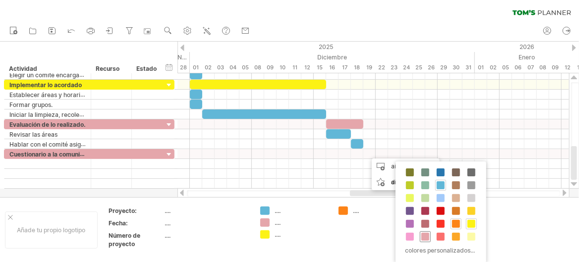
click at [423, 235] on span at bounding box center [425, 237] width 8 height 8
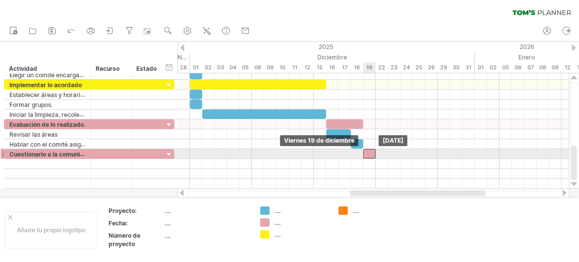
drag, startPoint x: 376, startPoint y: 151, endPoint x: 370, endPoint y: 153, distance: 6.3
click at [370, 153] on div at bounding box center [369, 153] width 12 height 9
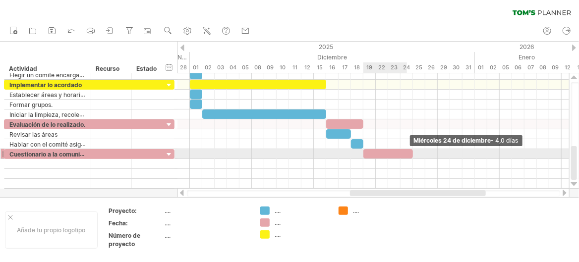
drag, startPoint x: 376, startPoint y: 153, endPoint x: 412, endPoint y: 155, distance: 36.2
click at [412, 155] on span at bounding box center [413, 153] width 4 height 9
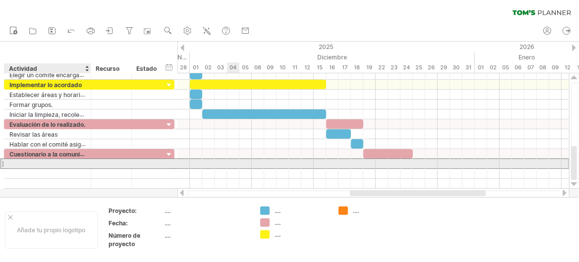
click at [34, 164] on div at bounding box center [47, 163] width 76 height 9
click at [13, 163] on div at bounding box center [47, 163] width 76 height 9
type input "**********"
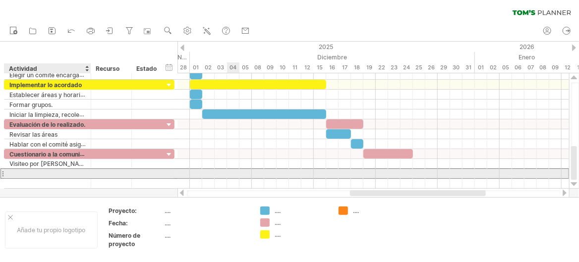
click at [11, 174] on div at bounding box center [47, 173] width 76 height 9
click at [16, 171] on div at bounding box center [47, 173] width 76 height 9
click at [16, 172] on input "**********" at bounding box center [47, 173] width 76 height 9
click at [56, 174] on input "**********" at bounding box center [47, 173] width 76 height 9
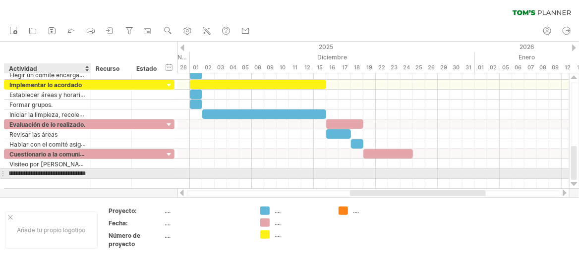
type input "**********"
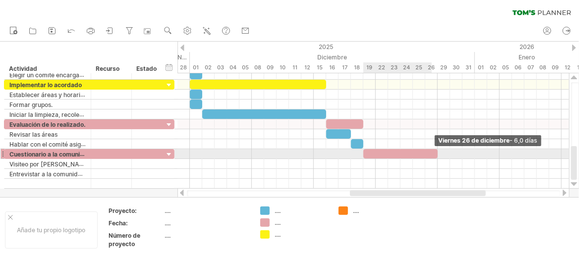
drag, startPoint x: 412, startPoint y: 152, endPoint x: 434, endPoint y: 154, distance: 22.9
click at [434, 154] on div at bounding box center [400, 153] width 74 height 9
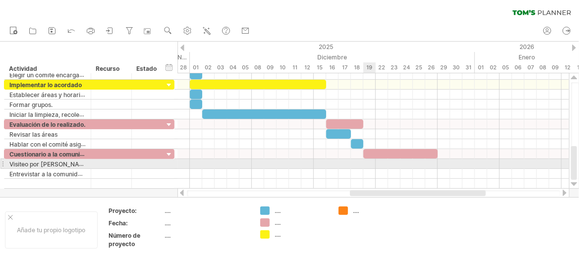
click at [370, 163] on div at bounding box center [374, 164] width 392 height 10
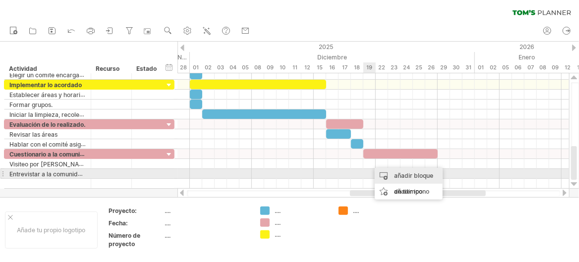
click at [385, 171] on div "añadir bloque de tiempo" at bounding box center [409, 184] width 68 height 32
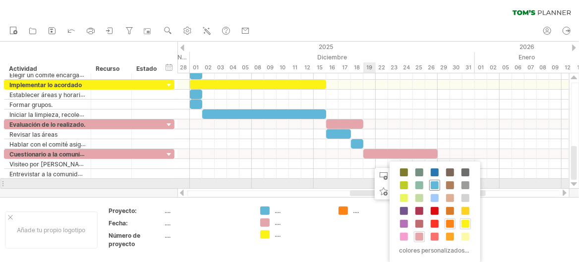
click at [433, 184] on span at bounding box center [435, 185] width 8 height 8
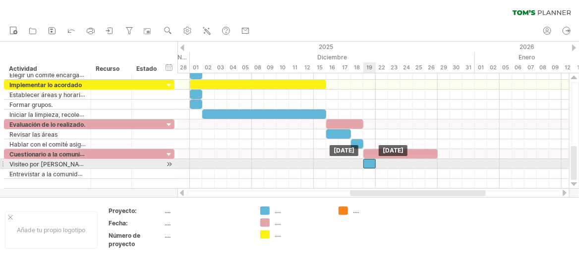
drag, startPoint x: 373, startPoint y: 165, endPoint x: 365, endPoint y: 165, distance: 7.4
click at [365, 165] on div at bounding box center [369, 163] width 12 height 9
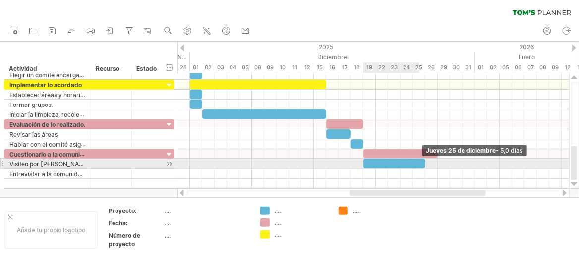
drag, startPoint x: 374, startPoint y: 162, endPoint x: 422, endPoint y: 167, distance: 48.3
click at [422, 167] on div at bounding box center [394, 163] width 62 height 9
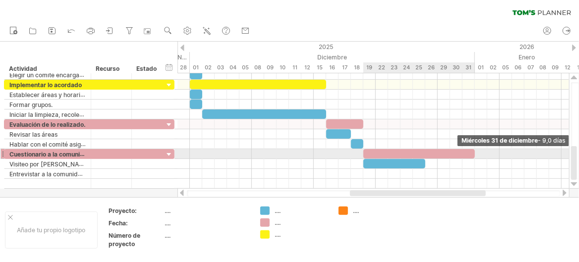
drag, startPoint x: 439, startPoint y: 154, endPoint x: 477, endPoint y: 154, distance: 38.2
click at [477, 154] on div "[DATE] - 9,0 días [DATE]" at bounding box center [374, 131] width 392 height 116
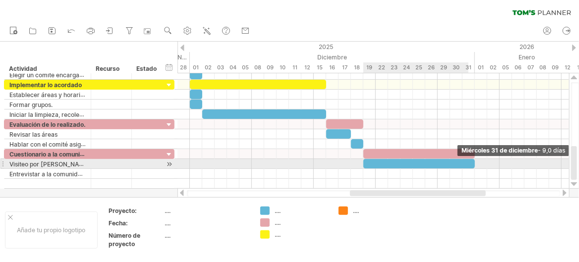
drag, startPoint x: 423, startPoint y: 164, endPoint x: 472, endPoint y: 165, distance: 48.6
click at [472, 165] on div at bounding box center [419, 163] width 112 height 9
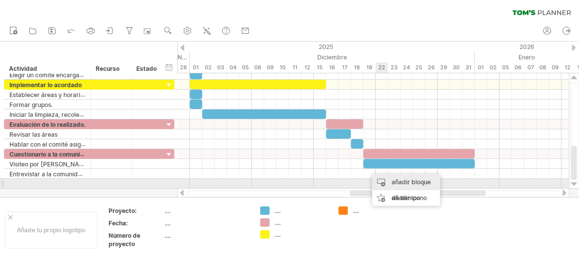
click at [393, 179] on font "añadir bloque de tiempo" at bounding box center [411, 189] width 39 height 23
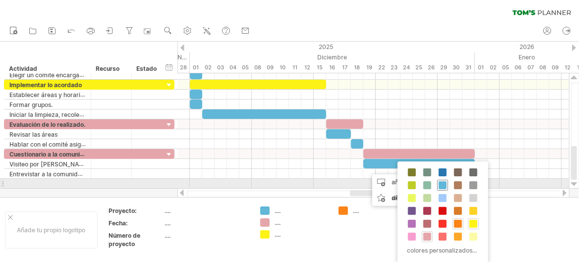
click at [444, 184] on span at bounding box center [443, 185] width 8 height 8
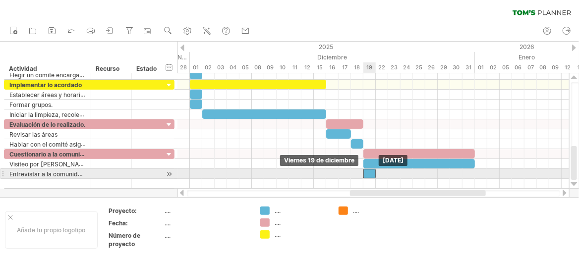
click at [369, 173] on div at bounding box center [369, 173] width 12 height 9
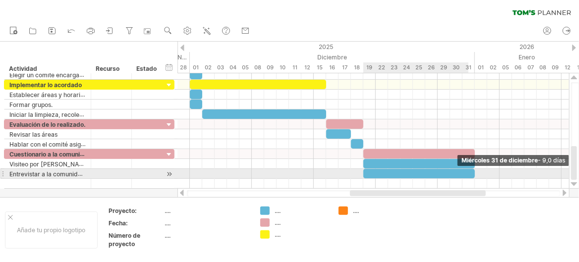
drag, startPoint x: 376, startPoint y: 172, endPoint x: 472, endPoint y: 176, distance: 96.3
click at [472, 176] on div at bounding box center [419, 173] width 112 height 9
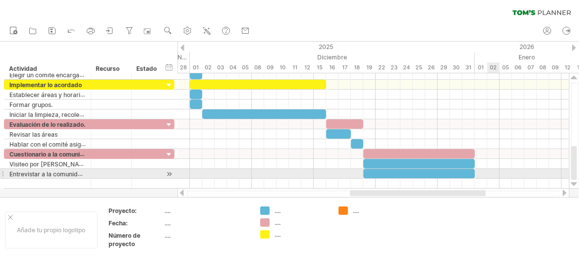
click at [495, 178] on div at bounding box center [374, 174] width 392 height 10
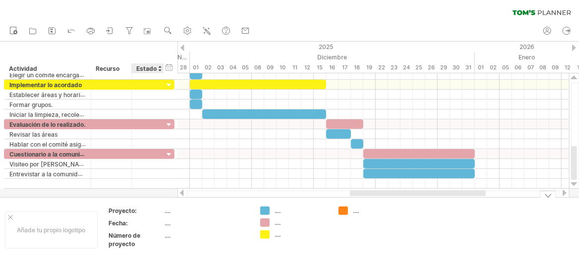
click at [162, 210] on div "Proyecto:" at bounding box center [136, 211] width 55 height 8
click at [111, 211] on input "**********" at bounding box center [134, 211] width 51 height 8
click at [159, 210] on input "**********" at bounding box center [134, 211] width 51 height 8
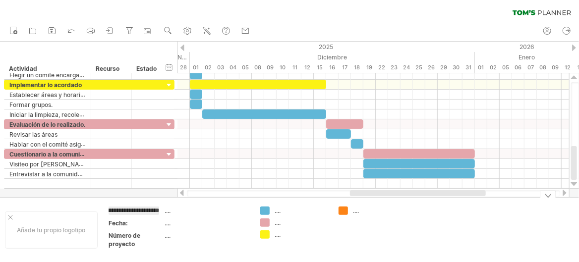
type input "**********"
click at [139, 219] on div "Fecha:" at bounding box center [136, 223] width 55 height 8
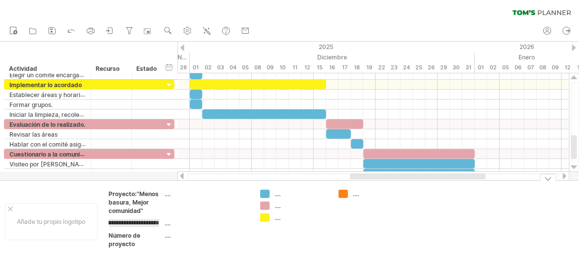
scroll to position [0, 87]
click at [121, 223] on input "**********" at bounding box center [134, 223] width 51 height 8
type input "**********"
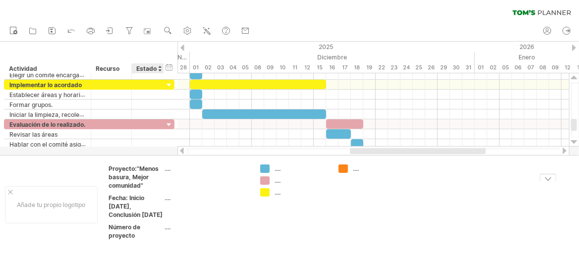
click at [163, 236] on th "Número de proyecto" at bounding box center [137, 233] width 56 height 20
type input "**********"
click at [63, 201] on div "Añade tu propio logotipo" at bounding box center [51, 204] width 93 height 37
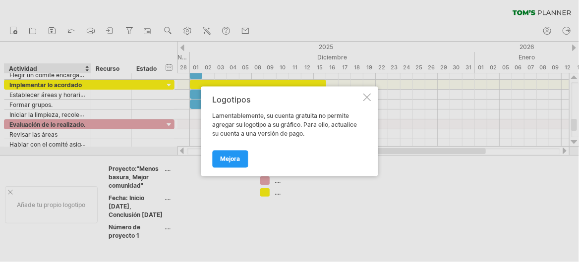
click at [366, 99] on div at bounding box center [367, 97] width 8 height 8
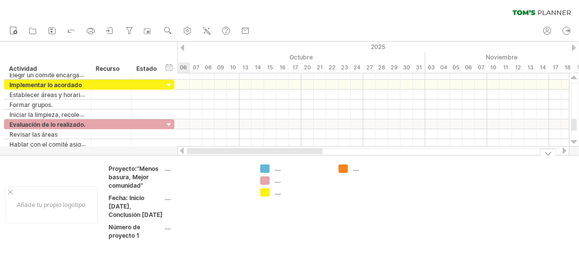
drag, startPoint x: 380, startPoint y: 150, endPoint x: 178, endPoint y: 152, distance: 202.8
click at [179, 152] on div at bounding box center [374, 151] width 392 height 10
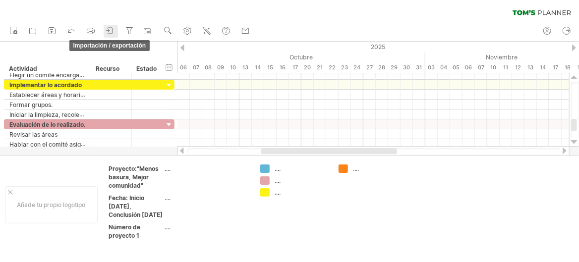
click at [114, 34] on icon at bounding box center [110, 31] width 10 height 10
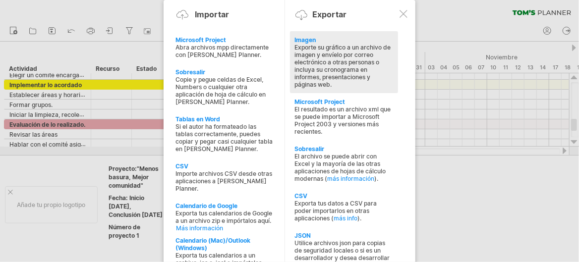
click at [330, 54] on font "Exporte su gráfico a un archivo de imagen y envíelo por correo electrónico a ot…" at bounding box center [343, 66] width 96 height 45
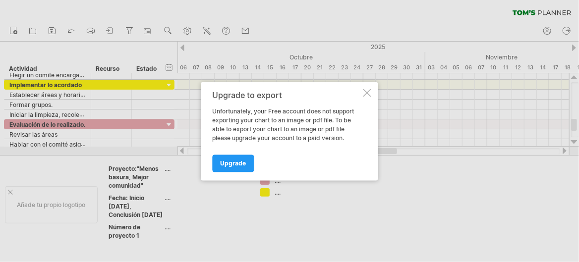
click at [330, 54] on div at bounding box center [289, 131] width 579 height 262
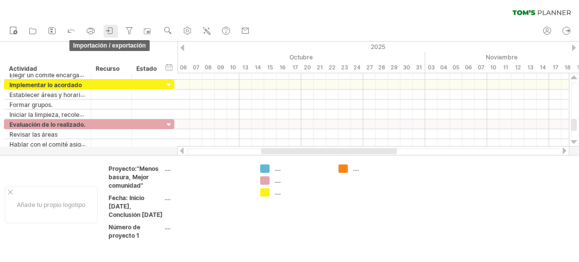
click at [109, 30] on icon at bounding box center [107, 30] width 3 height 2
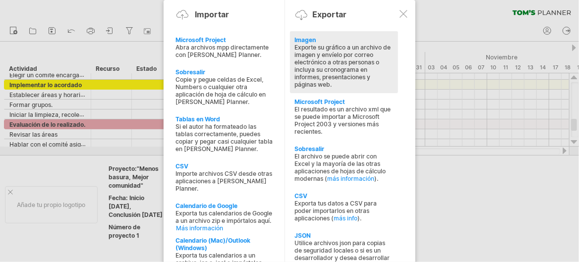
click at [313, 42] on font "Imagen" at bounding box center [305, 39] width 21 height 7
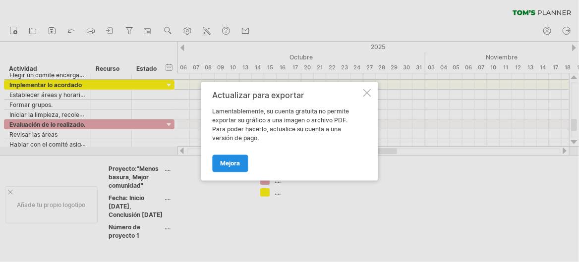
click at [232, 165] on font "Mejora" at bounding box center [231, 163] width 20 height 7
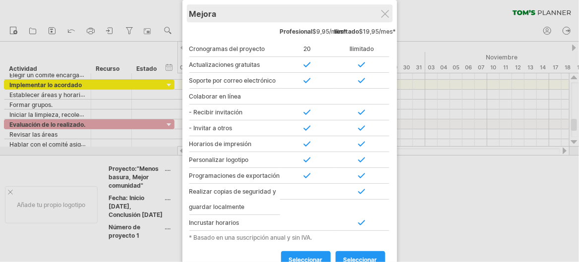
click at [387, 6] on div "Mejora" at bounding box center [289, 13] width 201 height 18
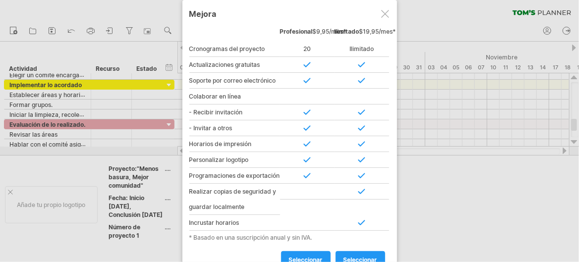
click at [387, 12] on div at bounding box center [385, 14] width 8 height 8
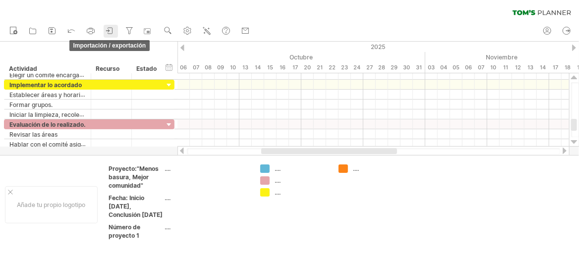
click at [110, 33] on icon at bounding box center [110, 31] width 4 height 6
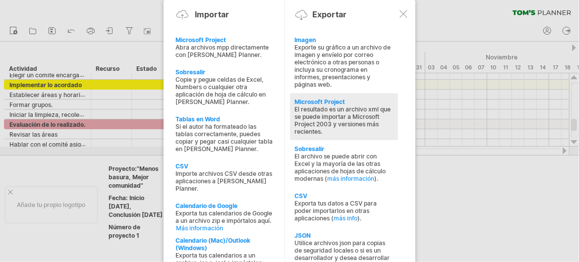
click at [347, 102] on div "Microsoft Project" at bounding box center [344, 101] width 98 height 7
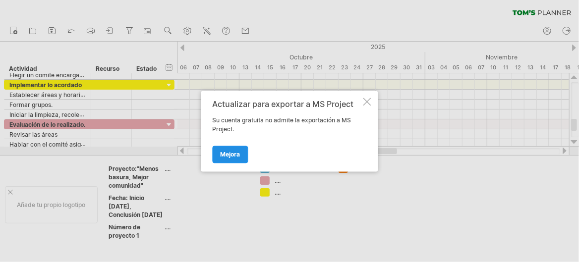
click at [236, 147] on link "Mejora" at bounding box center [231, 154] width 36 height 17
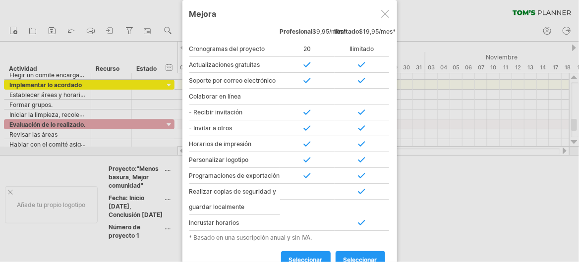
click at [386, 15] on div at bounding box center [385, 14] width 8 height 8
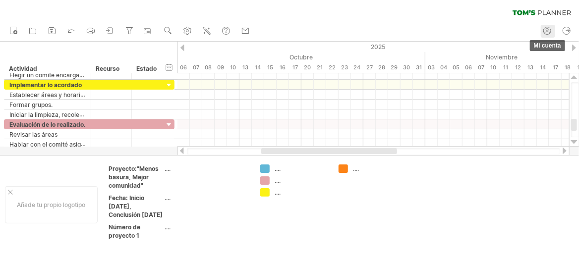
click at [544, 32] on circle at bounding box center [547, 30] width 7 height 7
type input "**********"
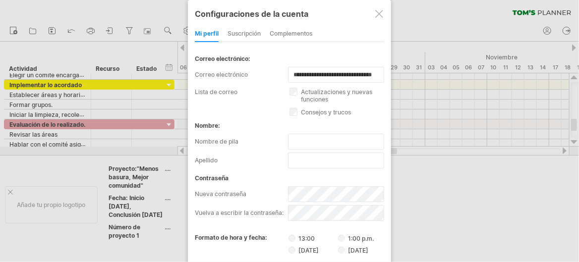
click at [244, 37] on div "suscripción" at bounding box center [244, 34] width 33 height 16
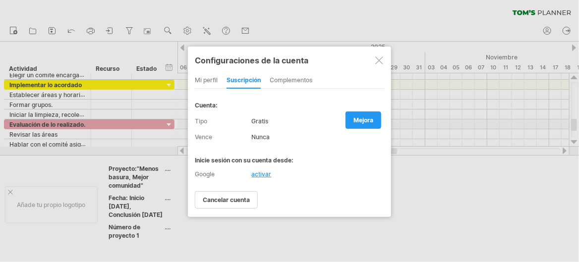
click at [259, 171] on font "activar" at bounding box center [262, 174] width 20 height 7
click at [381, 57] on div at bounding box center [379, 61] width 8 height 8
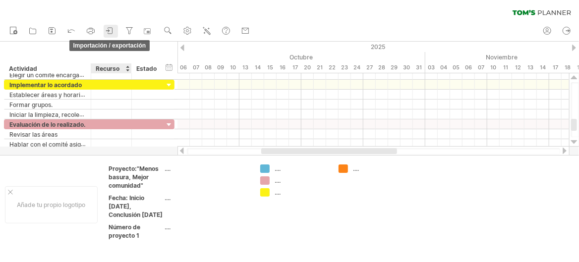
click at [111, 36] on div at bounding box center [110, 31] width 10 height 10
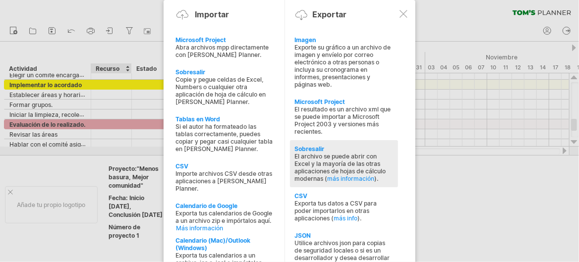
click at [337, 158] on font "El archivo se puede abrir con Excel y la mayoría de las otras aplicaciones de h…" at bounding box center [340, 168] width 91 height 30
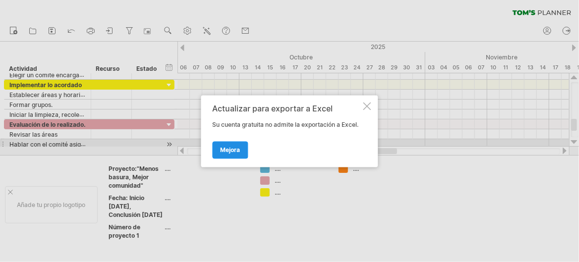
click at [235, 145] on link "Mejora" at bounding box center [231, 149] width 36 height 17
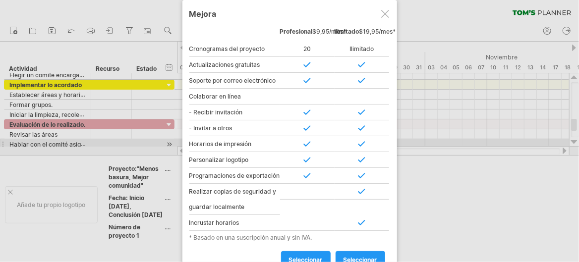
click at [385, 12] on div at bounding box center [385, 14] width 8 height 8
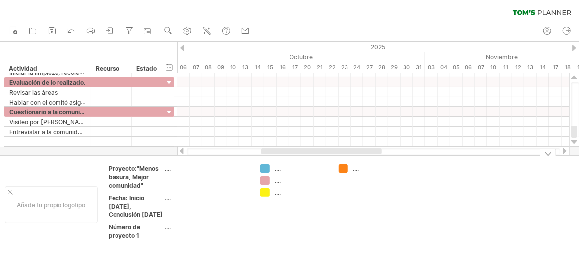
click at [546, 154] on div at bounding box center [548, 152] width 16 height 7
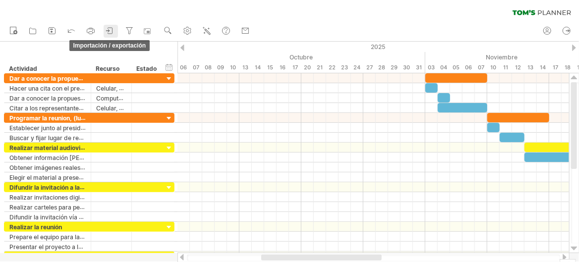
click at [111, 29] on icon at bounding box center [110, 31] width 10 height 10
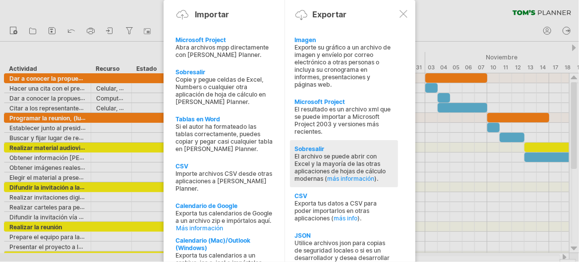
click at [309, 147] on font "Sobresalir" at bounding box center [310, 148] width 30 height 7
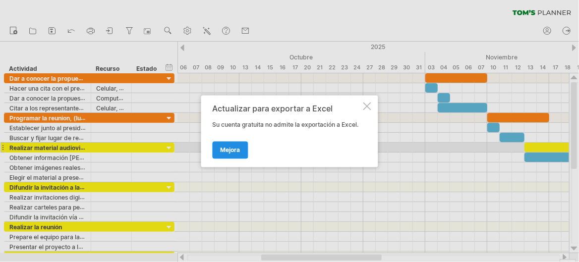
click at [232, 147] on font "Mejora" at bounding box center [231, 149] width 20 height 7
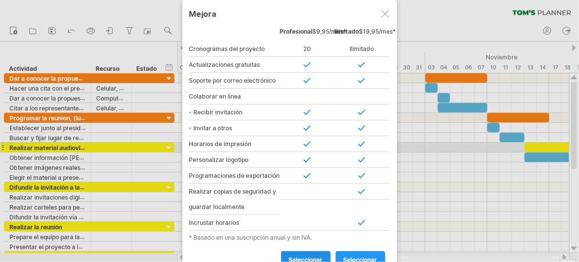
click at [314, 261] on link "seleccionar" at bounding box center [306, 259] width 50 height 17
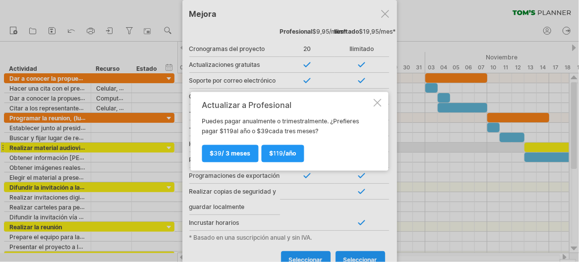
click at [378, 106] on div at bounding box center [378, 103] width 8 height 8
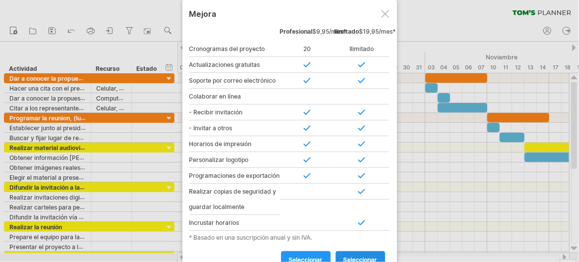
click at [359, 258] on link "seleccionar" at bounding box center [361, 259] width 50 height 17
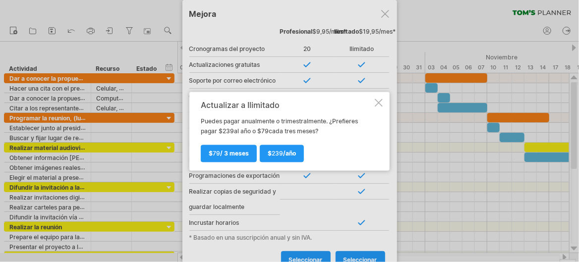
click at [314, 260] on div at bounding box center [289, 131] width 579 height 262
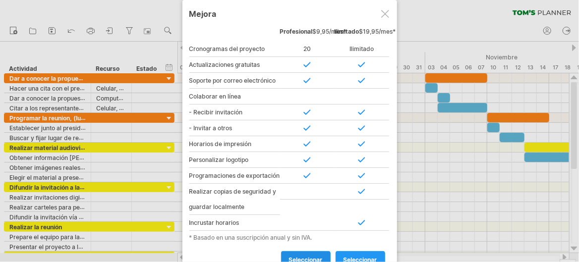
click at [313, 258] on link "seleccionar" at bounding box center [306, 259] width 50 height 17
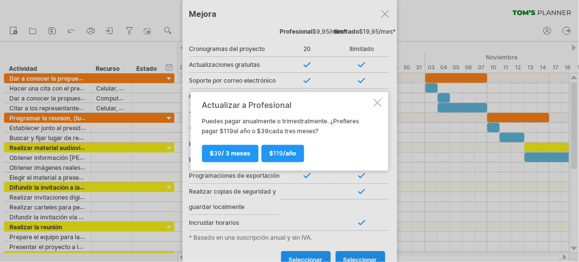
click at [377, 105] on div at bounding box center [378, 103] width 8 height 8
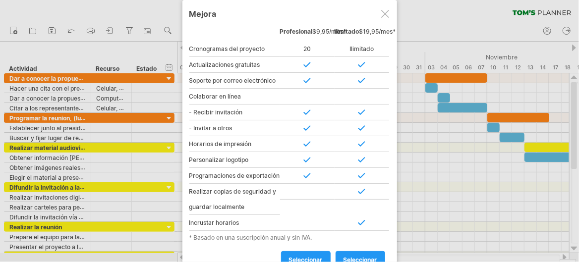
click at [385, 12] on div at bounding box center [385, 14] width 8 height 8
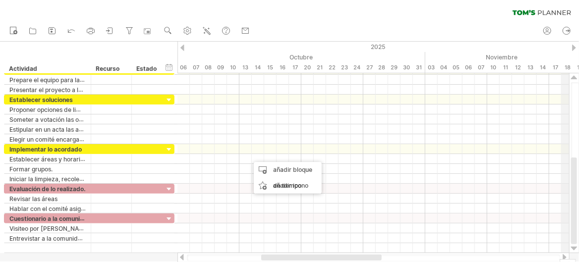
click at [571, 44] on div "2025" at bounding box center [289, 47] width 1339 height 10
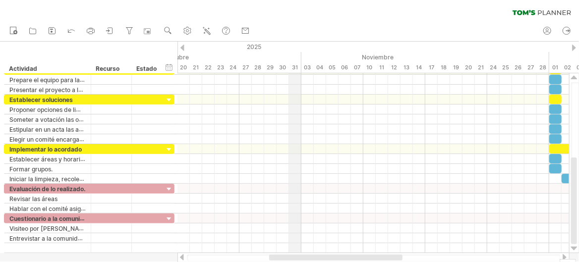
drag, startPoint x: 425, startPoint y: 53, endPoint x: 265, endPoint y: 43, distance: 160.5
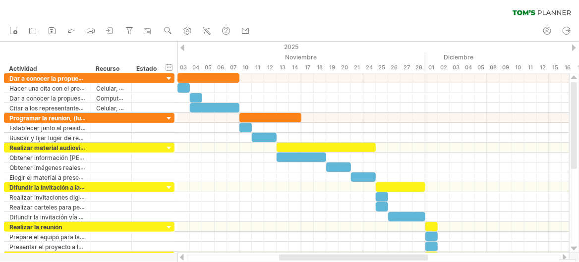
drag, startPoint x: 264, startPoint y: 55, endPoint x: 177, endPoint y: 55, distance: 87.8
click at [177, 55] on div "Intentando acceder a [DOMAIN_NAME] Conectado de nuevo... 0% borrar filtro" at bounding box center [289, 131] width 579 height 262
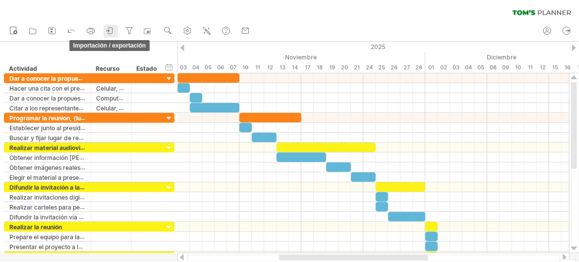
click at [110, 32] on icon at bounding box center [110, 31] width 10 height 10
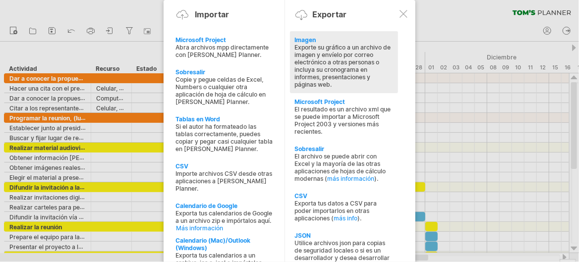
click at [328, 50] on font "Exporte su gráfico a un archivo de imagen y envíelo por correo electrónico a ot…" at bounding box center [343, 66] width 96 height 45
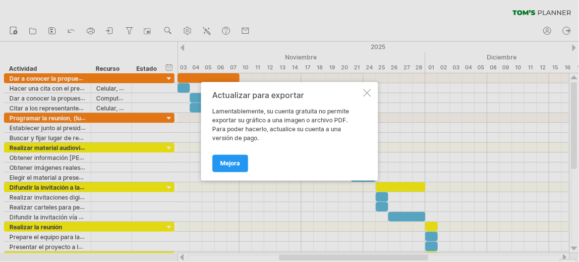
click at [369, 91] on div at bounding box center [367, 93] width 8 height 8
